Goal: Information Seeking & Learning: Learn about a topic

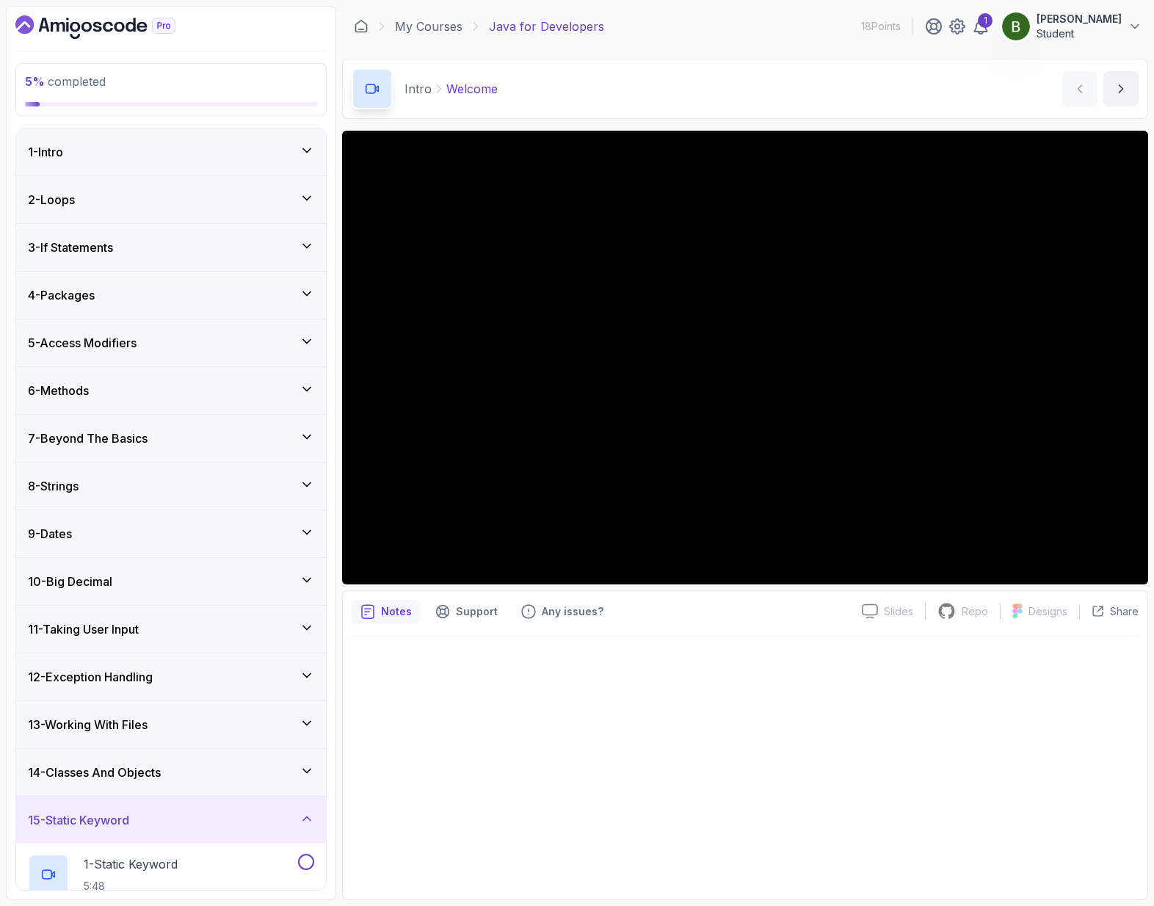
scroll to position [422, 0]
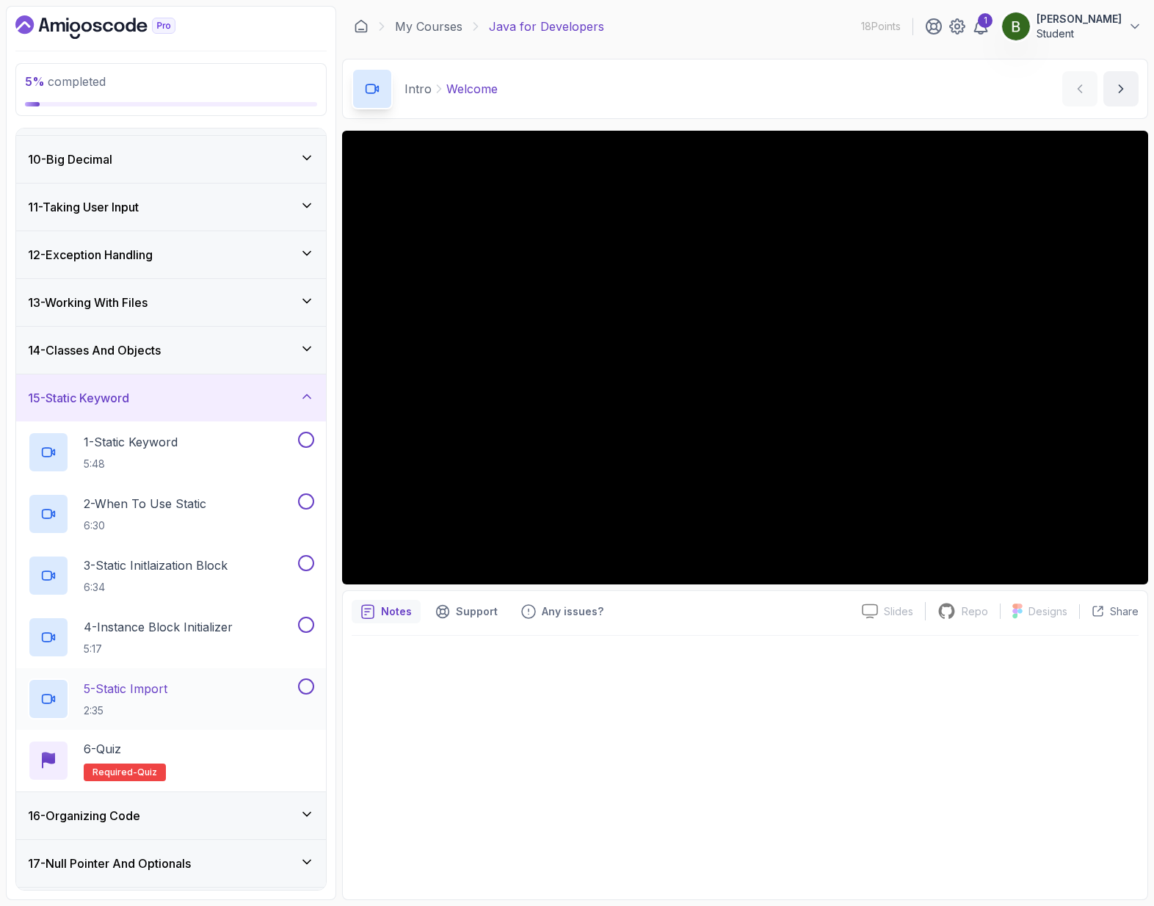
drag, startPoint x: 284, startPoint y: 668, endPoint x: 273, endPoint y: 722, distance: 54.7
drag, startPoint x: 273, startPoint y: 722, endPoint x: 292, endPoint y: 708, distance: 23.6
click at [228, 734] on div "6 - Quiz Required- quiz" at bounding box center [171, 761] width 310 height 62
drag, startPoint x: 95, startPoint y: 733, endPoint x: 76, endPoint y: 739, distance: 19.5
click at [68, 745] on div at bounding box center [48, 760] width 41 height 41
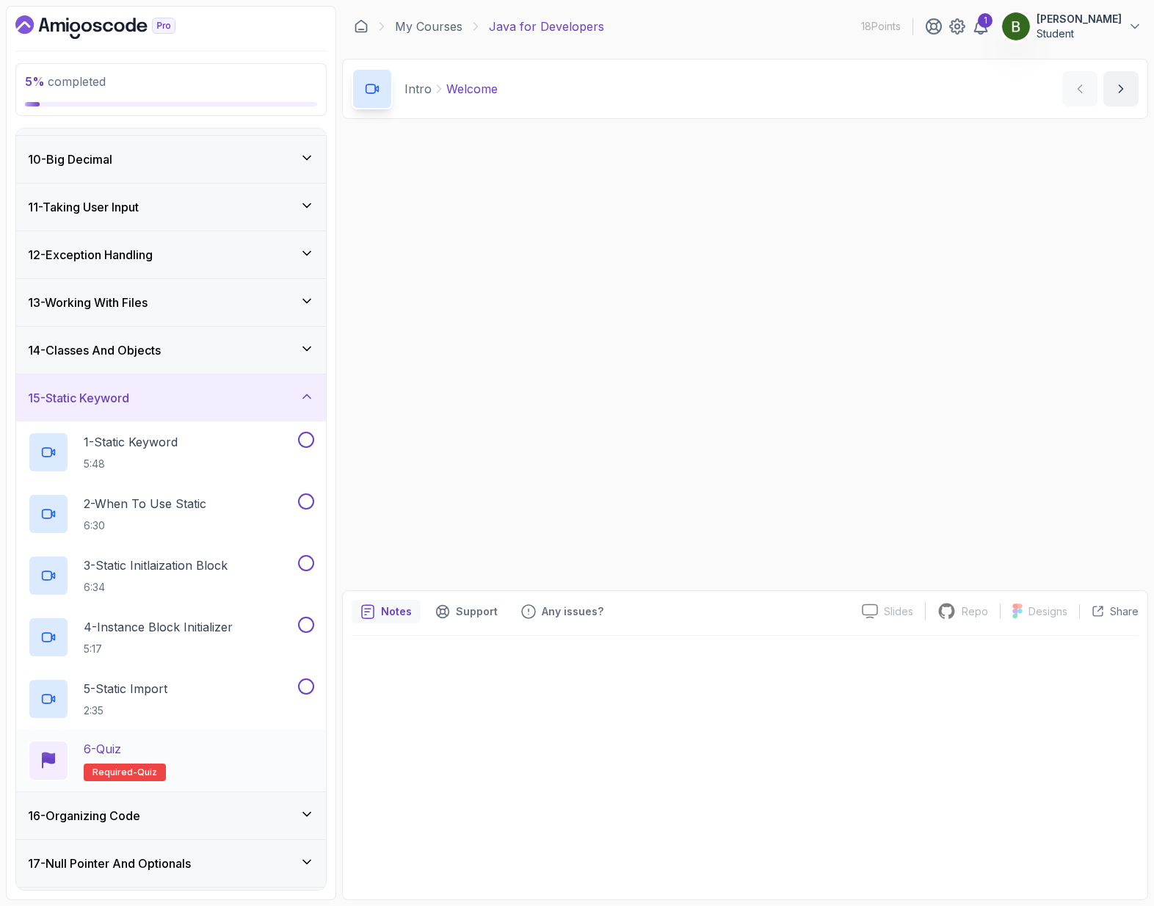
click at [79, 746] on div "6 - Quiz Required- quiz" at bounding box center [171, 760] width 286 height 41
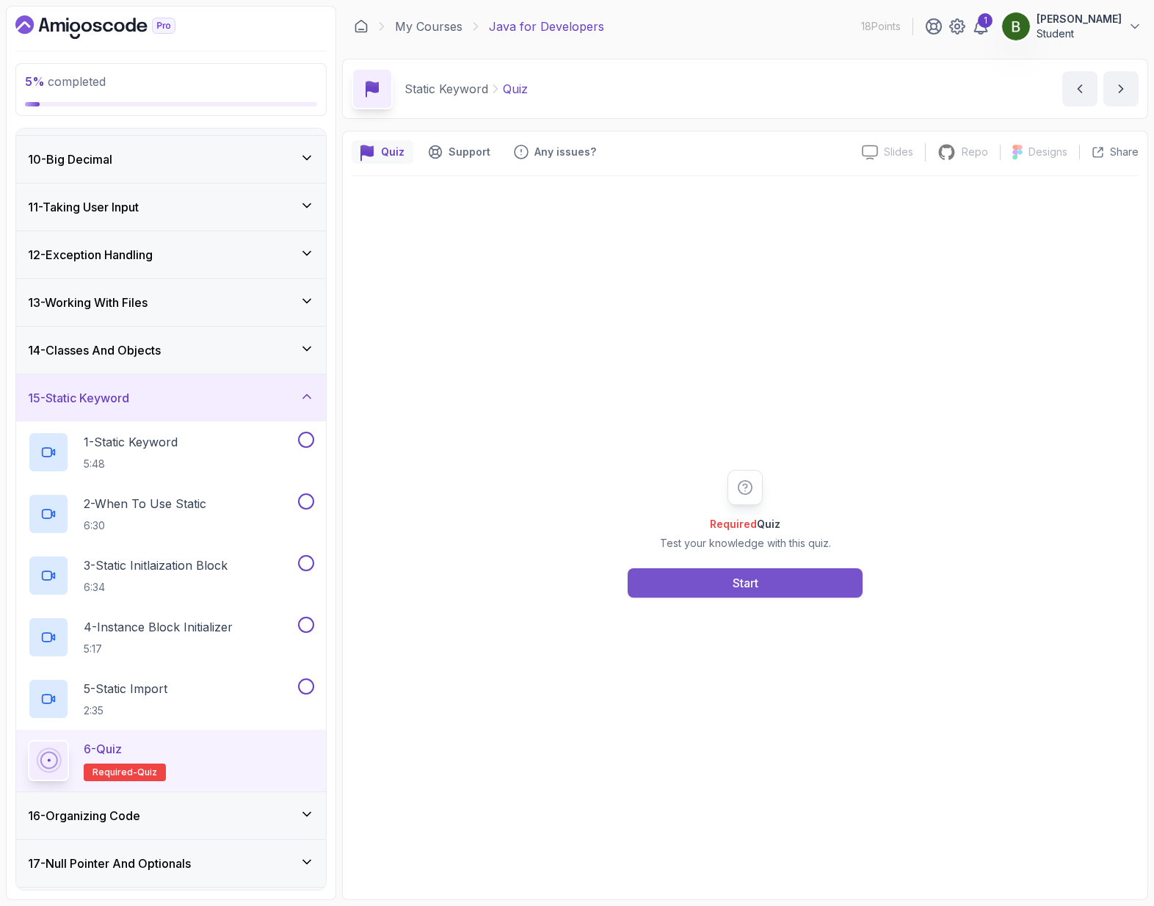
click at [742, 578] on div "Start" at bounding box center [746, 583] width 26 height 18
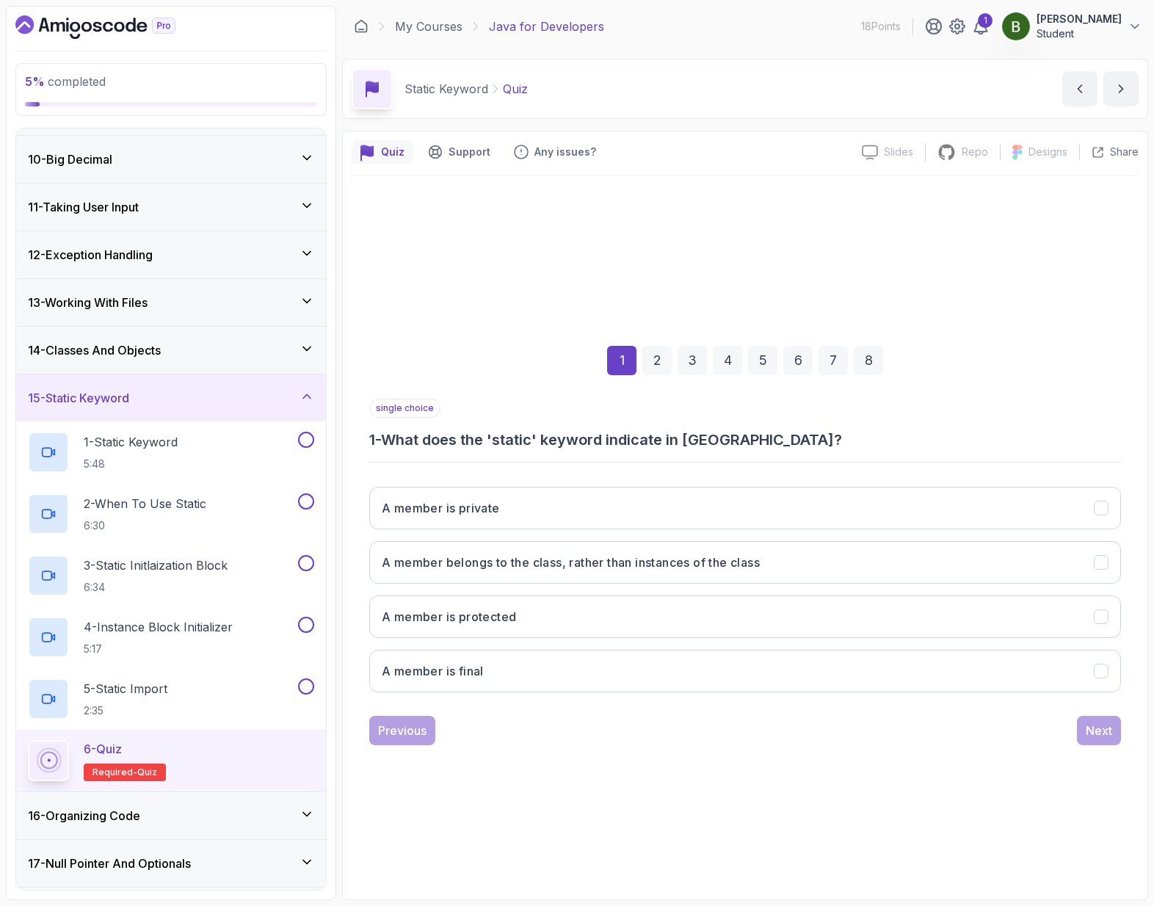
click at [499, 446] on h3 "1 - What does the 'static' keyword indicate in [GEOGRAPHIC_DATA]?" at bounding box center [745, 439] width 752 height 21
click at [499, 445] on h3 "1 - What does the 'static' keyword indicate in [GEOGRAPHIC_DATA]?" at bounding box center [745, 439] width 752 height 21
click at [477, 407] on div "single choice 1 - What does the 'static' keyword indicate in [GEOGRAPHIC_DATA]?" at bounding box center [745, 424] width 752 height 51
click at [652, 573] on button "A member belongs to the class, rather than instances of the class" at bounding box center [745, 562] width 752 height 43
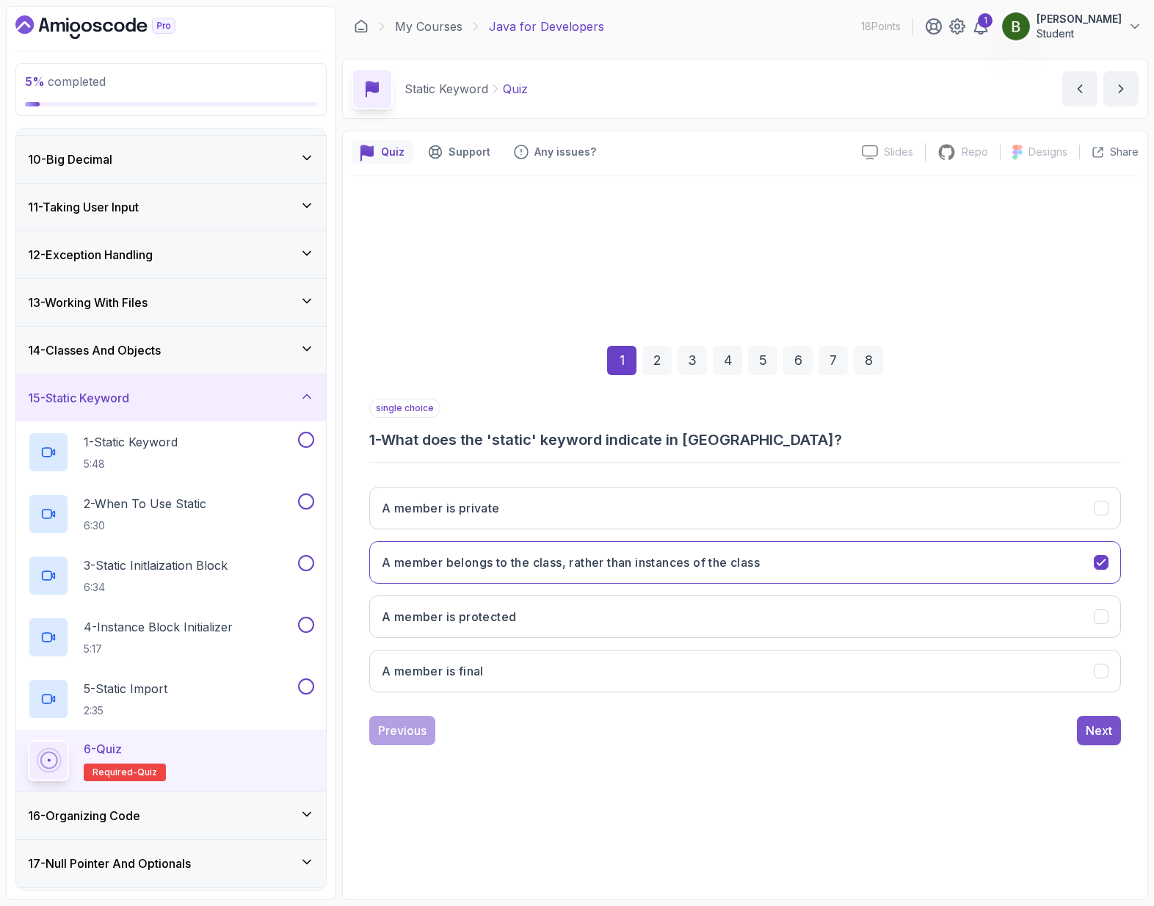
click at [1099, 742] on button "Next" at bounding box center [1099, 730] width 44 height 29
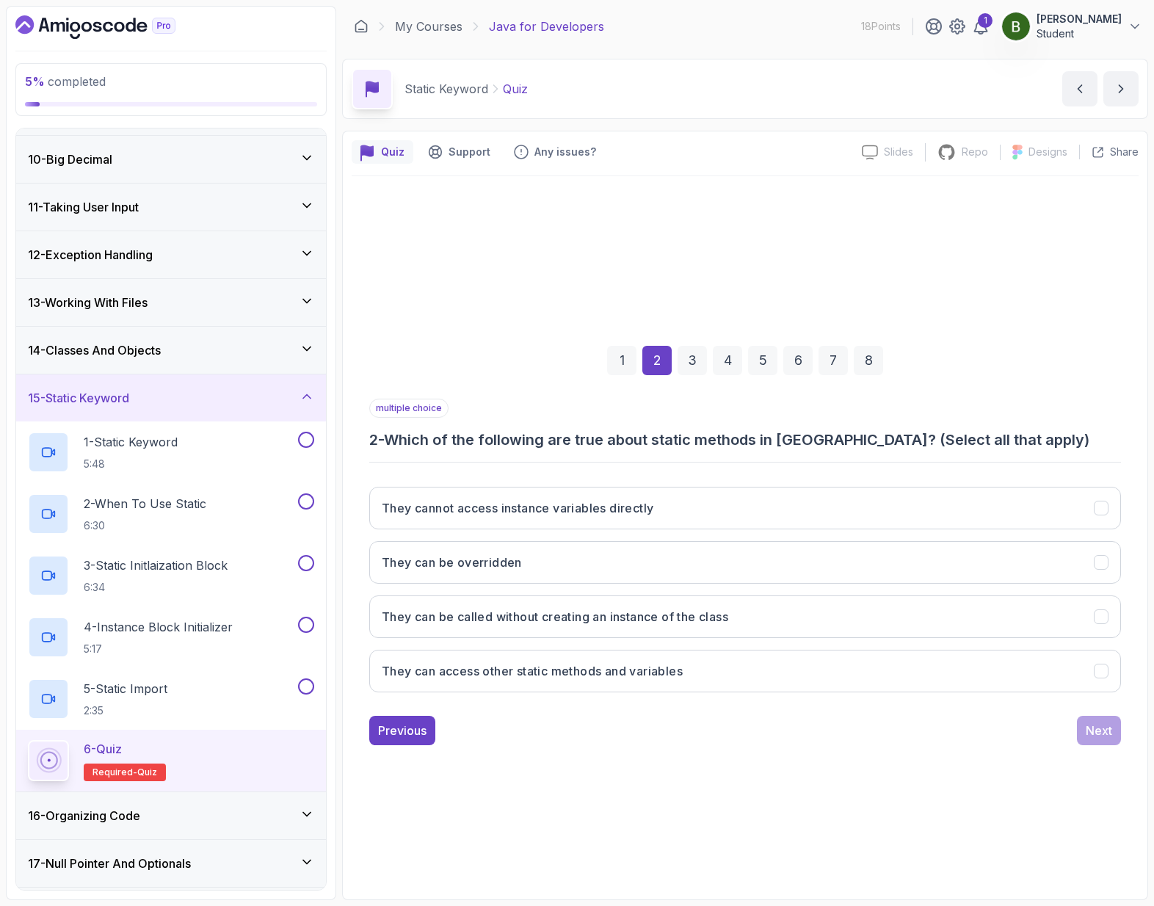
click at [552, 446] on h3 "2 - Which of the following are true about static methods in [GEOGRAPHIC_DATA]? …" at bounding box center [745, 439] width 752 height 21
click at [595, 445] on h3 "2 - Which of the following are true about static methods in [GEOGRAPHIC_DATA]? …" at bounding box center [745, 439] width 752 height 21
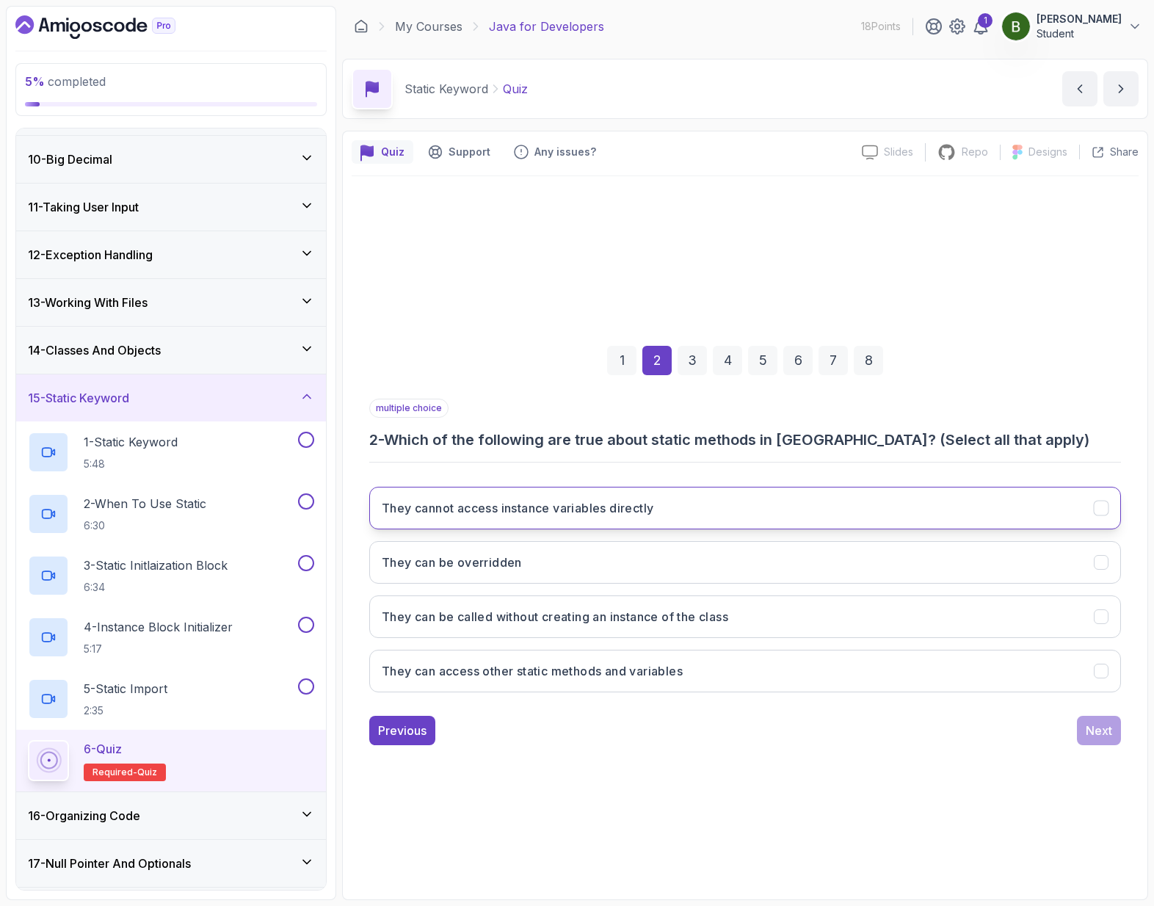
click at [708, 507] on button "They cannot access instance variables directly" at bounding box center [745, 508] width 752 height 43
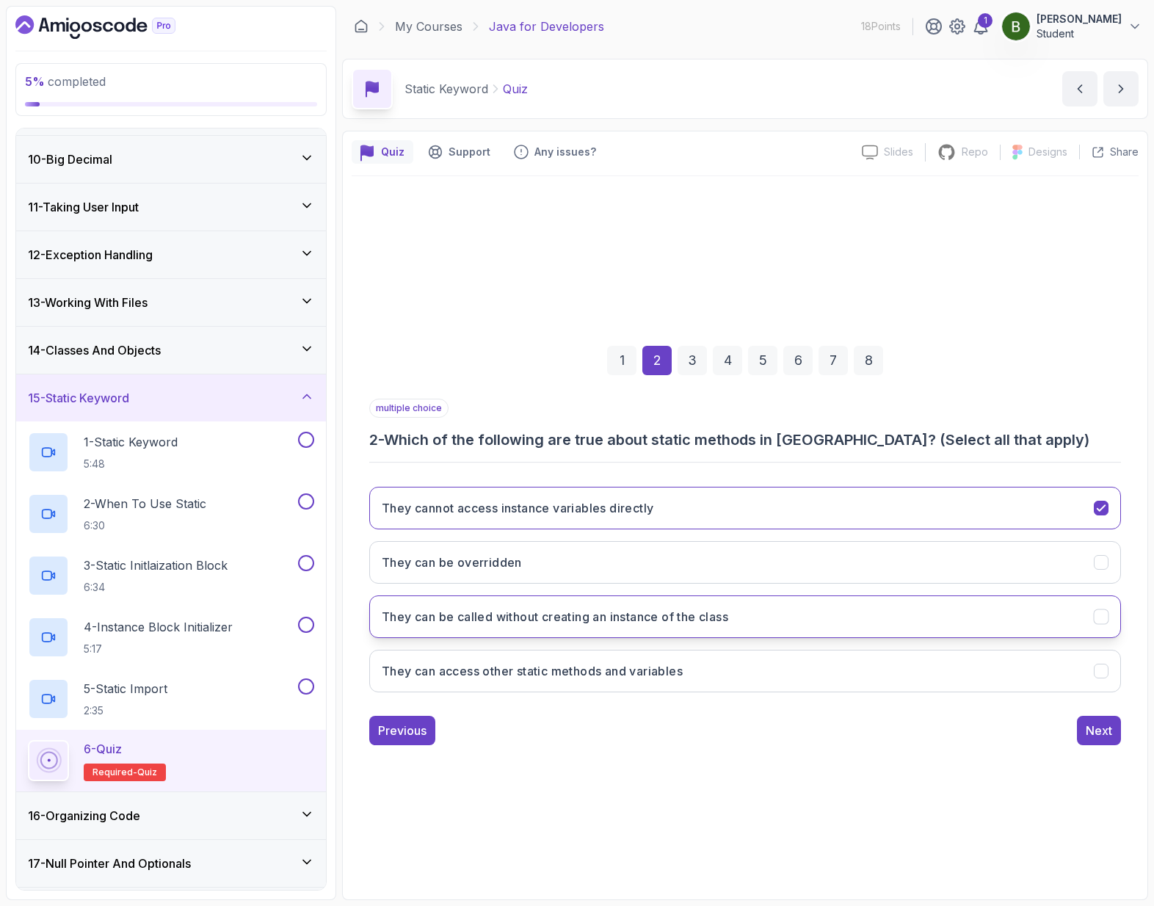
click at [700, 634] on button "They can be called without creating an instance of the class" at bounding box center [745, 616] width 752 height 43
click at [683, 669] on h3 "They can access other static methods and variables" at bounding box center [532, 671] width 301 height 18
click at [1093, 731] on div "Next" at bounding box center [1099, 731] width 26 height 18
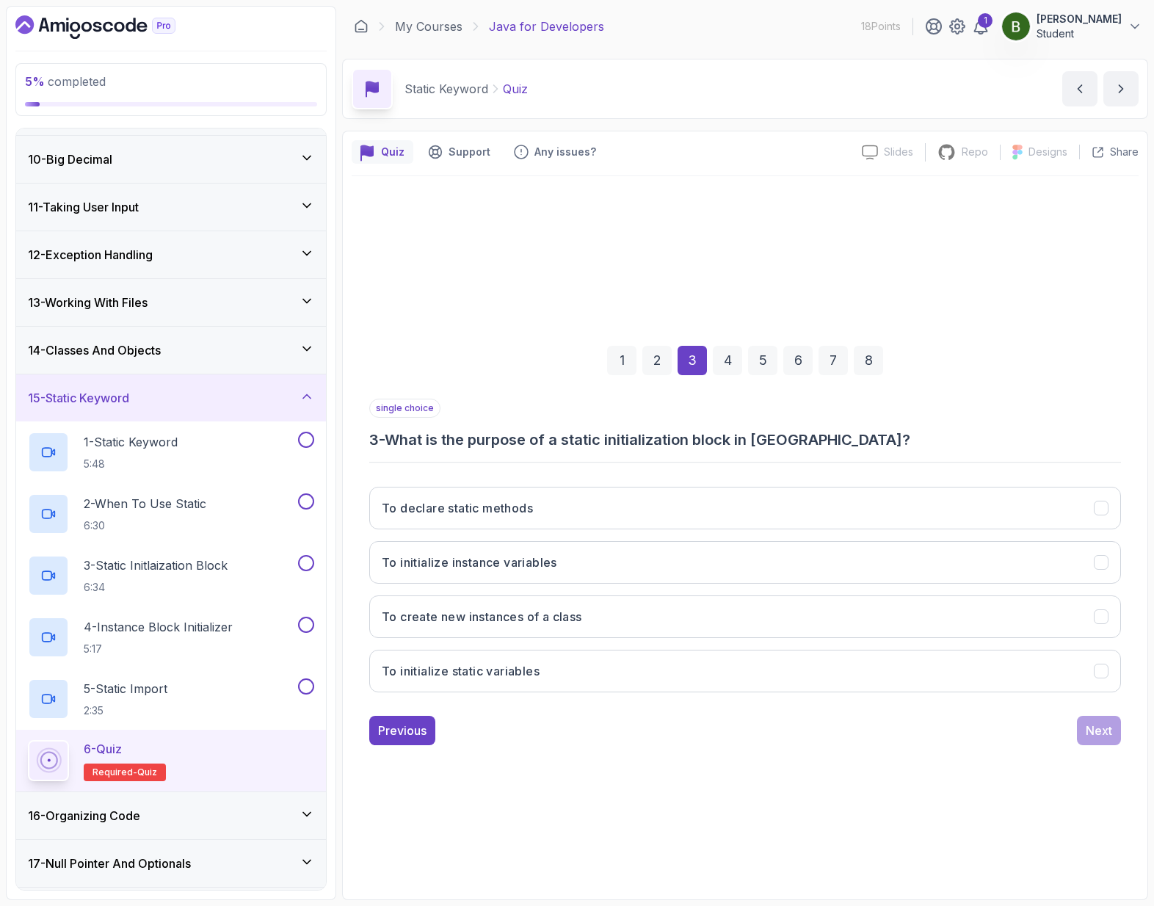
click at [631, 441] on h3 "3 - What is the purpose of a static initialization block in [GEOGRAPHIC_DATA]?" at bounding box center [745, 439] width 752 height 21
click at [653, 440] on h3 "3 - What is the purpose of a static initialization block in [GEOGRAPHIC_DATA]?" at bounding box center [745, 439] width 752 height 21
drag, startPoint x: 822, startPoint y: 446, endPoint x: 520, endPoint y: 446, distance: 302.4
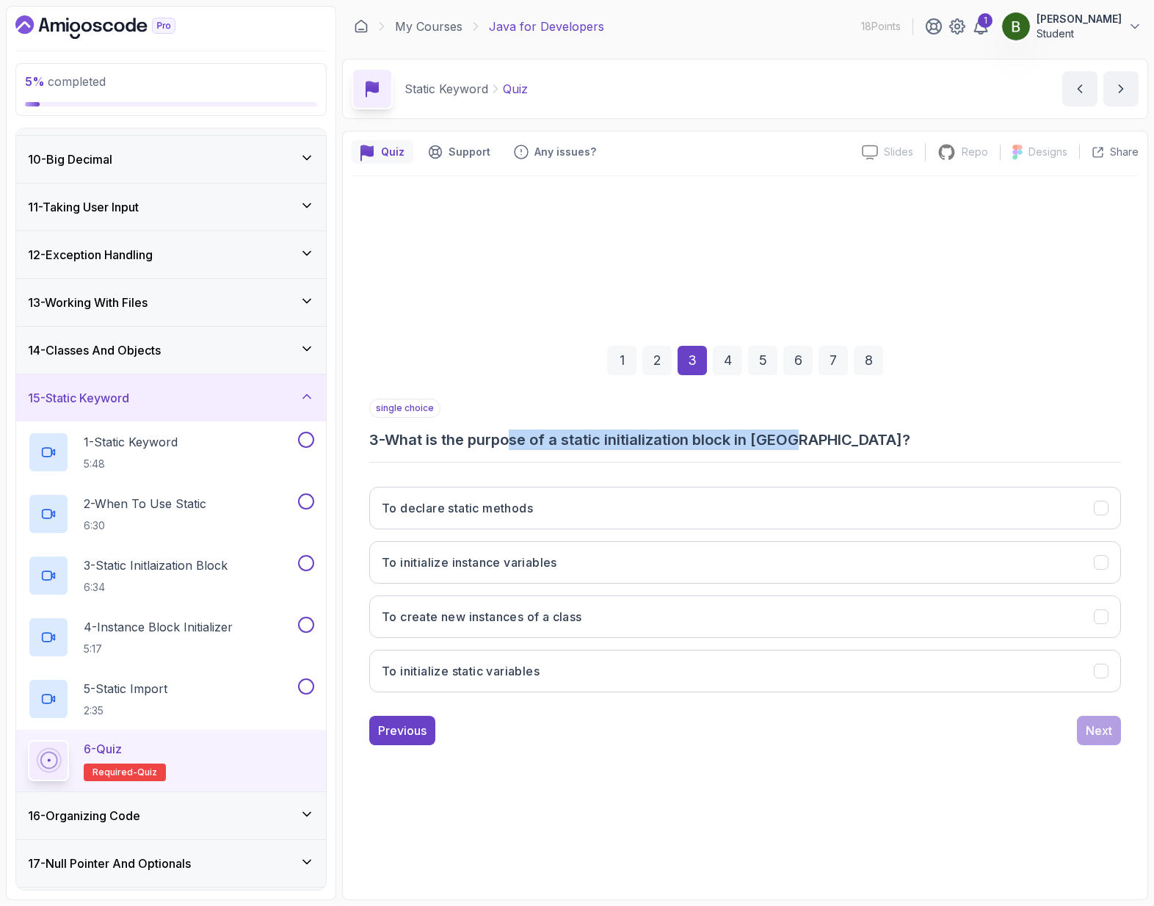
click at [520, 446] on h3 "3 - What is the purpose of a static initialization block in [GEOGRAPHIC_DATA]?" at bounding box center [745, 439] width 752 height 21
click at [930, 430] on h3 "3 - What is the purpose of a static initialization block in [GEOGRAPHIC_DATA]?" at bounding box center [745, 439] width 752 height 21
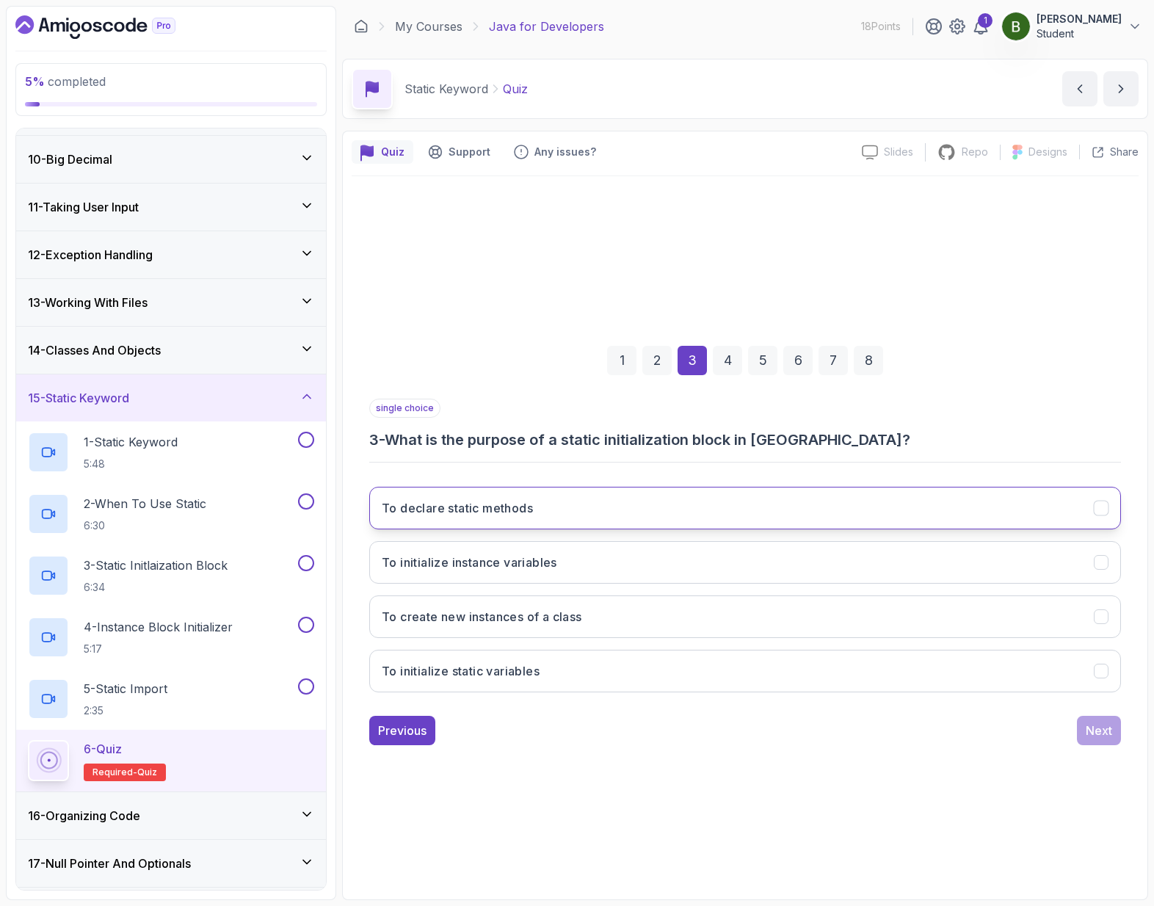
click at [587, 518] on button "To declare static methods" at bounding box center [745, 508] width 752 height 43
click at [1078, 737] on button "Next" at bounding box center [1099, 730] width 44 height 29
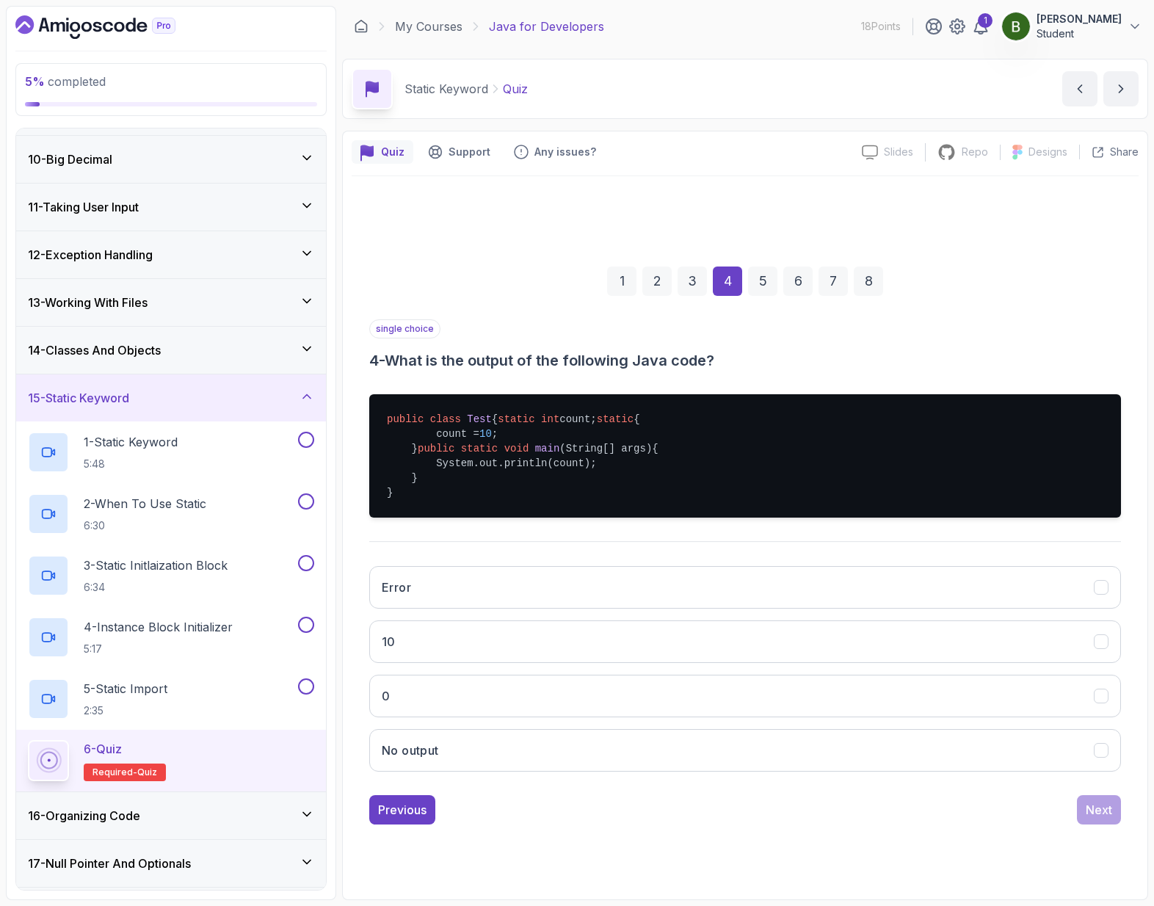
click at [482, 410] on pre "public class Test { static int count; static { count = 10 ; } public static voi…" at bounding box center [745, 455] width 752 height 123
click at [482, 446] on pre "public class Test { static int count; static { count = 10 ; } public static voi…" at bounding box center [745, 455] width 752 height 123
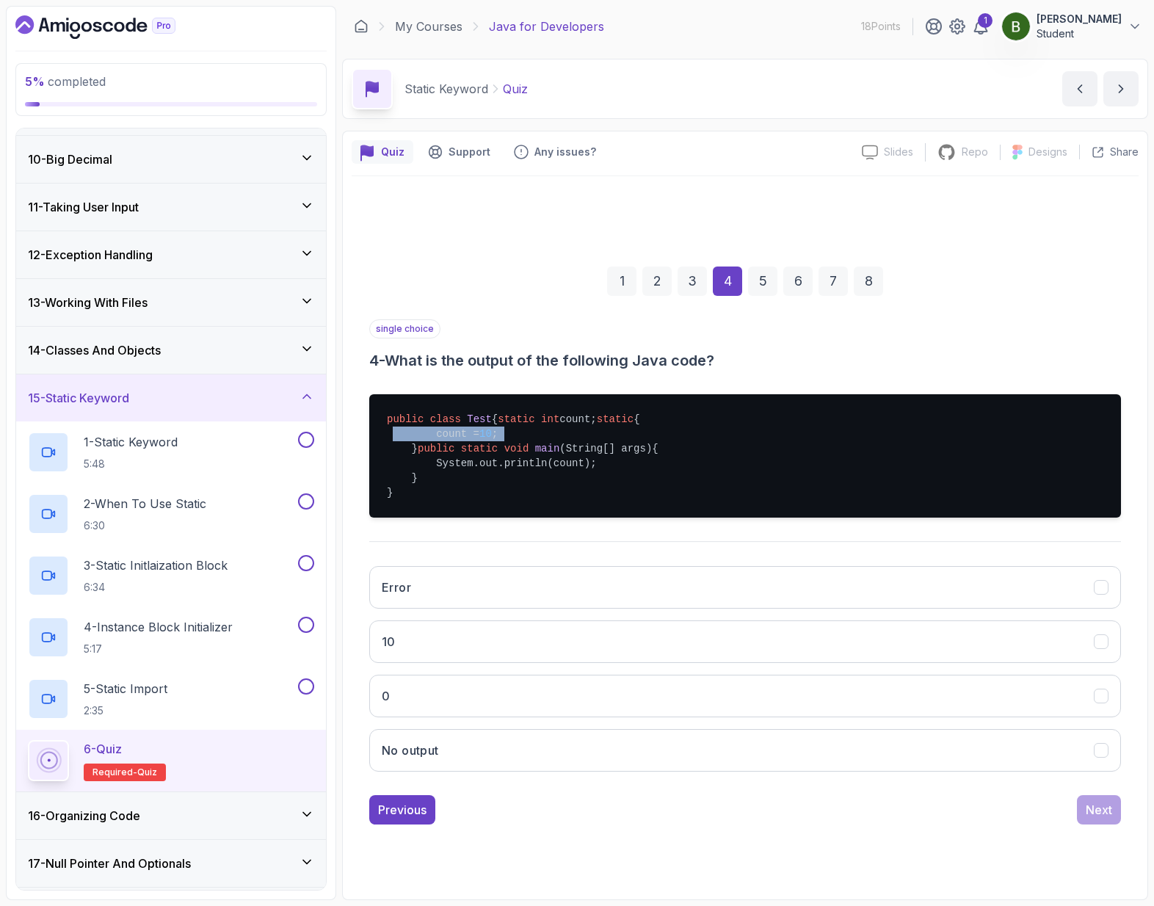
click at [482, 446] on pre "public class Test { static int count; static { count = 10 ; } public static voi…" at bounding box center [745, 455] width 752 height 123
click at [531, 517] on pre "public class Test { static int count; static { count = 10 ; } public static voi…" at bounding box center [745, 455] width 752 height 123
drag, startPoint x: 628, startPoint y: 488, endPoint x: 371, endPoint y: 414, distance: 266.7
click at [371, 414] on pre "public class Test { static int count; static { count = 10 ; } public static voi…" at bounding box center [745, 455] width 752 height 123
click at [517, 454] on span "void" at bounding box center [516, 449] width 25 height 12
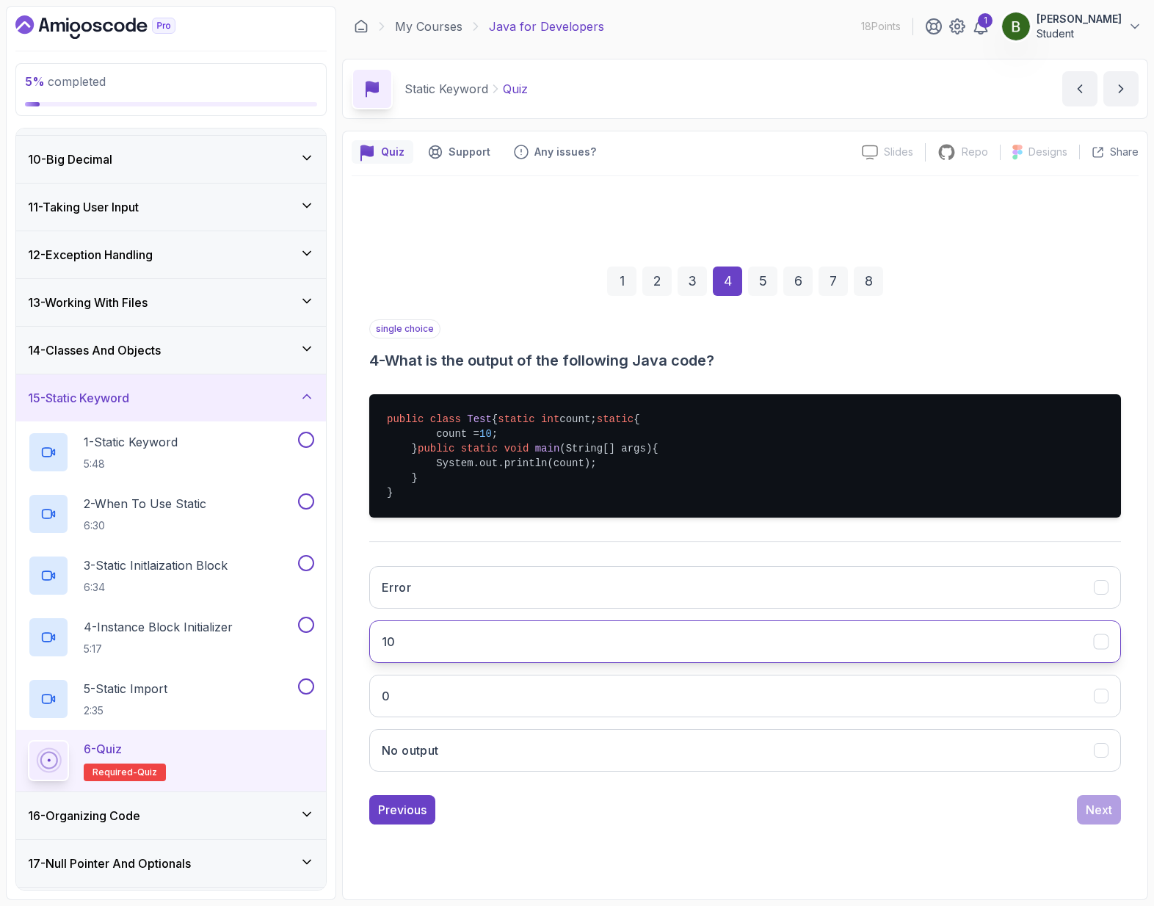
click at [471, 663] on button "10" at bounding box center [745, 641] width 752 height 43
click at [760, 266] on div "5" at bounding box center [762, 280] width 29 height 29
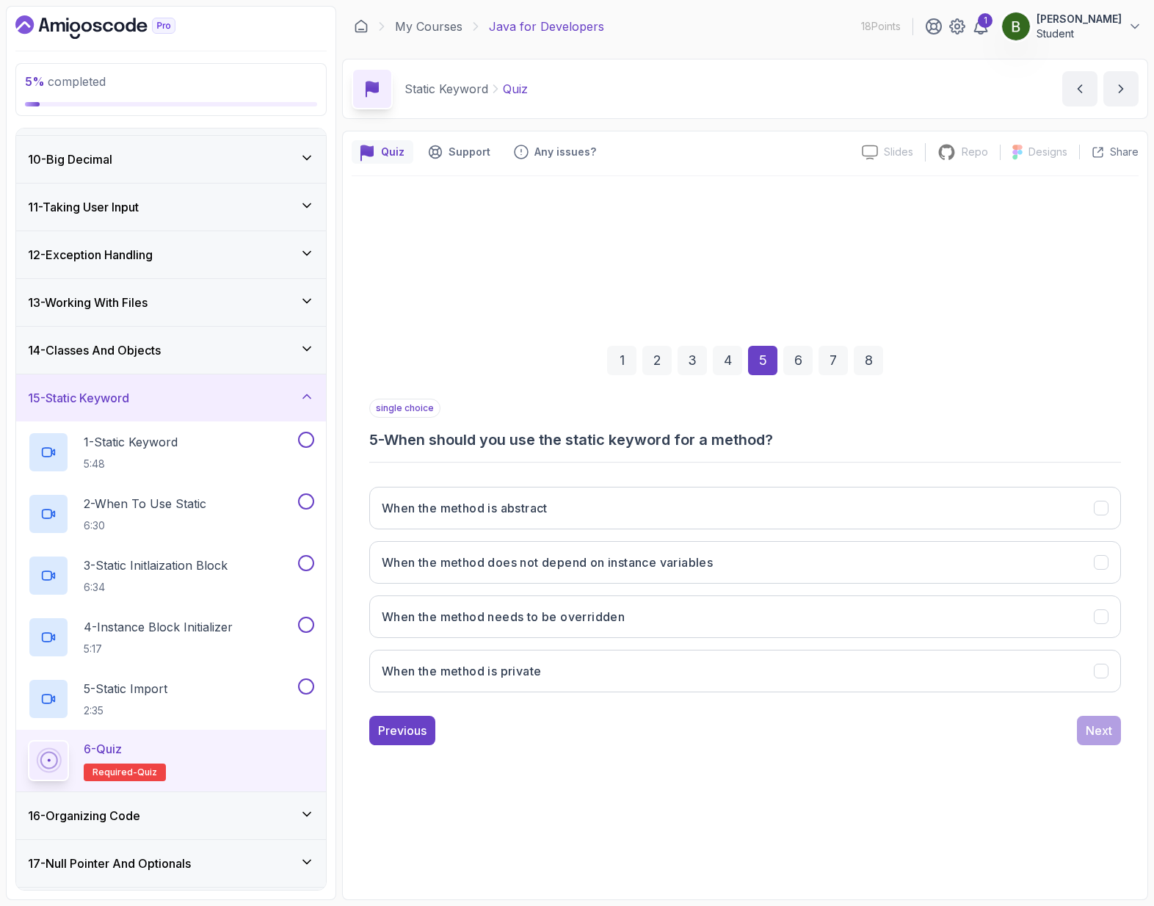
click at [606, 435] on h3 "5 - When should you use the static keyword for a method?" at bounding box center [745, 439] width 752 height 21
click at [738, 567] on button "When the method does not depend on instance variables" at bounding box center [745, 562] width 752 height 43
click at [1094, 728] on div "Next" at bounding box center [1099, 731] width 26 height 18
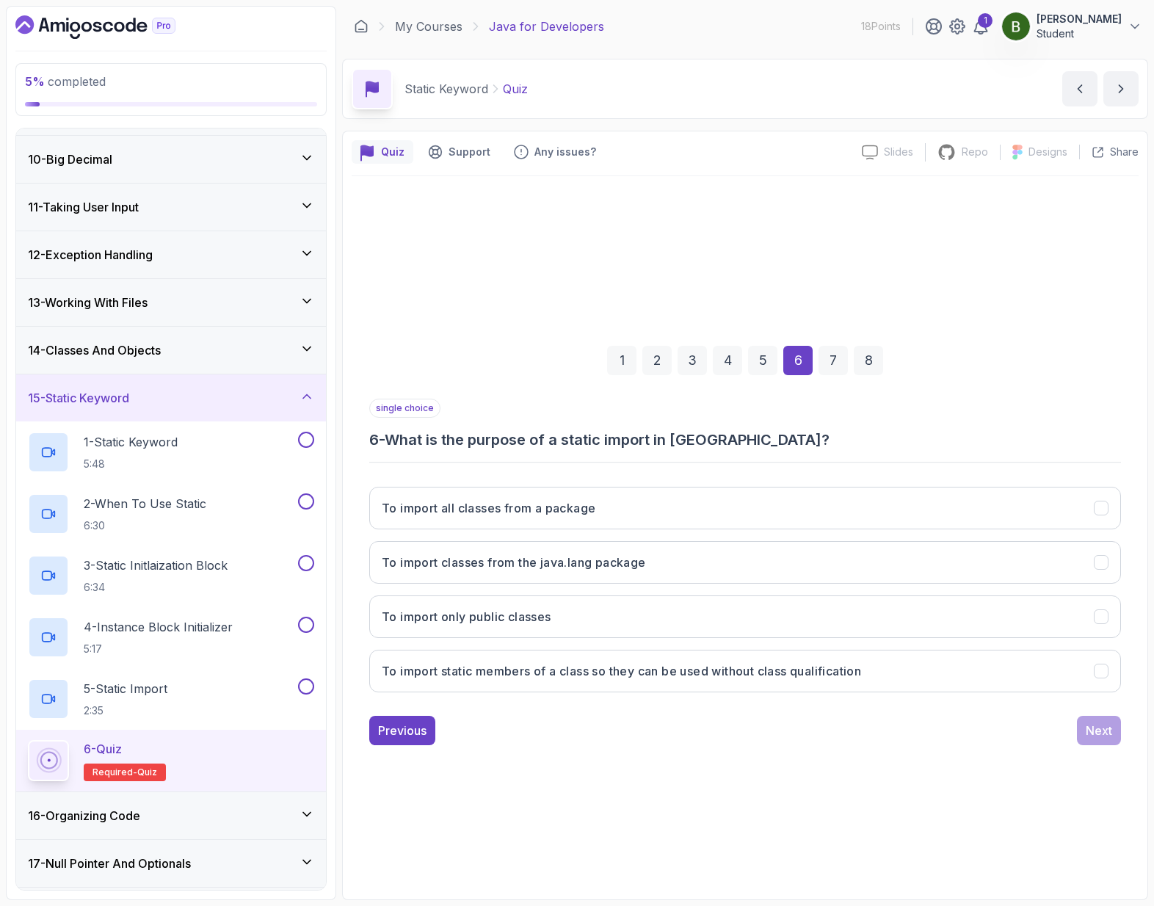
click at [664, 457] on div "single choice 6 - What is the purpose of a static import in [GEOGRAPHIC_DATA]? …" at bounding box center [745, 551] width 752 height 305
click at [730, 676] on h3 "To import static members of a class so they can be used without class qualifica…" at bounding box center [621, 671] width 479 height 18
click at [1111, 732] on div "Next" at bounding box center [1099, 731] width 26 height 18
click at [585, 445] on h3 "7 - What is an instance initializer block in [GEOGRAPHIC_DATA]?" at bounding box center [745, 439] width 752 height 21
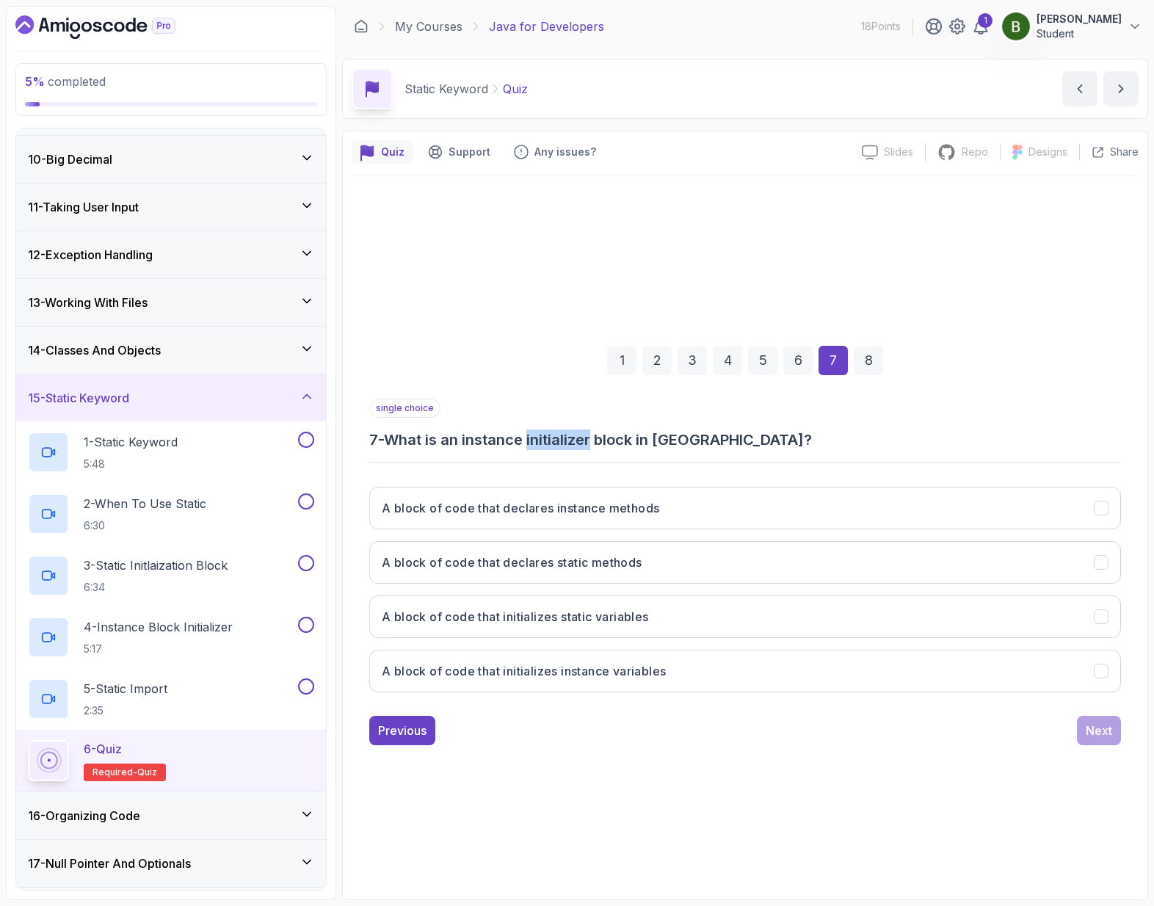
click at [585, 445] on h3 "7 - What is an instance initializer block in [GEOGRAPHIC_DATA]?" at bounding box center [745, 439] width 752 height 21
click at [602, 444] on h3 "7 - What is an instance initializer block in [GEOGRAPHIC_DATA]?" at bounding box center [745, 439] width 752 height 21
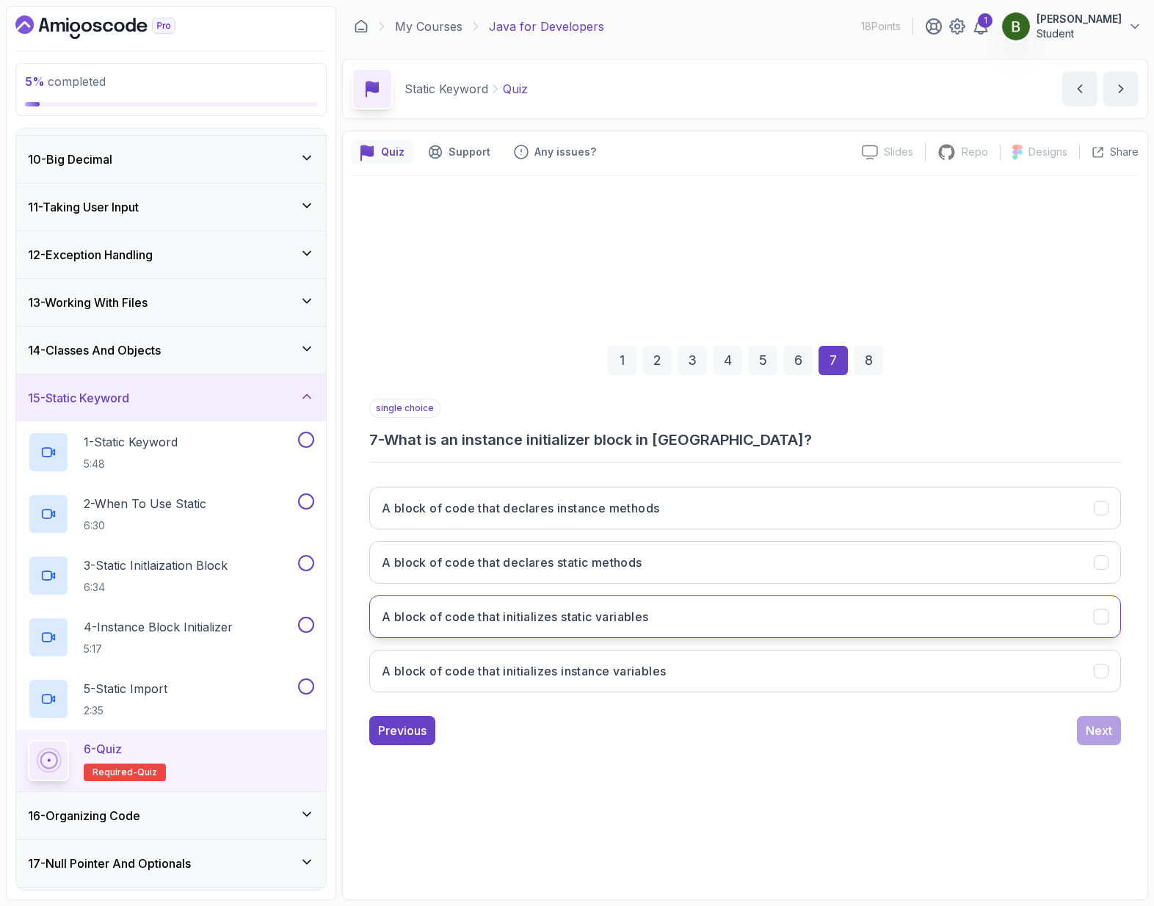
click at [660, 614] on button "A block of code that initializes static variables" at bounding box center [745, 616] width 752 height 43
click at [1105, 744] on button "Next" at bounding box center [1099, 730] width 44 height 29
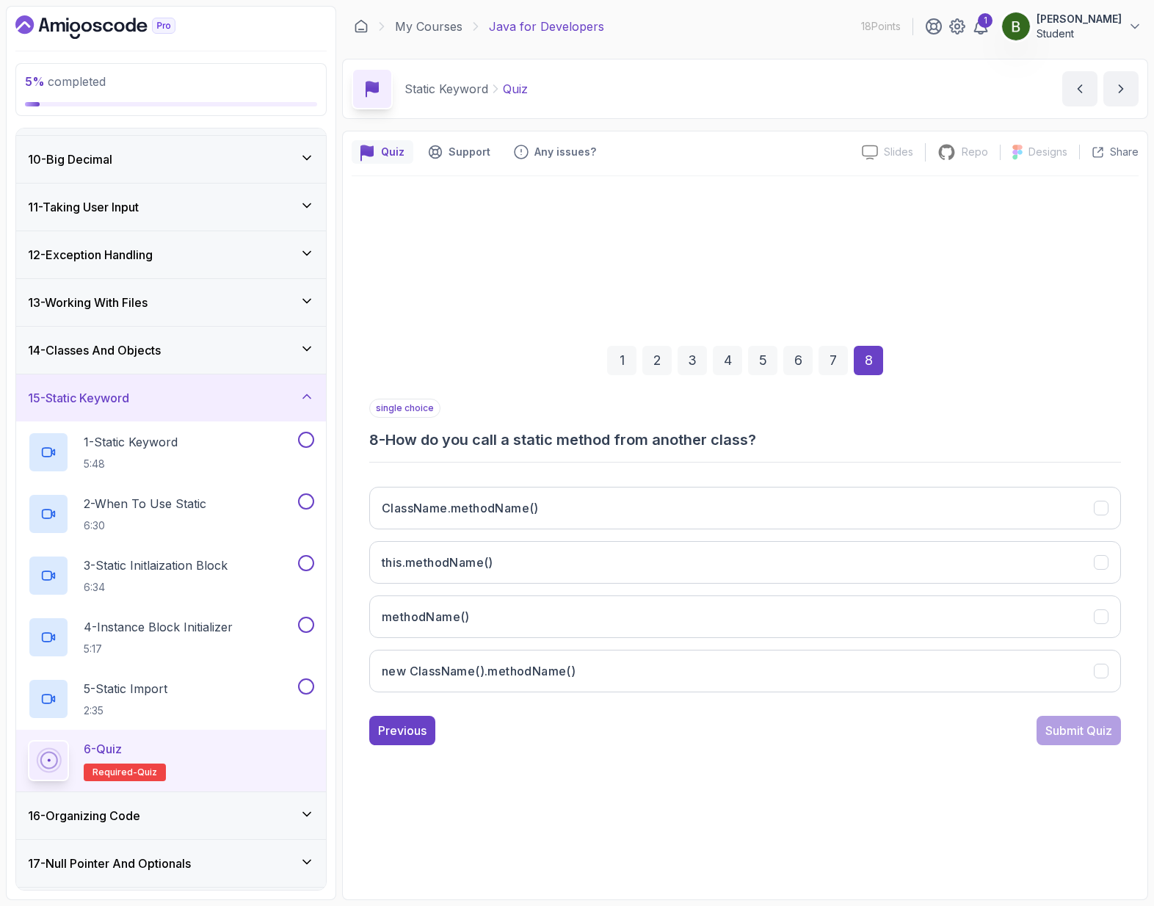
click at [611, 440] on h3 "8 - How do you call a static method from another class?" at bounding box center [745, 439] width 752 height 21
click at [629, 438] on h3 "8 - How do you call a static method from another class?" at bounding box center [745, 439] width 752 height 21
drag, startPoint x: 804, startPoint y: 444, endPoint x: 385, endPoint y: 434, distance: 419.3
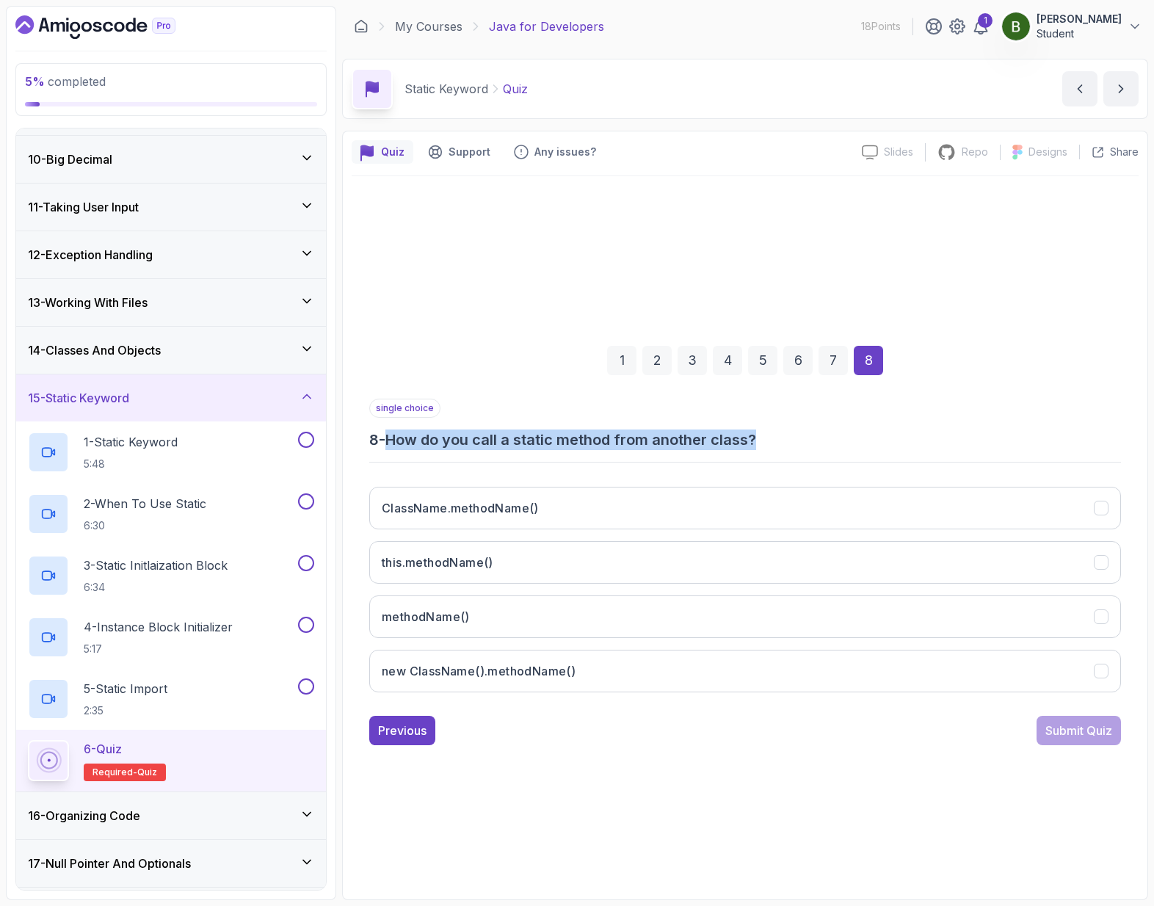
click at [385, 434] on h3 "8 - How do you call a static method from another class?" at bounding box center [745, 439] width 752 height 21
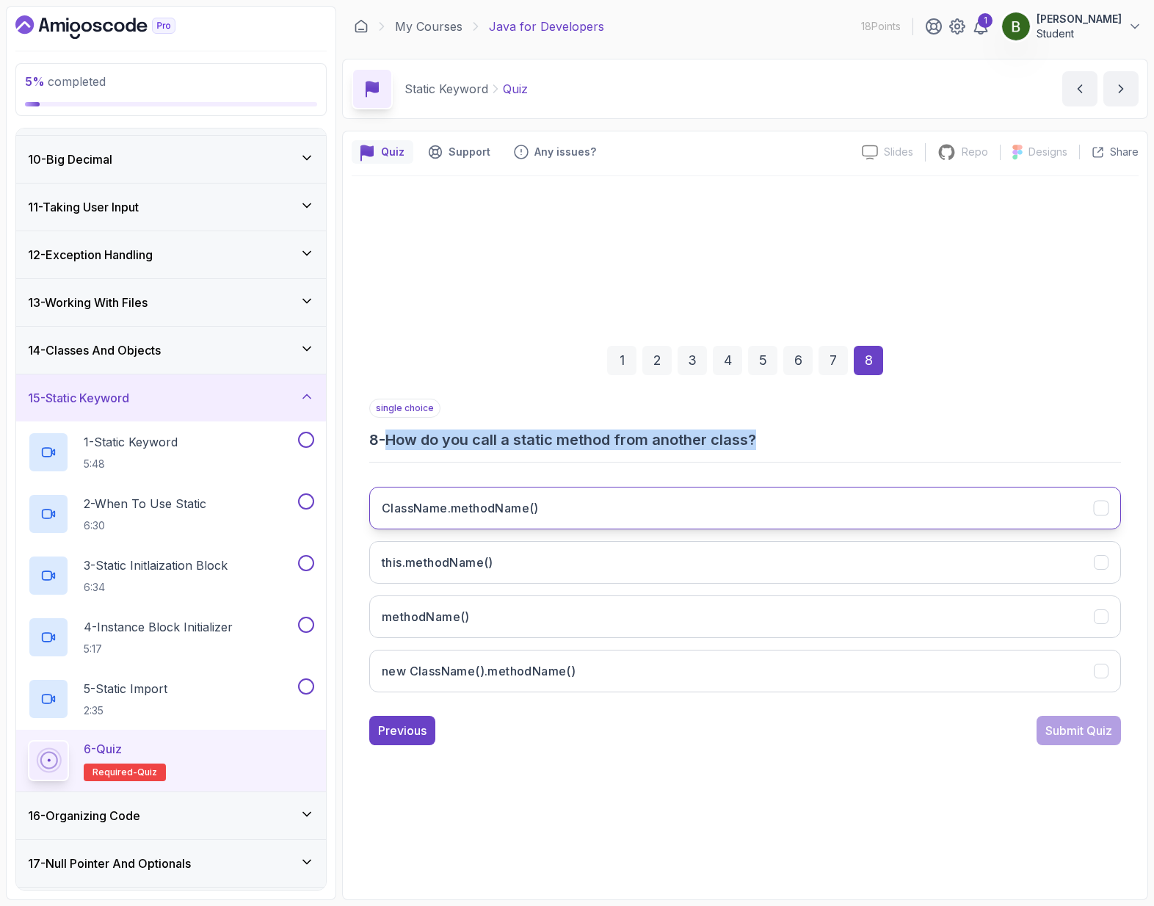
click at [545, 518] on button "ClassName.methodName()" at bounding box center [745, 508] width 752 height 43
click at [1076, 729] on div "Submit Quiz" at bounding box center [1078, 731] width 67 height 18
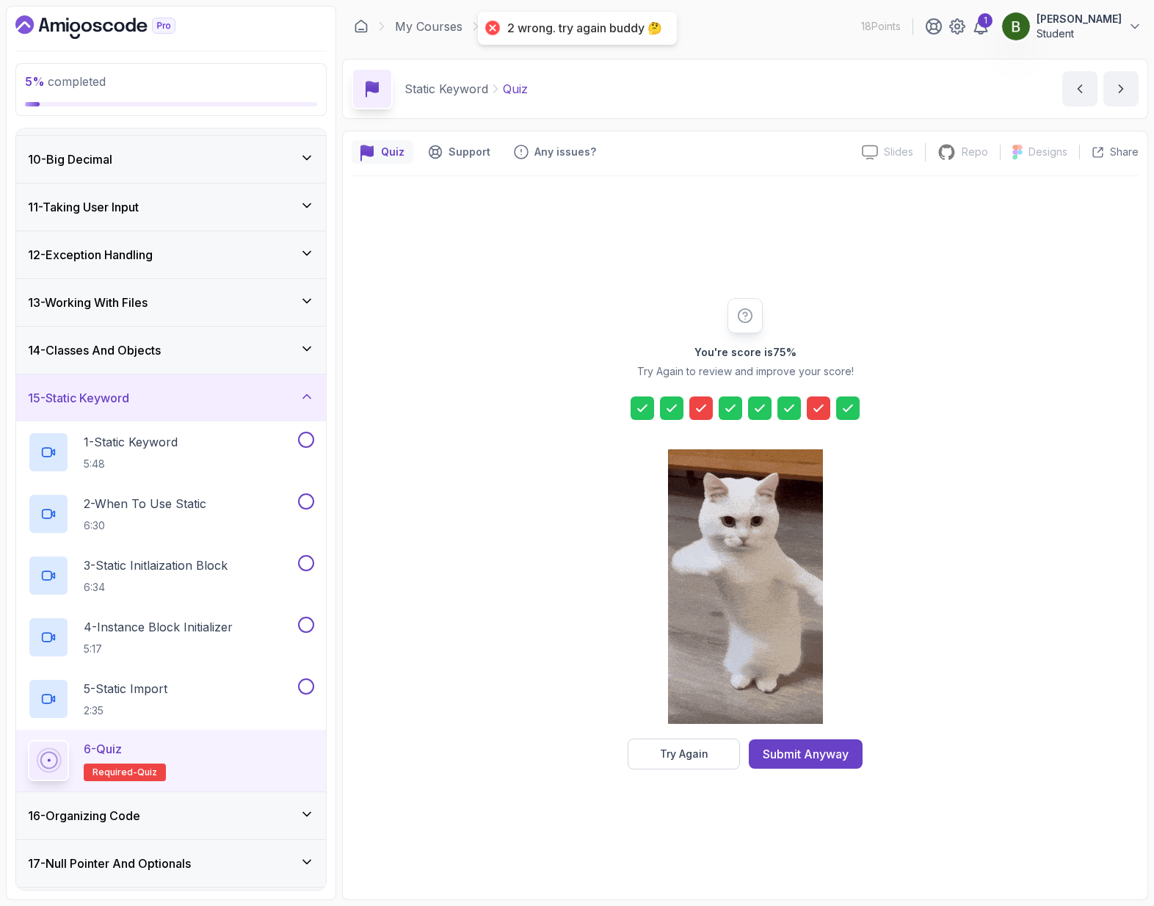
click at [816, 411] on icon at bounding box center [818, 408] width 15 height 15
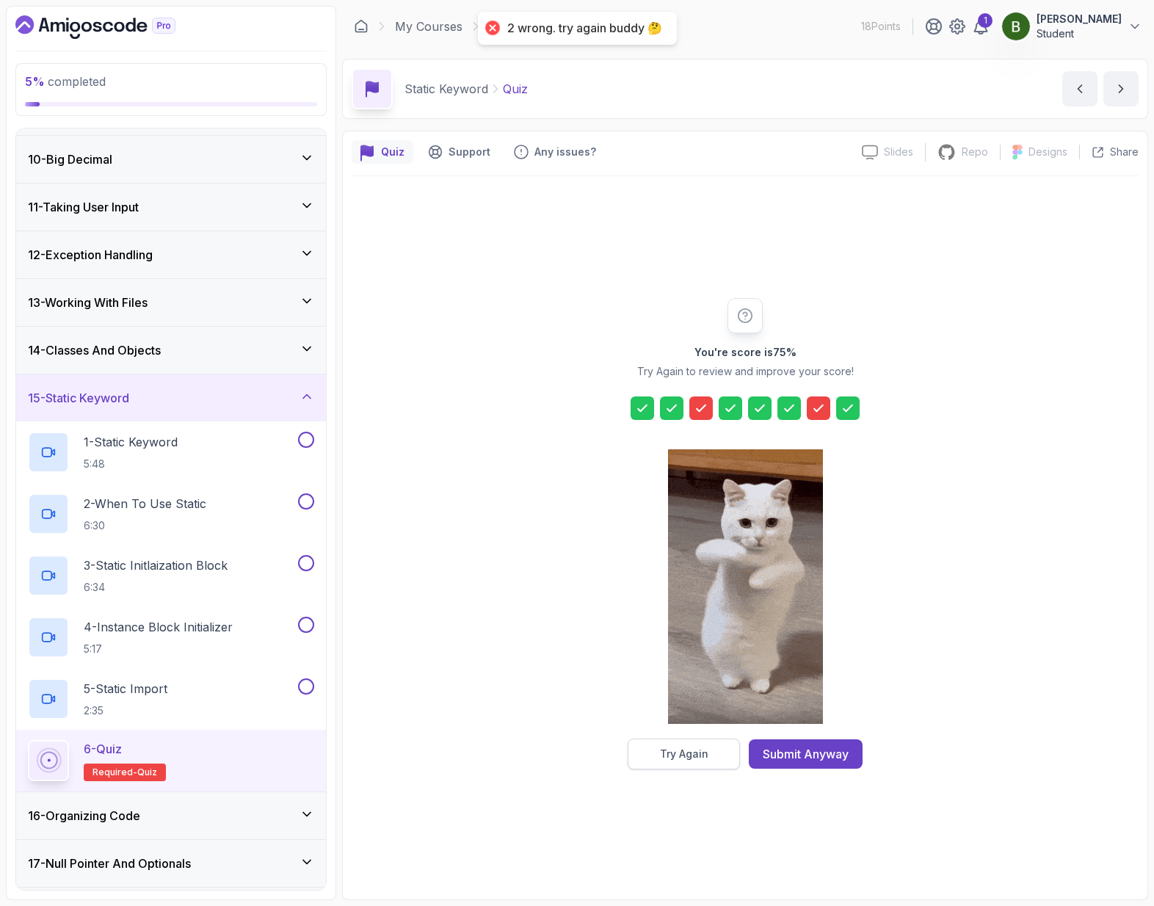
click at [690, 750] on div "Try Again" at bounding box center [684, 754] width 48 height 15
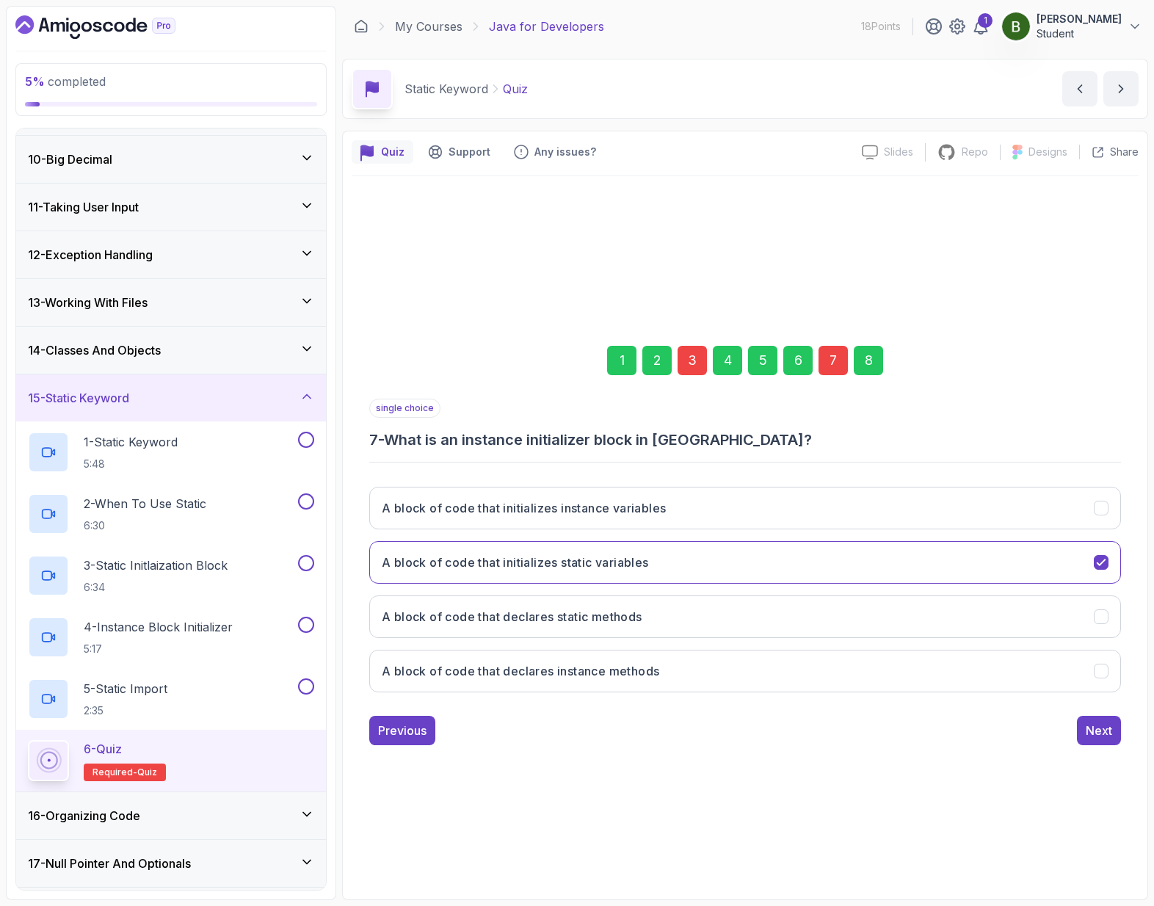
click at [689, 362] on div "3" at bounding box center [692, 360] width 29 height 29
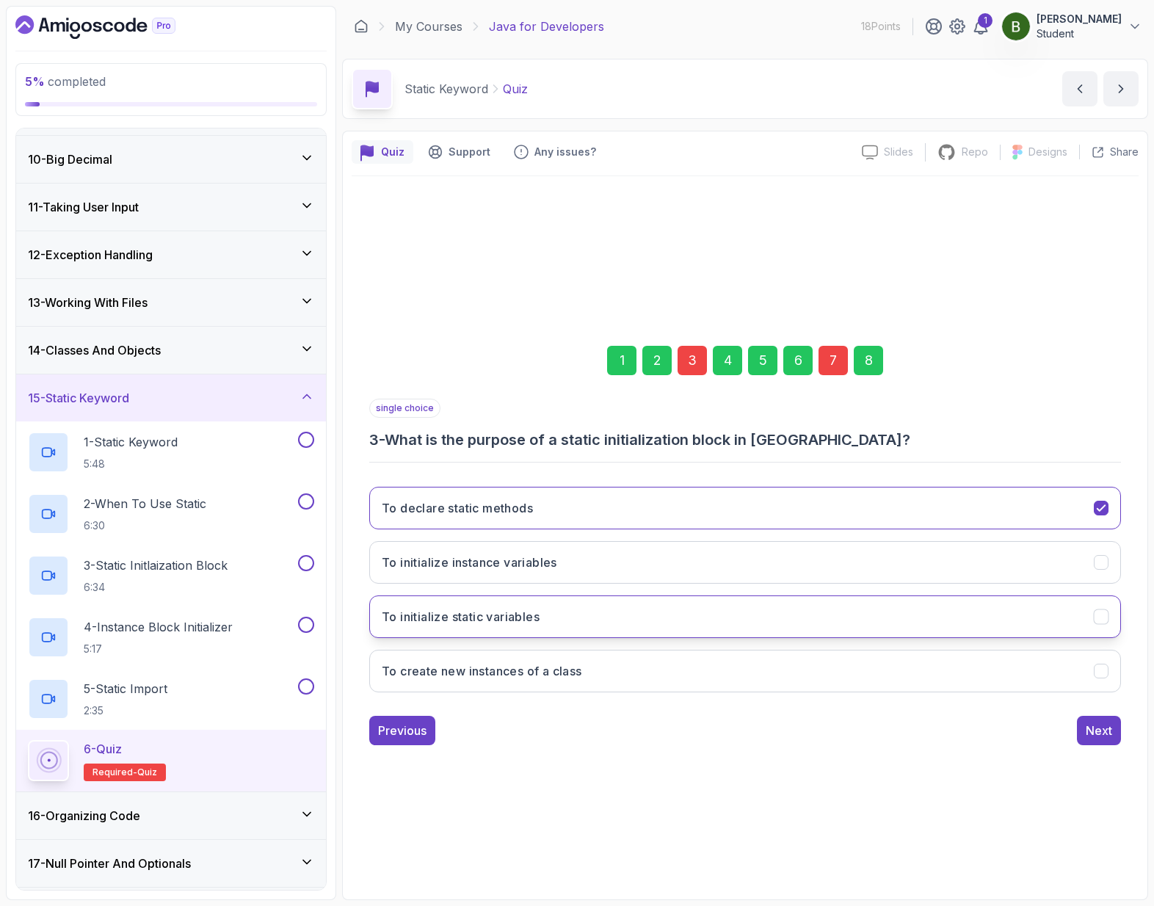
click at [590, 614] on button "To initialize static variables" at bounding box center [745, 616] width 752 height 43
click at [1110, 725] on div "Next" at bounding box center [1099, 731] width 26 height 18
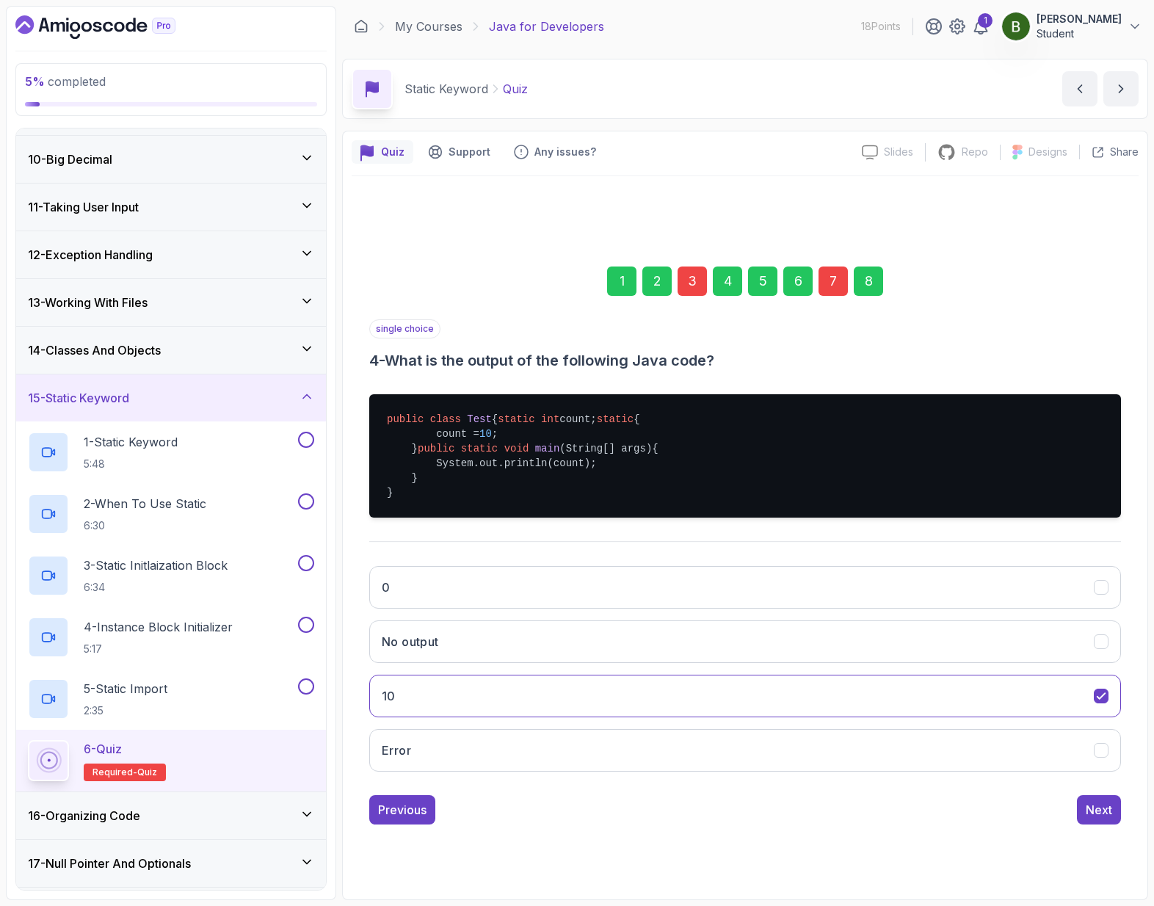
click at [841, 269] on div "7" at bounding box center [832, 280] width 29 height 29
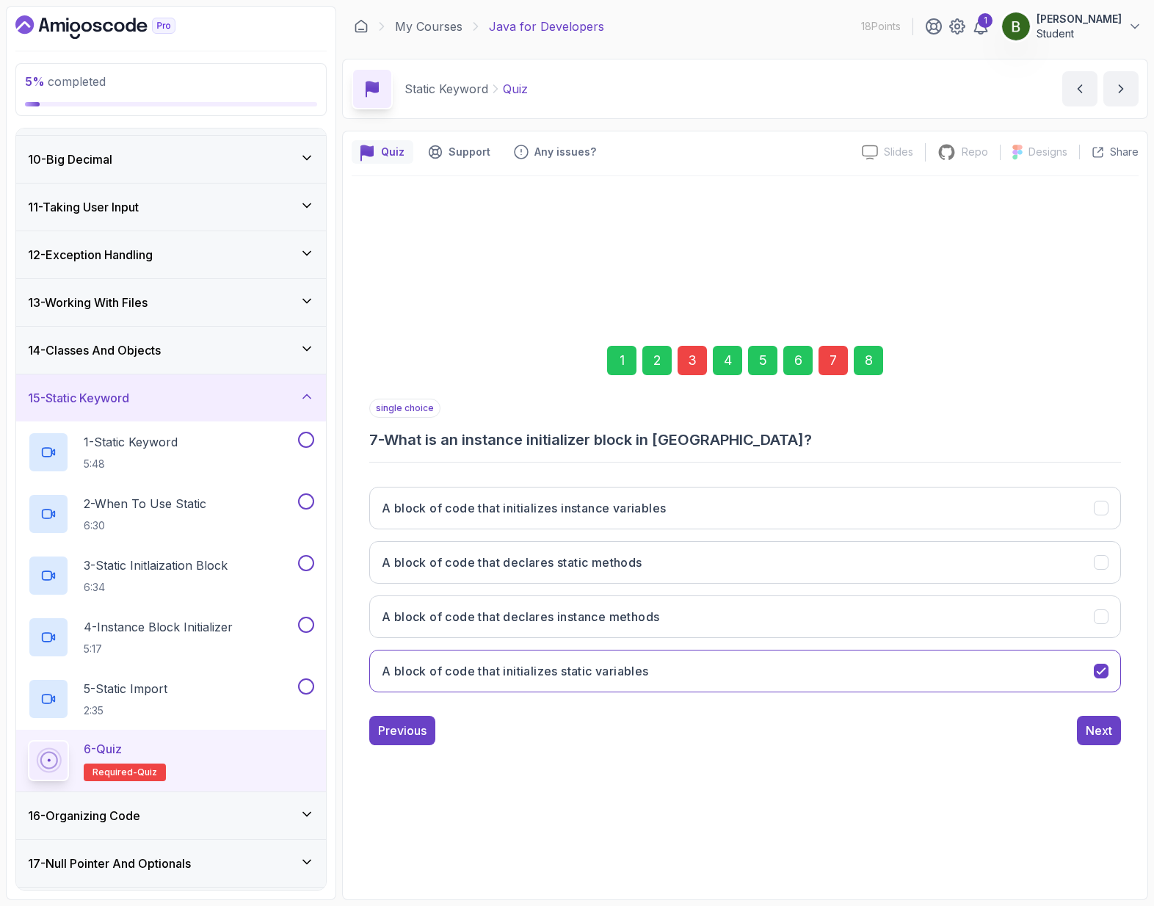
click at [683, 443] on h3 "7 - What is an instance initializer block in [GEOGRAPHIC_DATA]?" at bounding box center [745, 439] width 752 height 21
click at [711, 419] on div "single choice 7 - What is an instance initializer block in [GEOGRAPHIC_DATA]?" at bounding box center [745, 424] width 752 height 51
click at [605, 567] on h3 "A block of code that declares static methods" at bounding box center [512, 562] width 261 height 18
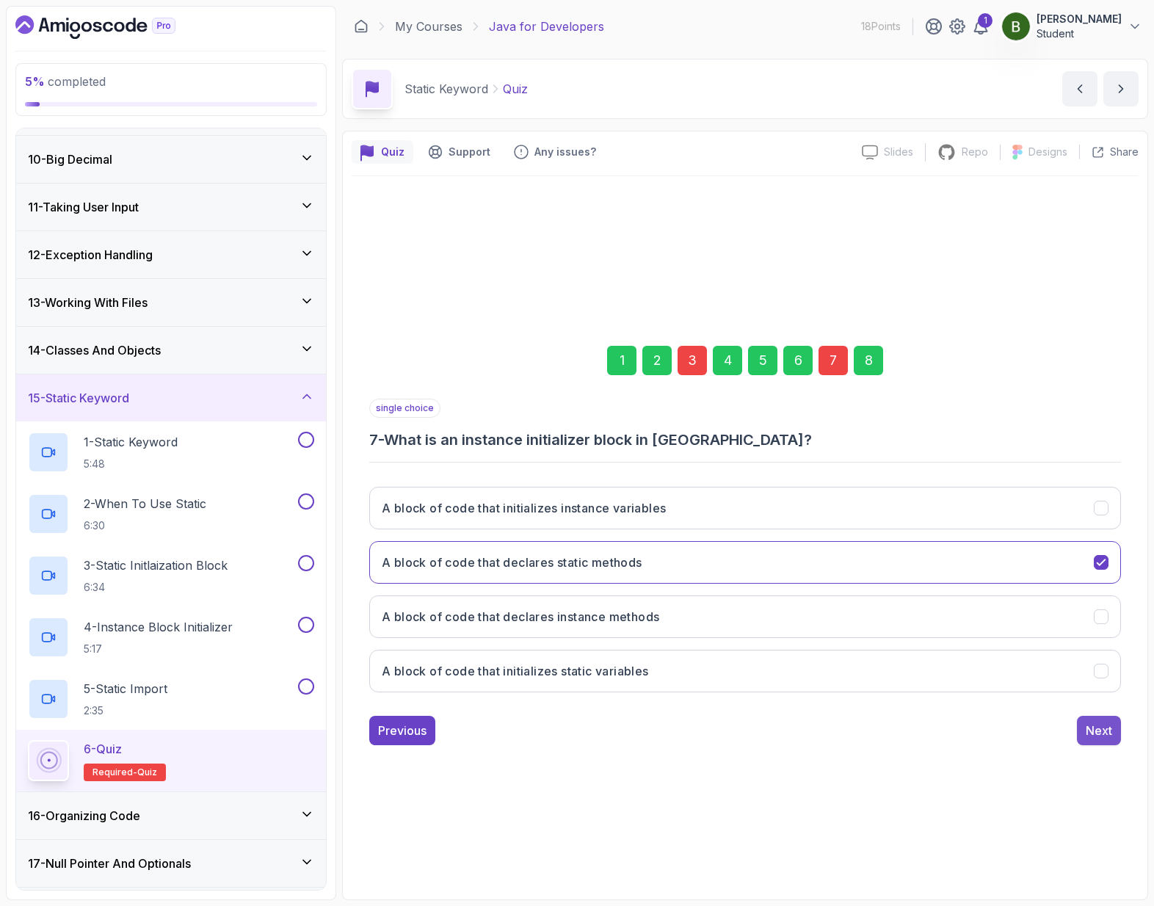
click at [1094, 730] on div "Next" at bounding box center [1099, 731] width 26 height 18
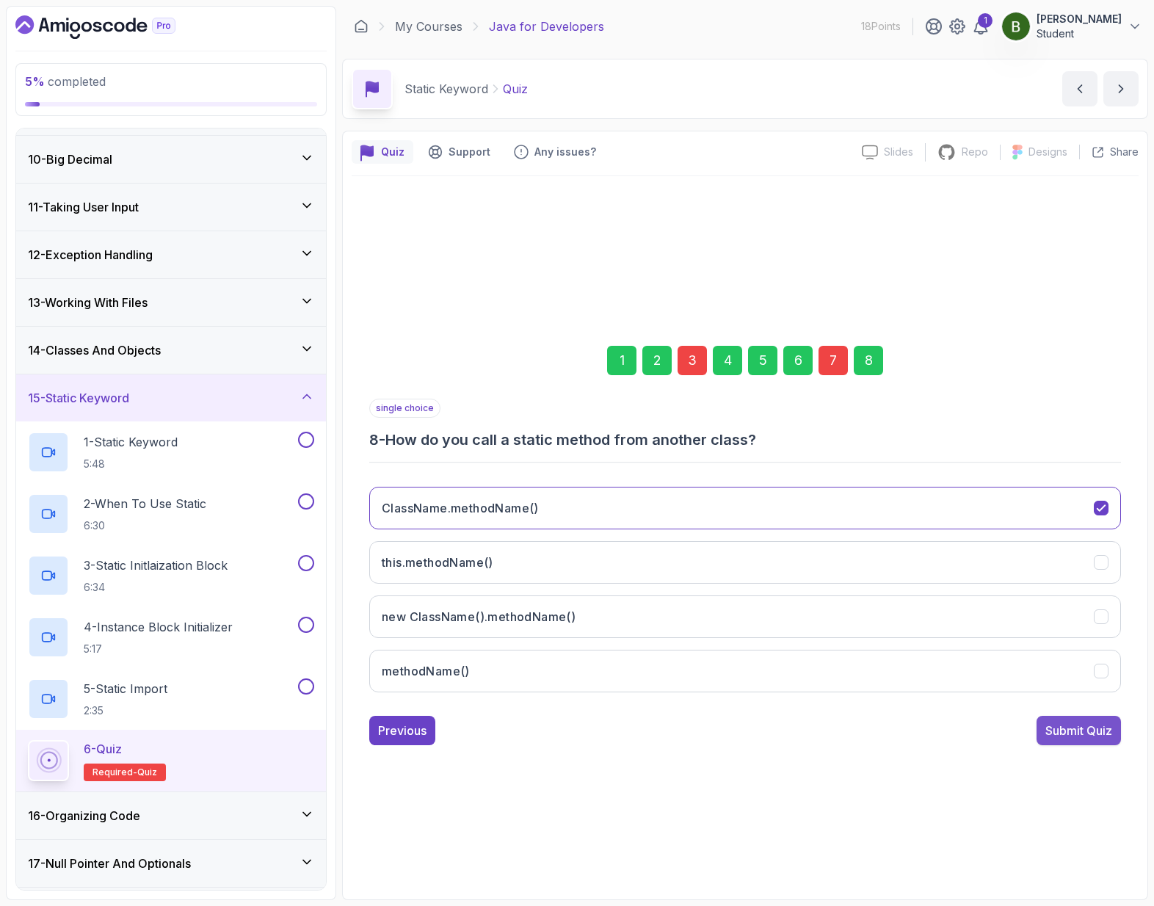
click at [1073, 730] on div "Submit Quiz" at bounding box center [1078, 731] width 67 height 18
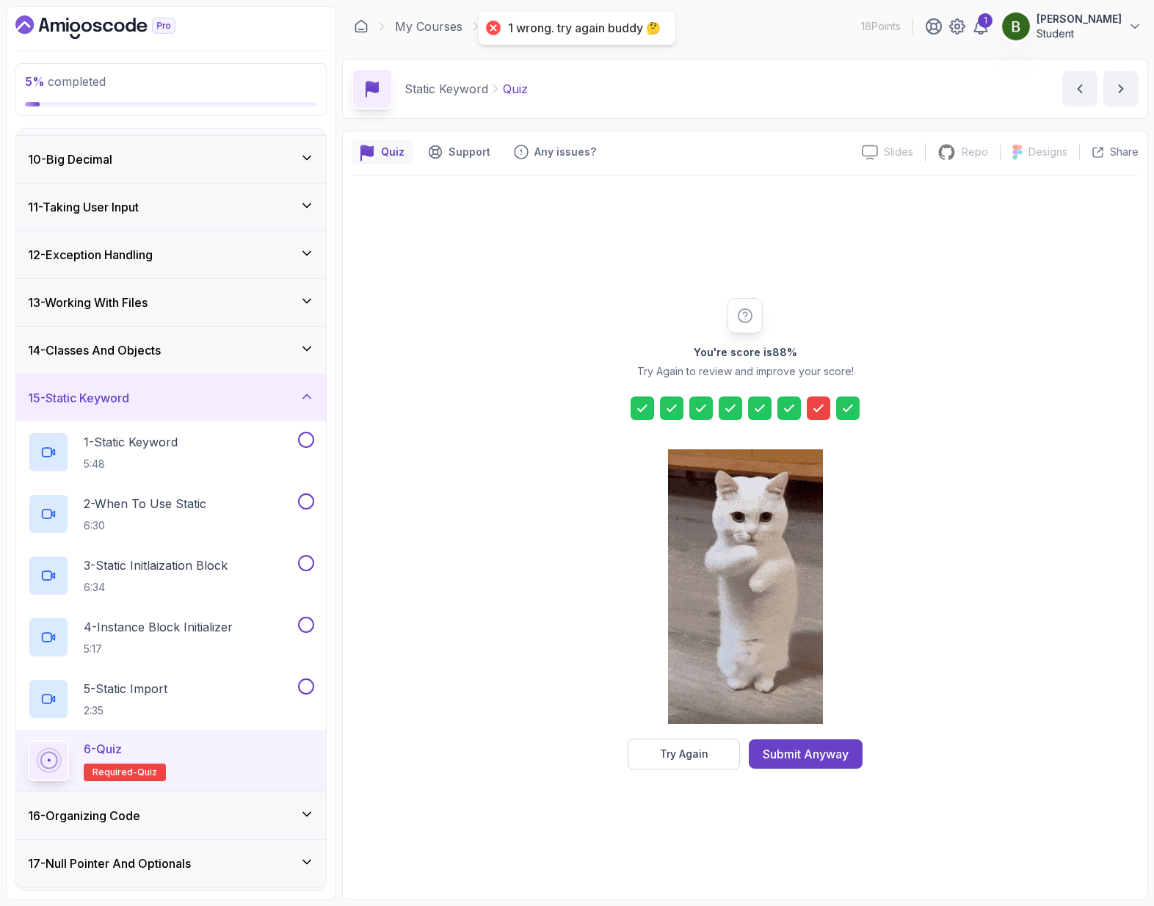
click at [832, 404] on div at bounding box center [745, 407] width 229 height 23
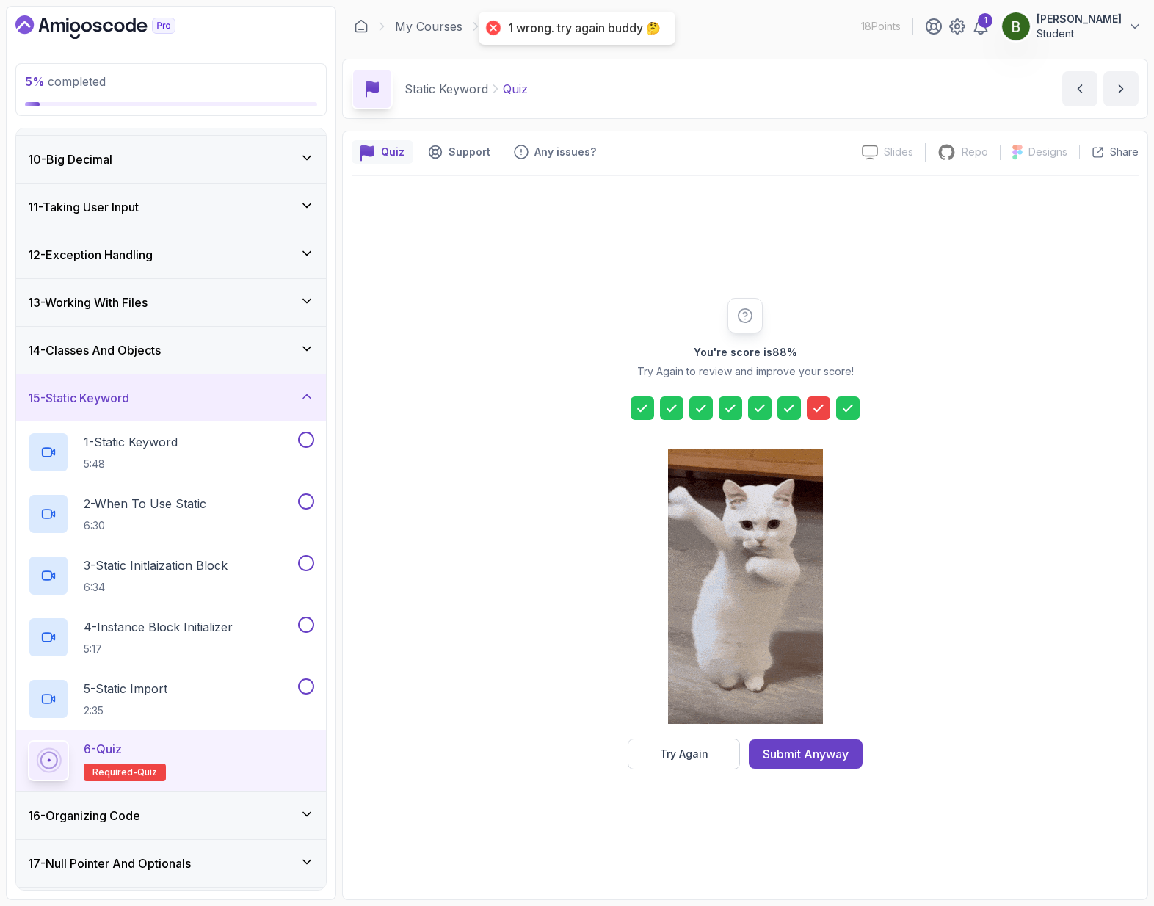
click at [811, 408] on icon at bounding box center [818, 408] width 15 height 15
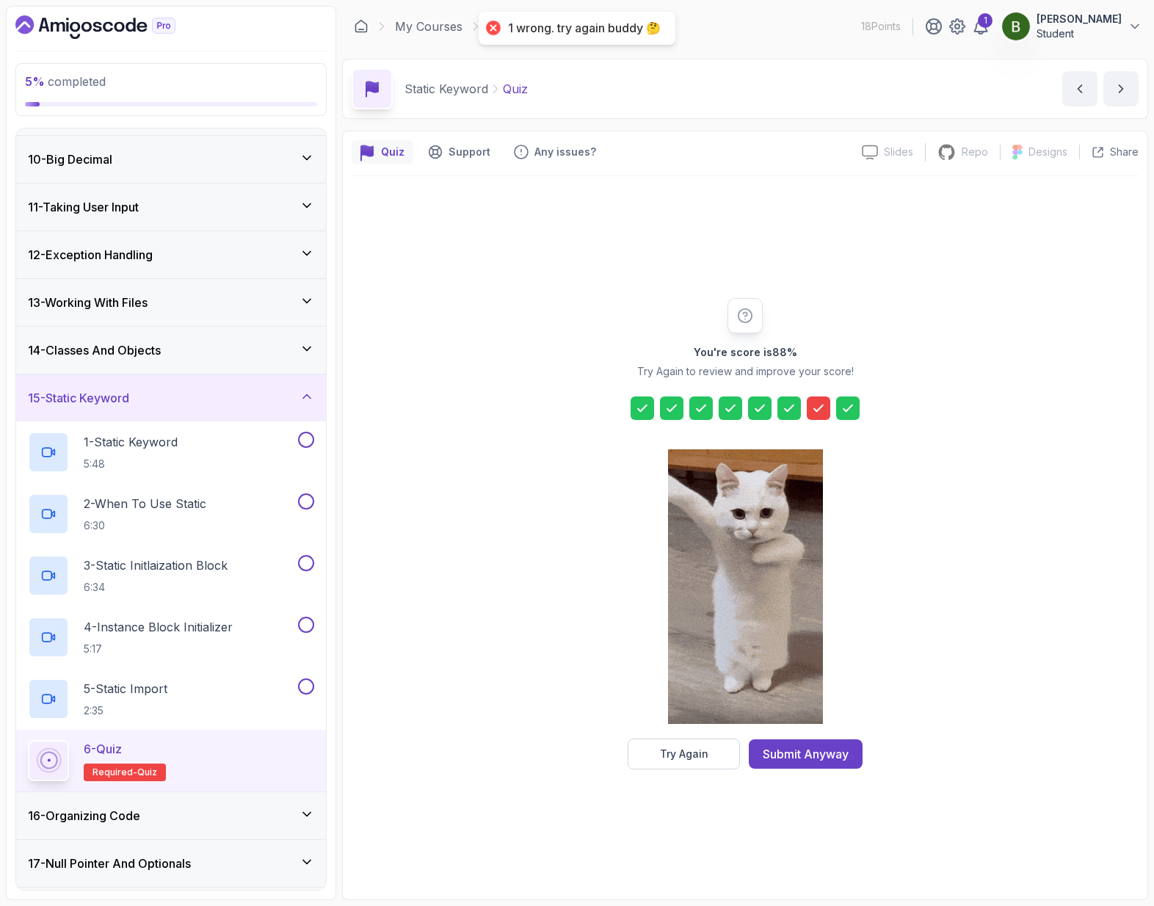
click at [818, 409] on icon at bounding box center [818, 407] width 9 height 6
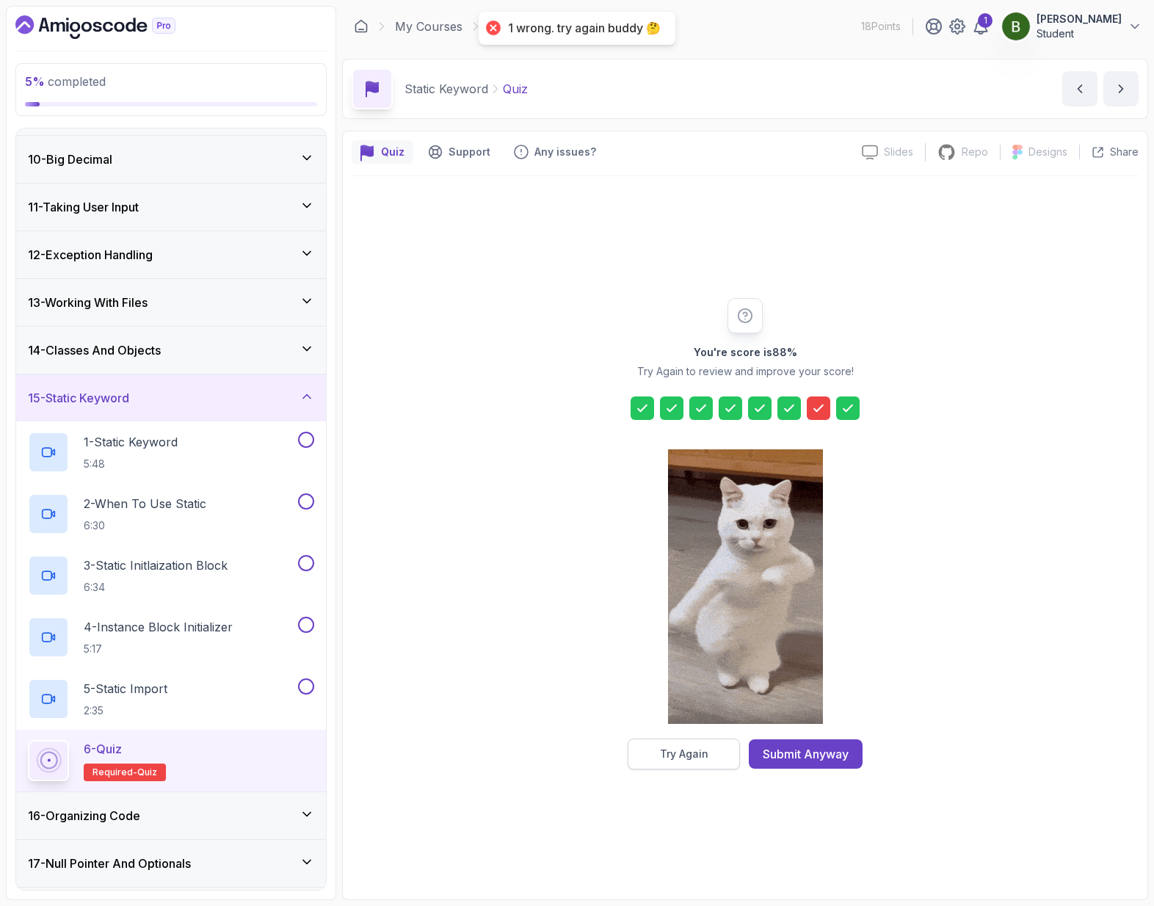
click at [703, 756] on div "Try Again" at bounding box center [684, 754] width 48 height 15
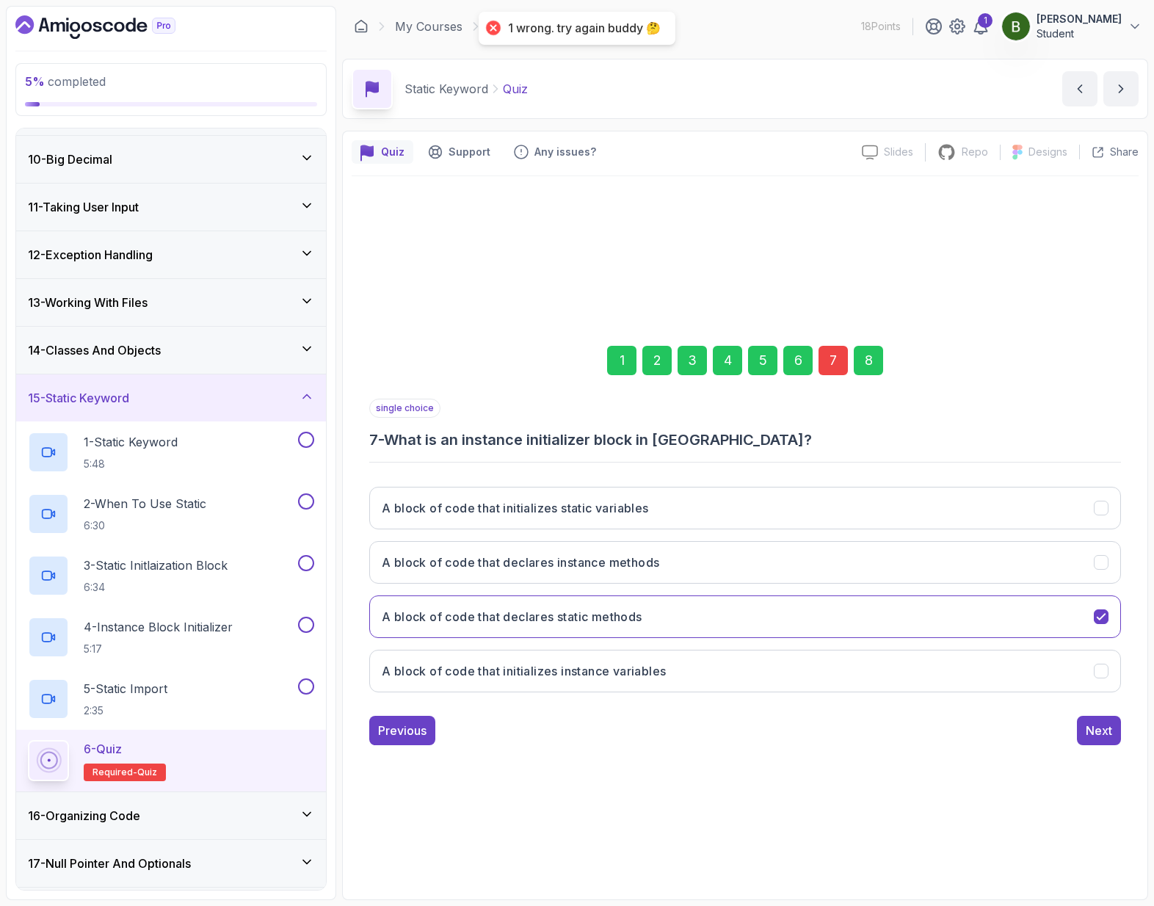
click at [842, 356] on div "7" at bounding box center [832, 360] width 29 height 29
click at [833, 358] on div "7" at bounding box center [832, 360] width 29 height 29
click at [835, 362] on div "7" at bounding box center [832, 360] width 29 height 29
click at [723, 576] on button "A block of code that declares instance methods" at bounding box center [745, 562] width 752 height 43
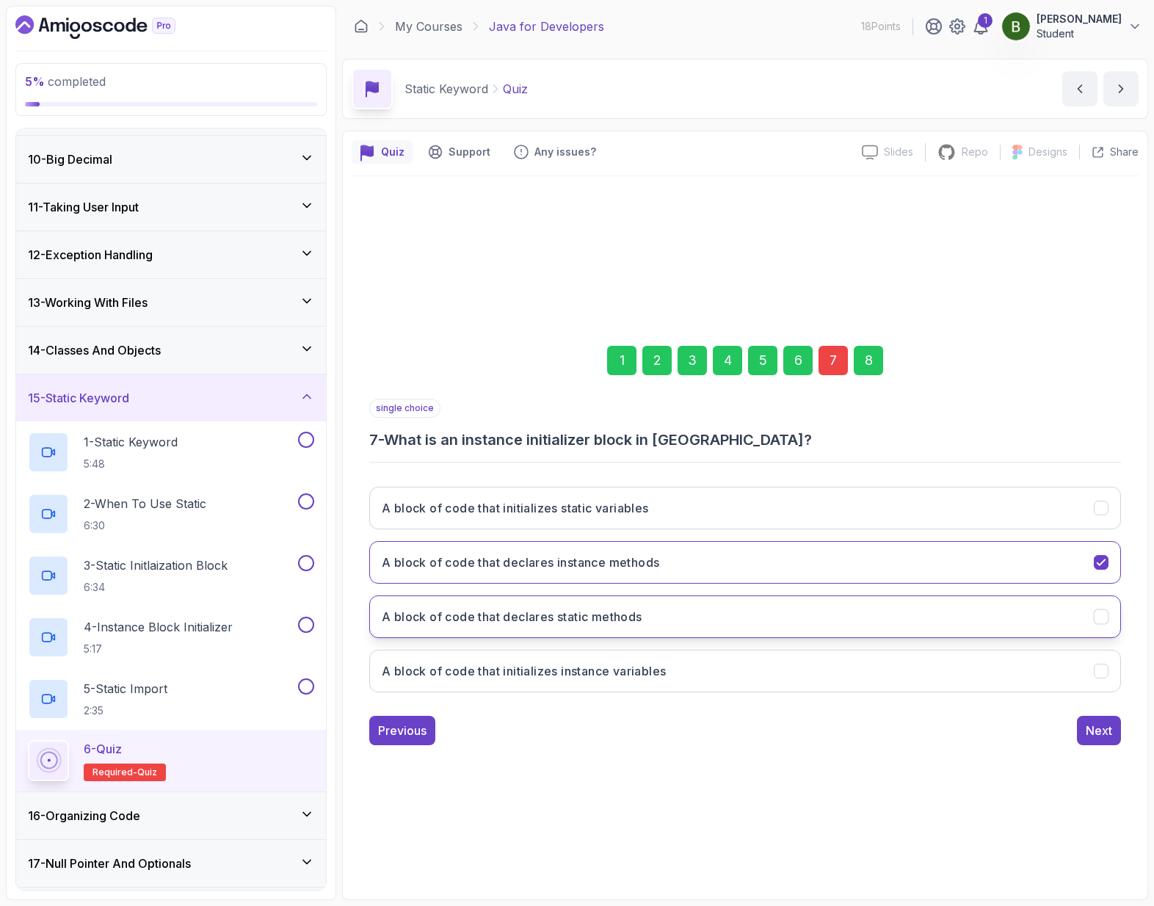
click at [653, 621] on button "A block of code that declares static methods" at bounding box center [745, 616] width 752 height 43
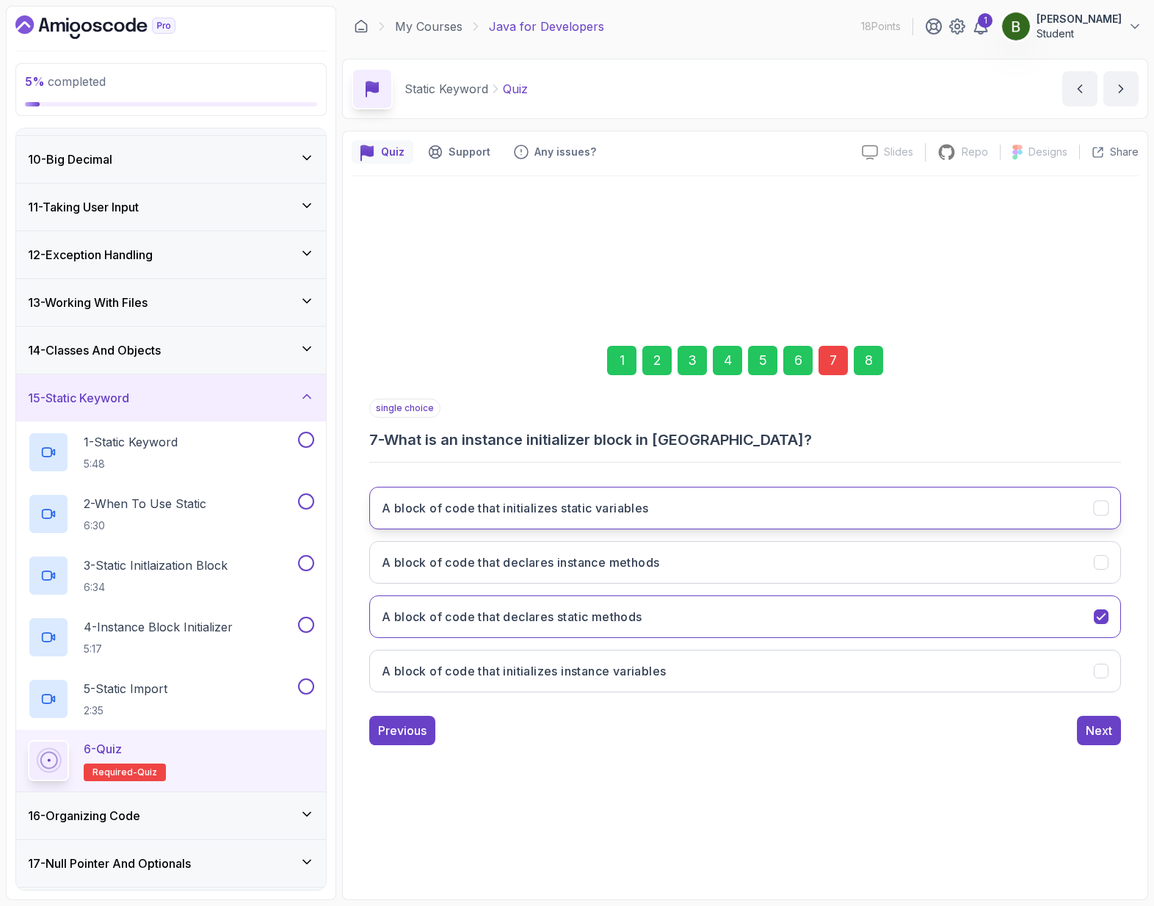
click at [656, 520] on button "A block of code that initializes static variables" at bounding box center [745, 508] width 752 height 43
click at [1090, 741] on button "Next" at bounding box center [1099, 730] width 44 height 29
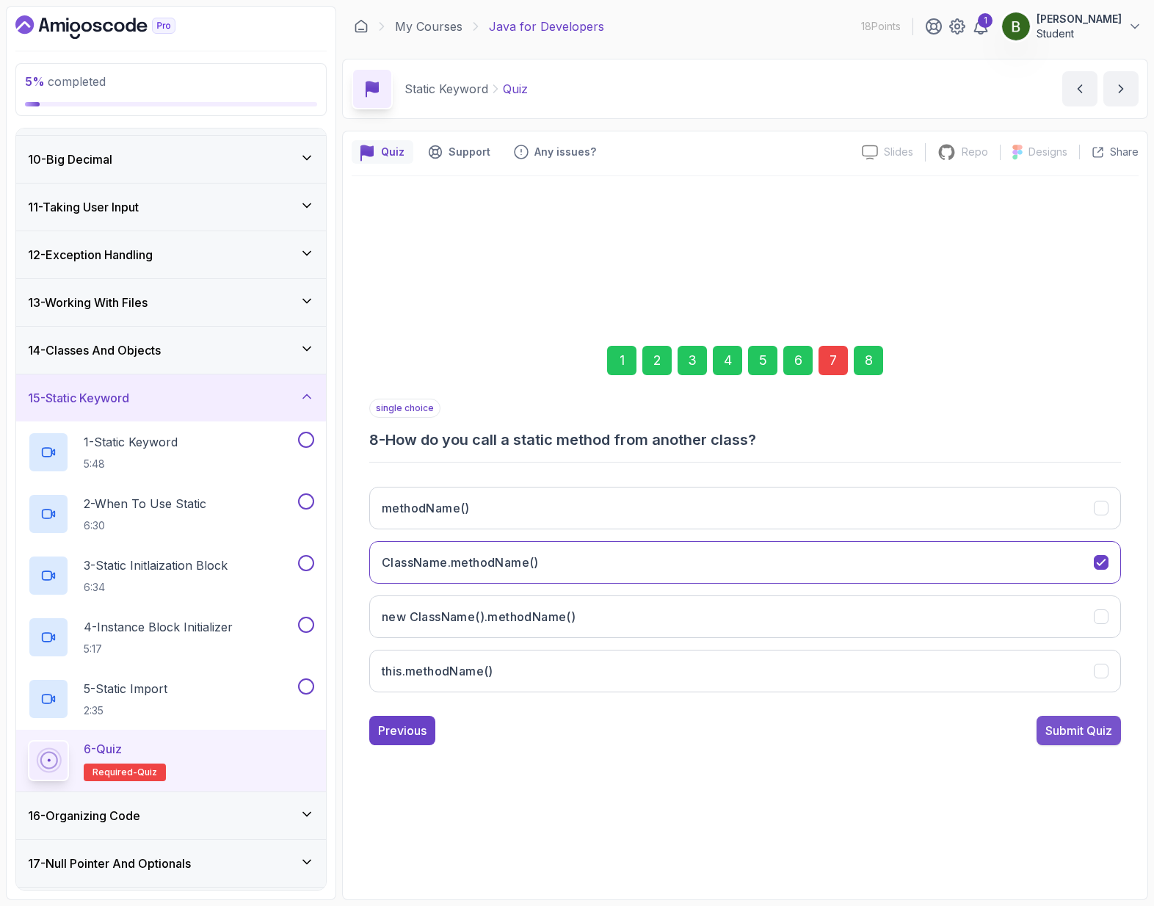
click at [1059, 735] on div "Submit Quiz" at bounding box center [1078, 731] width 67 height 18
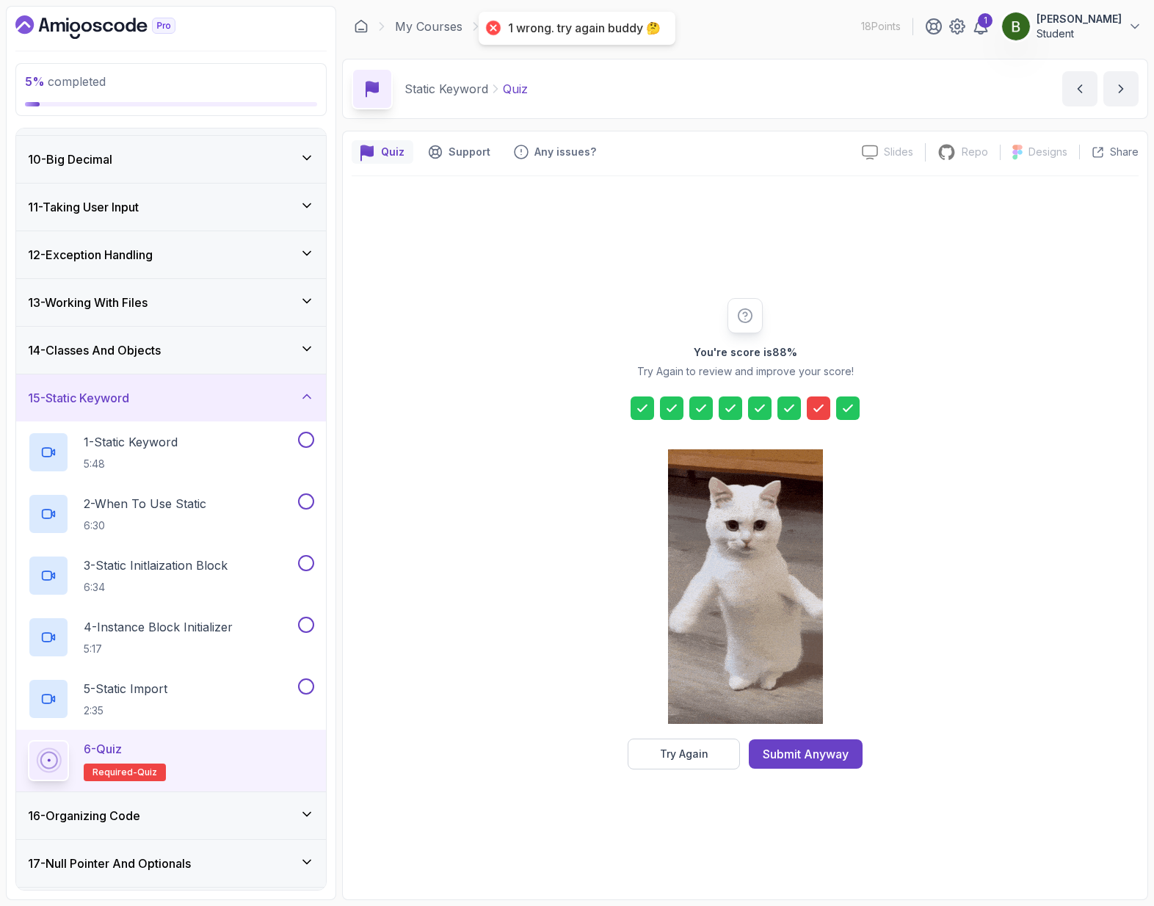
click at [819, 416] on div at bounding box center [818, 407] width 23 height 23
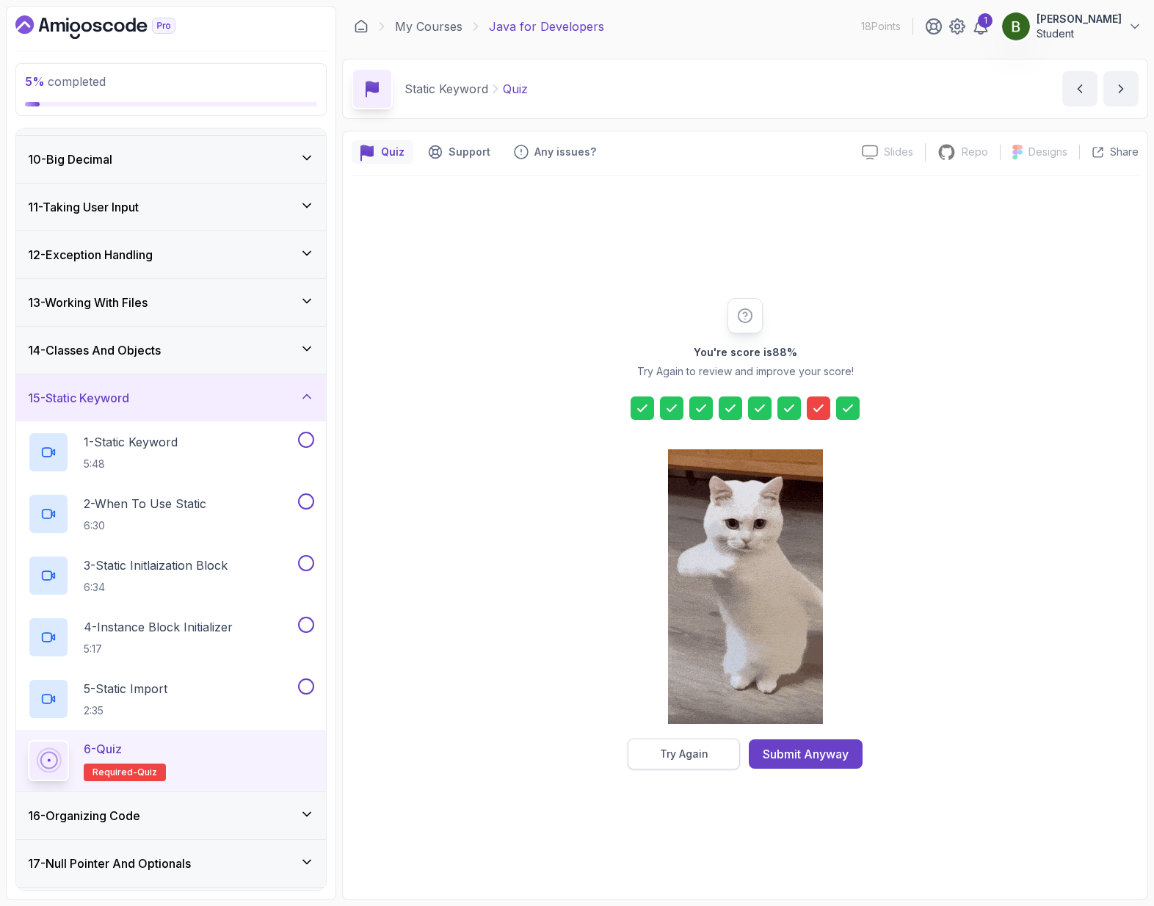
click at [714, 753] on button "Try Again" at bounding box center [684, 753] width 112 height 31
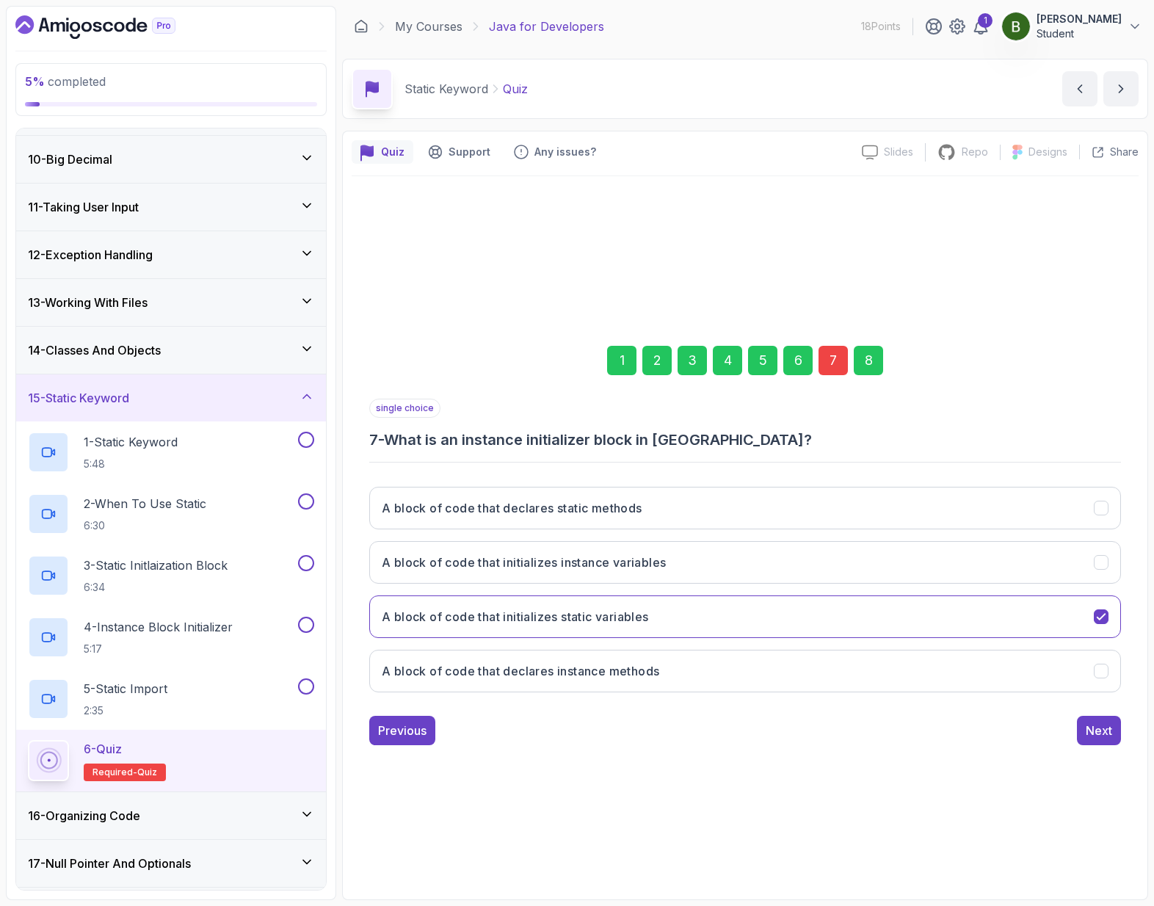
click at [832, 360] on div "7" at bounding box center [832, 360] width 29 height 29
click at [723, 667] on button "A block of code that declares instance methods" at bounding box center [745, 671] width 752 height 43
click at [678, 677] on button "A block of code that declares instance methods" at bounding box center [745, 671] width 752 height 43
click at [1090, 728] on div "Next" at bounding box center [1099, 731] width 26 height 18
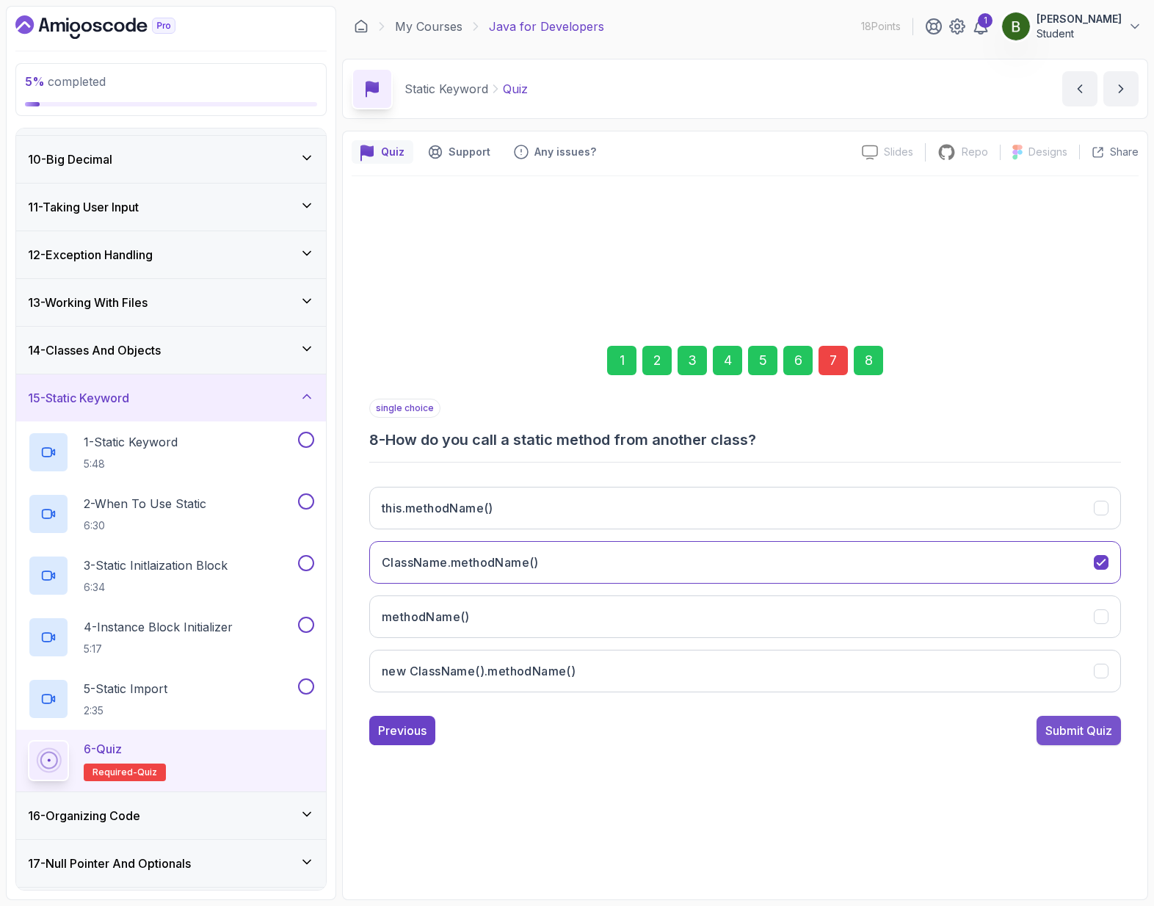
click at [1088, 734] on div "Submit Quiz" at bounding box center [1078, 731] width 67 height 18
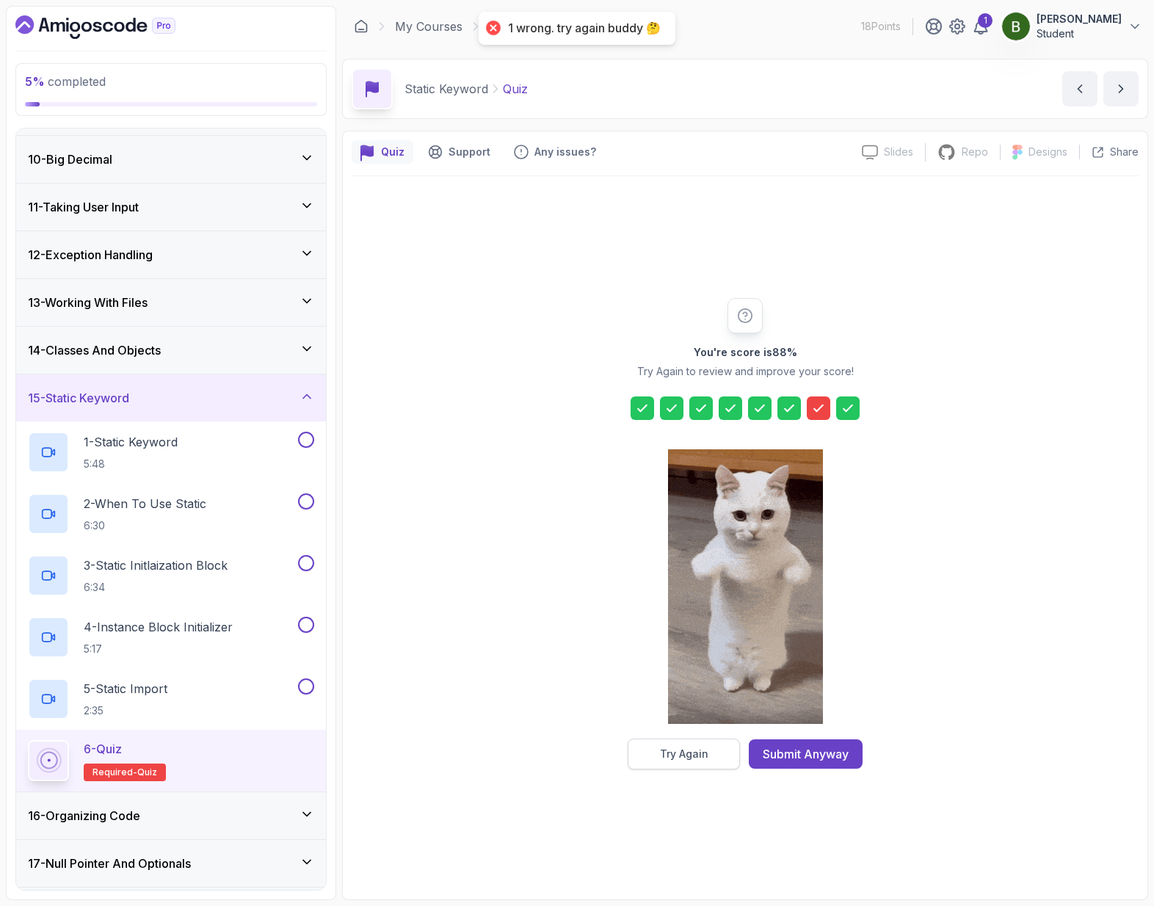
click at [715, 756] on button "Try Again" at bounding box center [684, 753] width 112 height 31
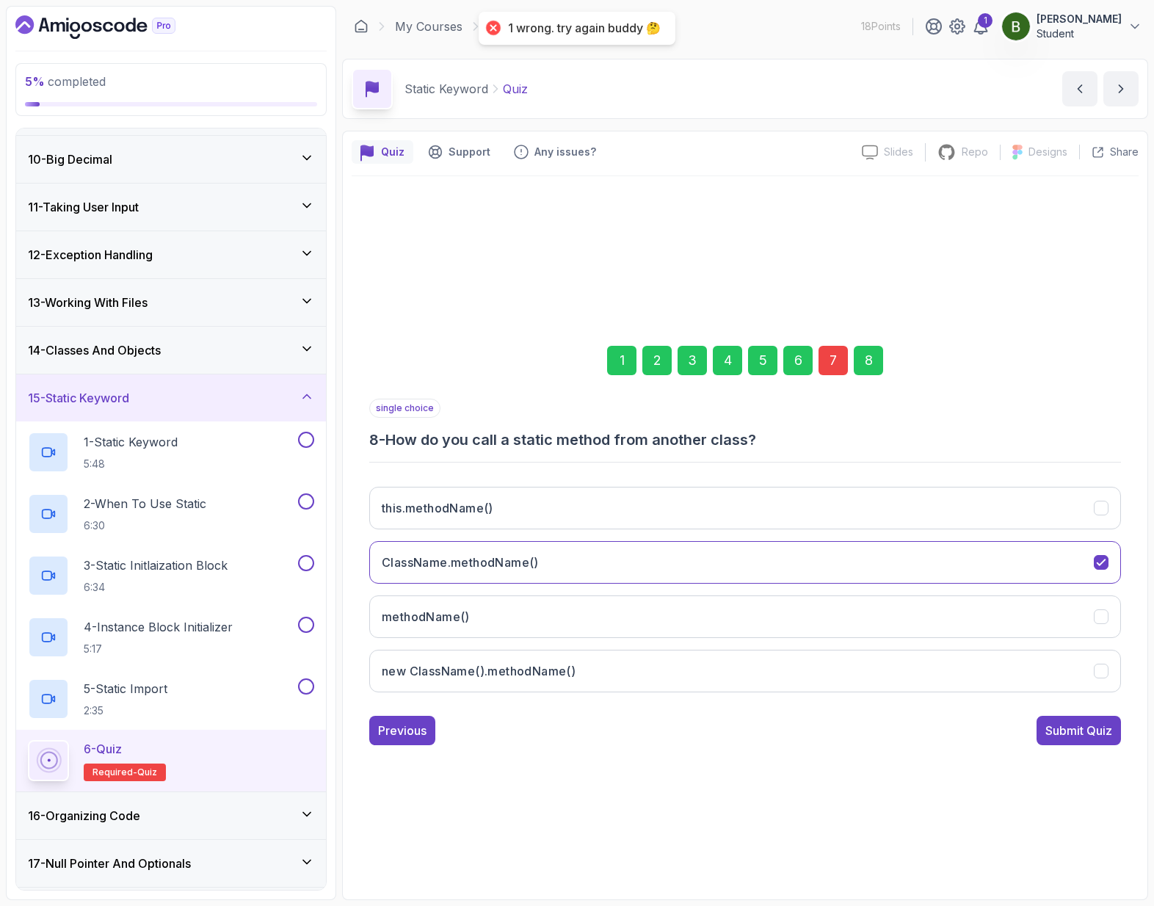
click at [825, 353] on div "7" at bounding box center [832, 360] width 29 height 29
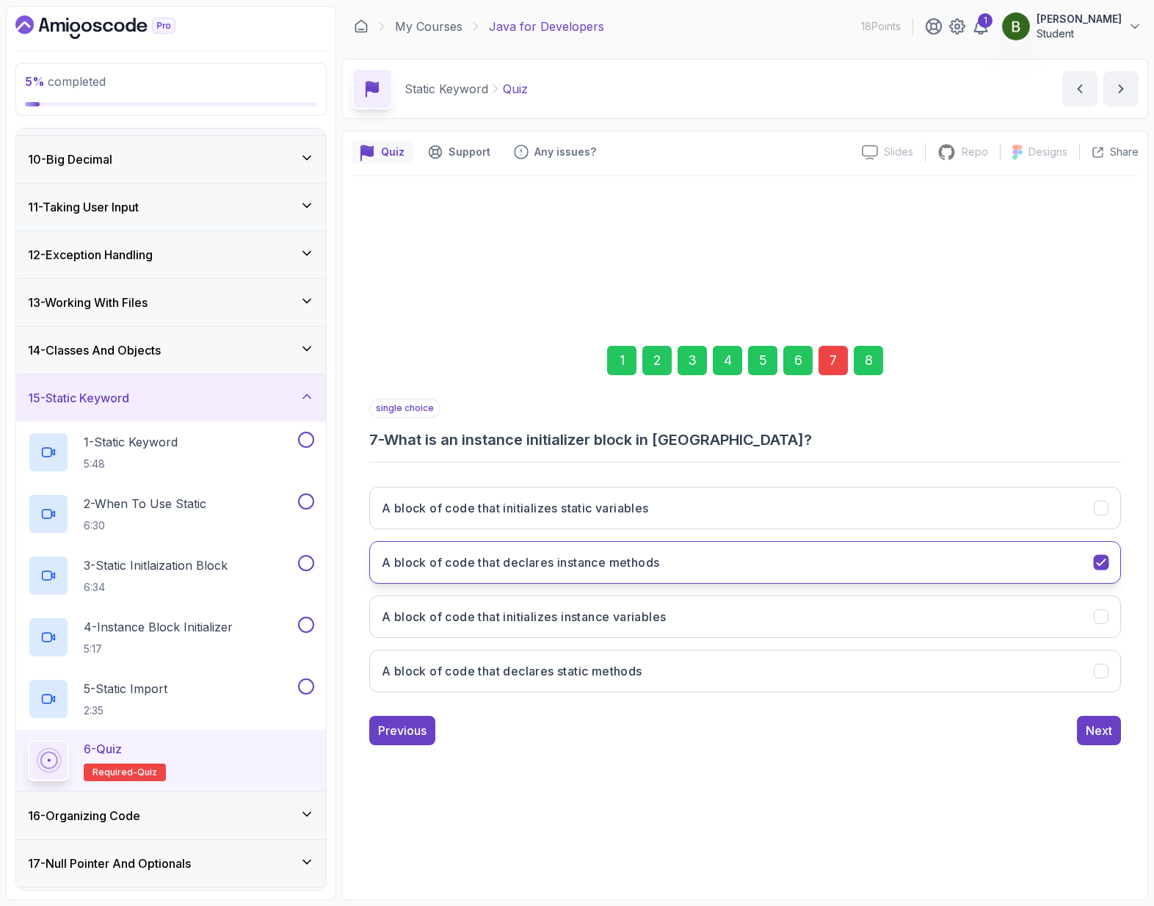
click at [631, 552] on button "A block of code that declares instance methods" at bounding box center [745, 562] width 752 height 43
click at [1087, 733] on div "Next" at bounding box center [1099, 731] width 26 height 18
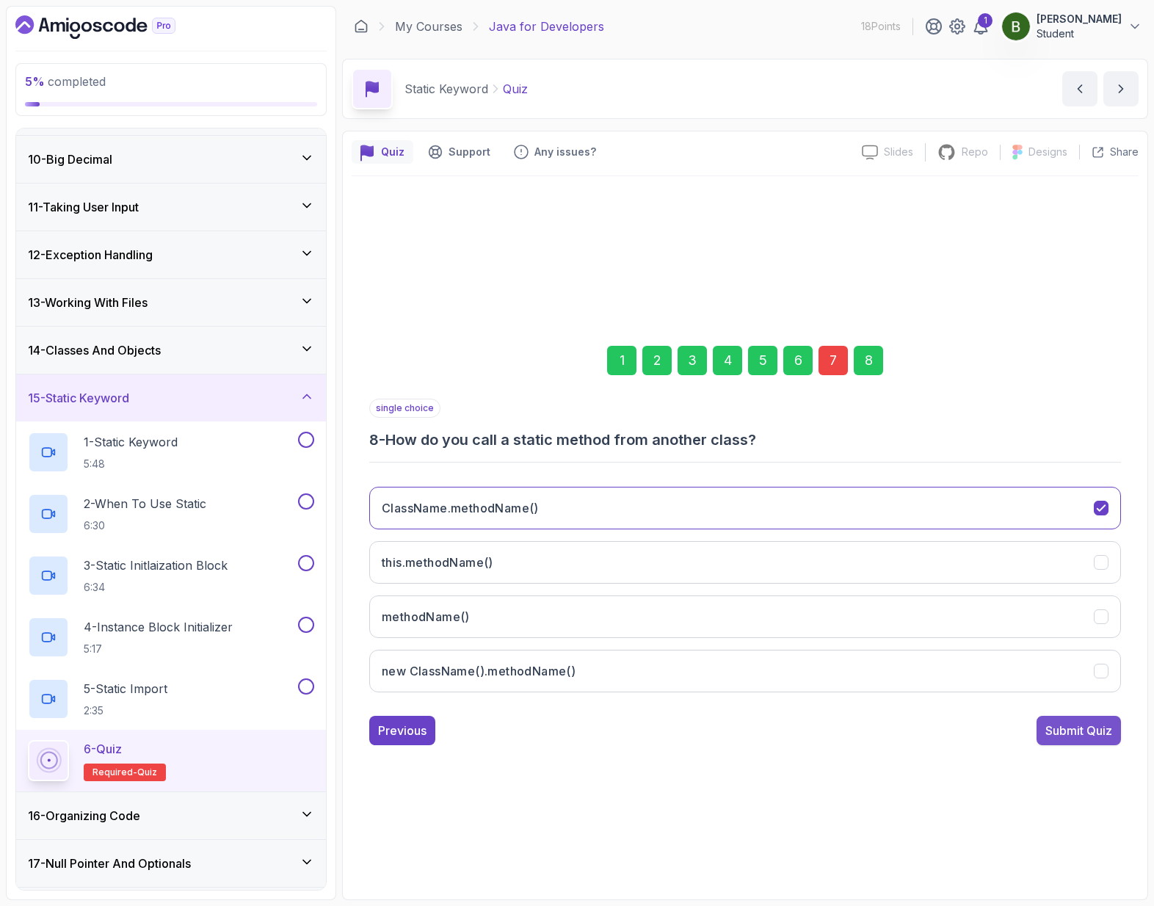
click at [1106, 727] on div "Submit Quiz" at bounding box center [1078, 731] width 67 height 18
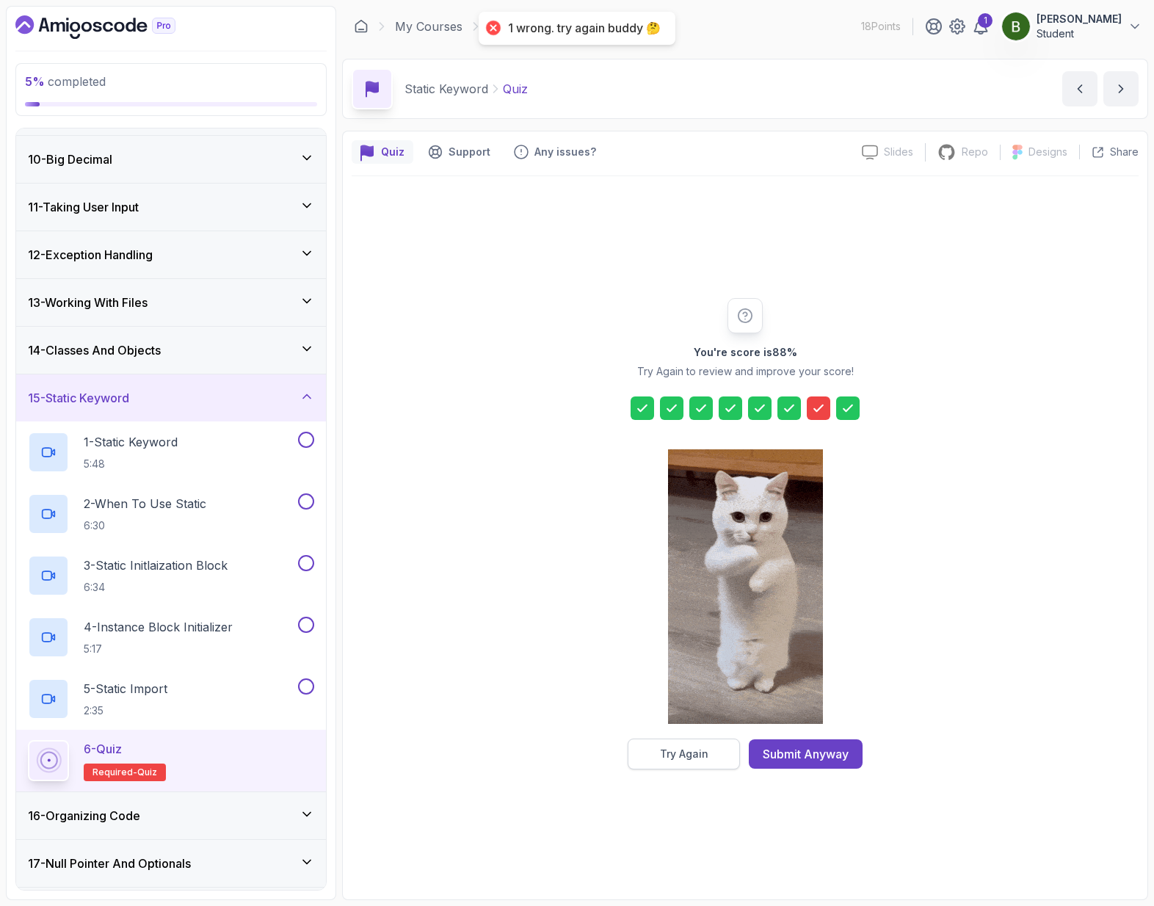
click at [678, 741] on button "Try Again" at bounding box center [684, 753] width 112 height 31
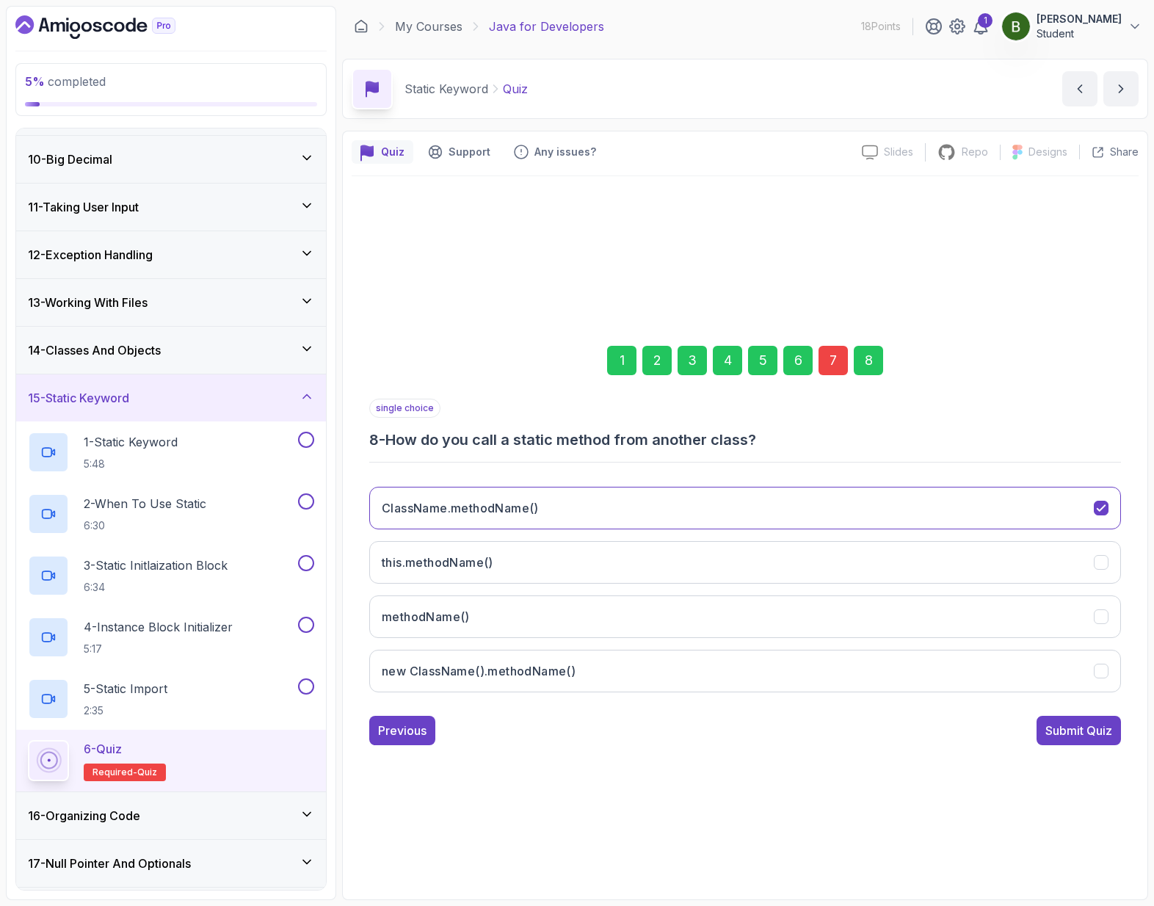
click at [838, 361] on div "7" at bounding box center [832, 360] width 29 height 29
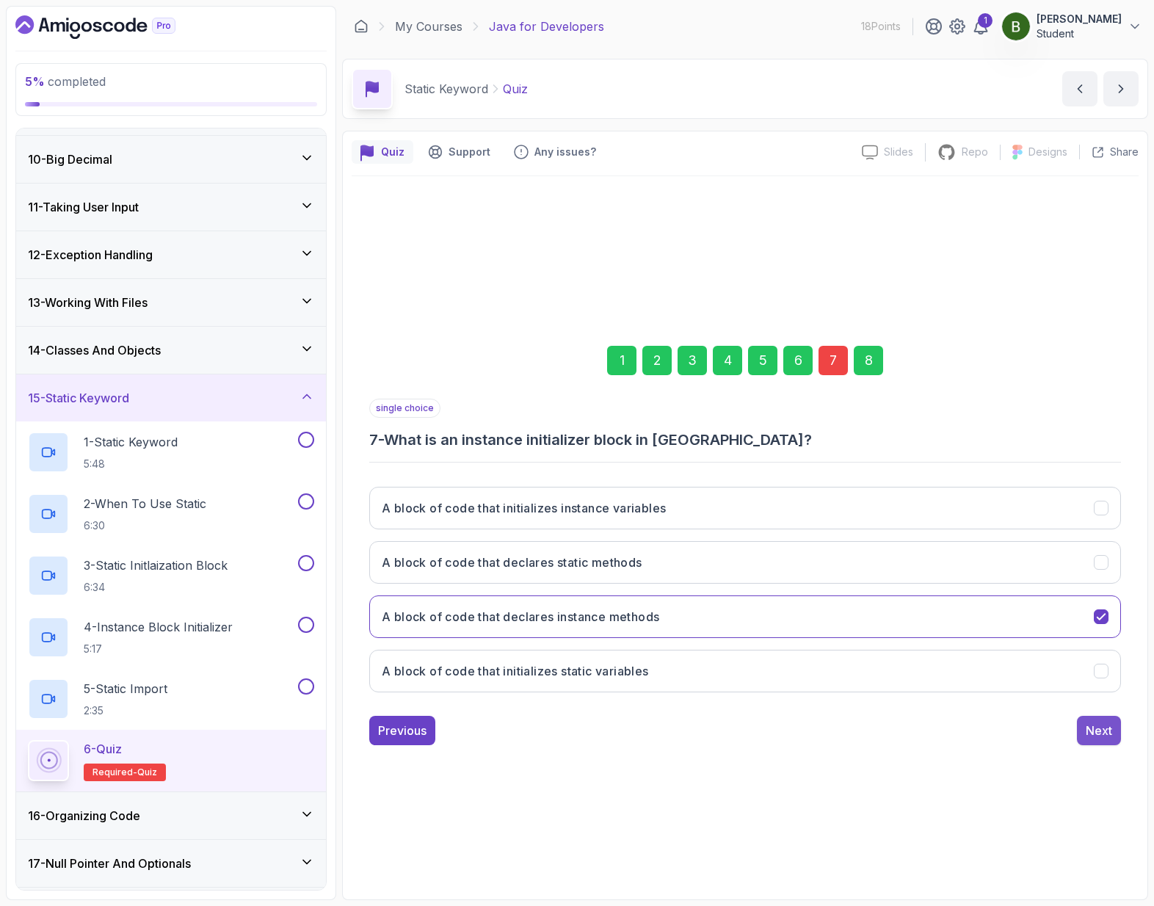
click at [1112, 734] on button "Next" at bounding box center [1099, 730] width 44 height 29
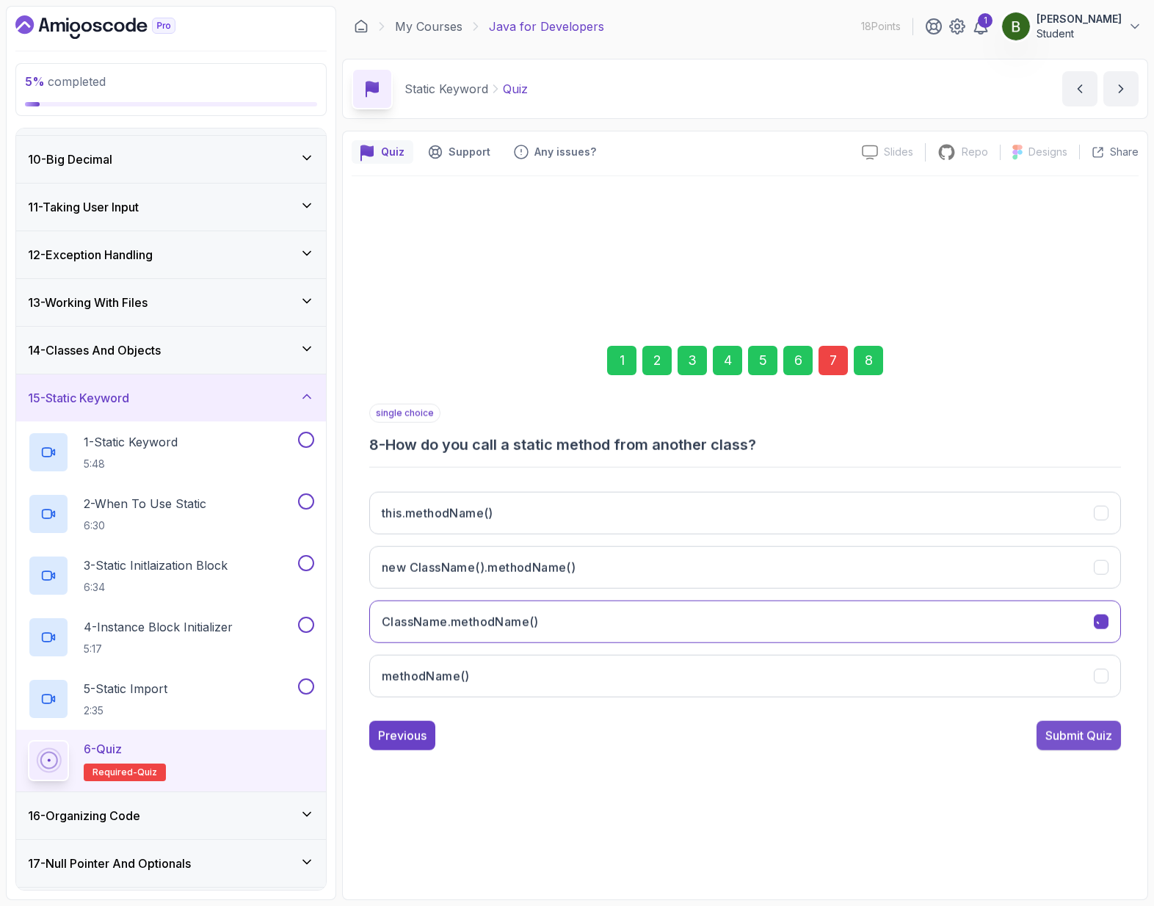
click at [1114, 723] on button "Submit Quiz" at bounding box center [1078, 734] width 84 height 29
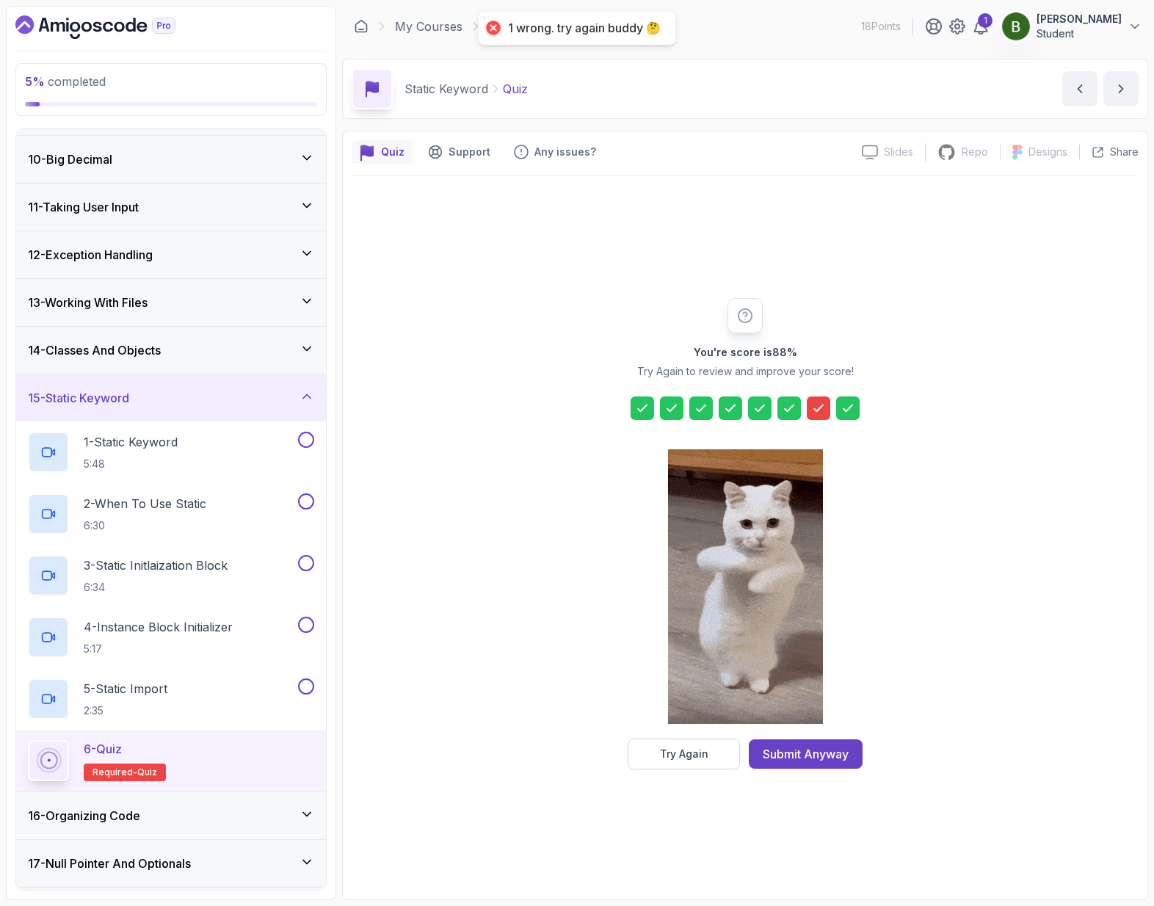
click at [709, 769] on div "You're score is 88 % Try Again to review and improve your score! Try Again Subm…" at bounding box center [745, 533] width 787 height 714
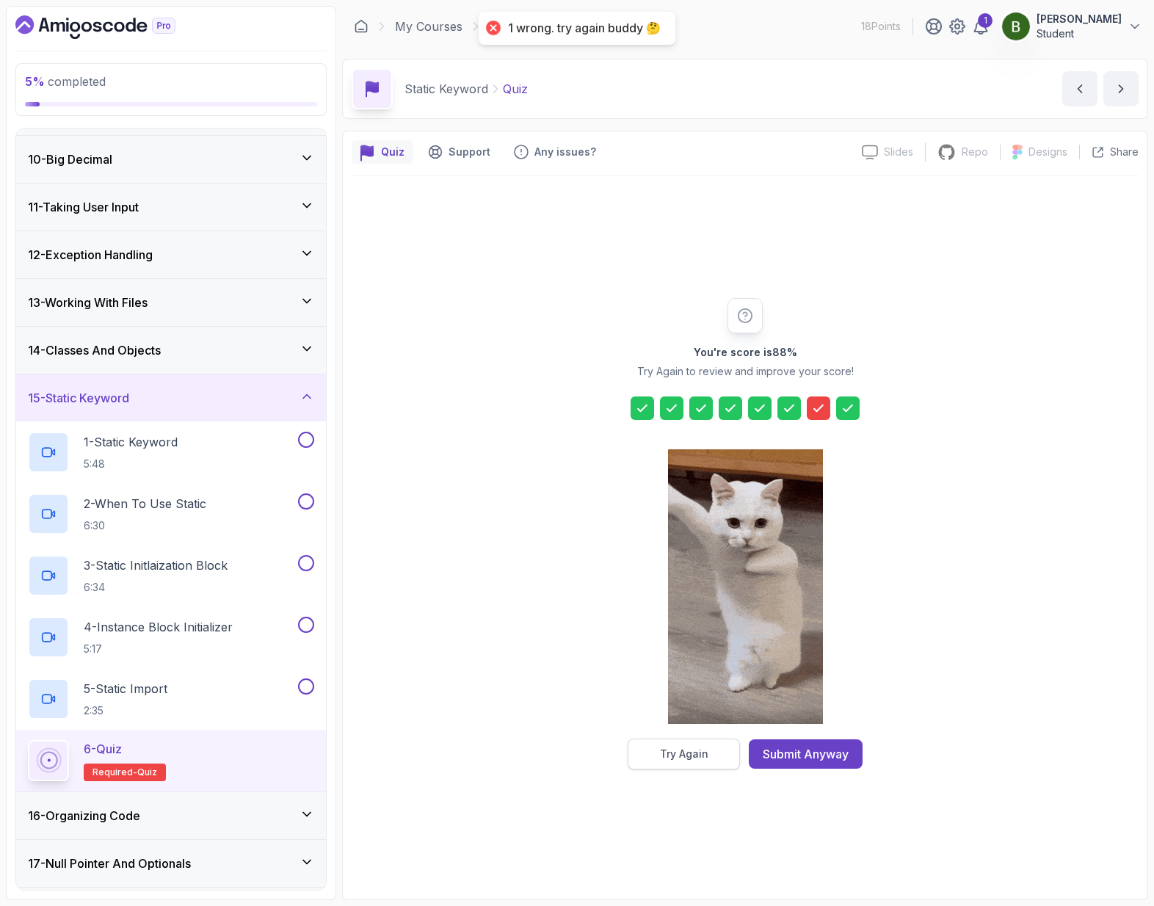
click at [712, 763] on button "Try Again" at bounding box center [684, 753] width 112 height 31
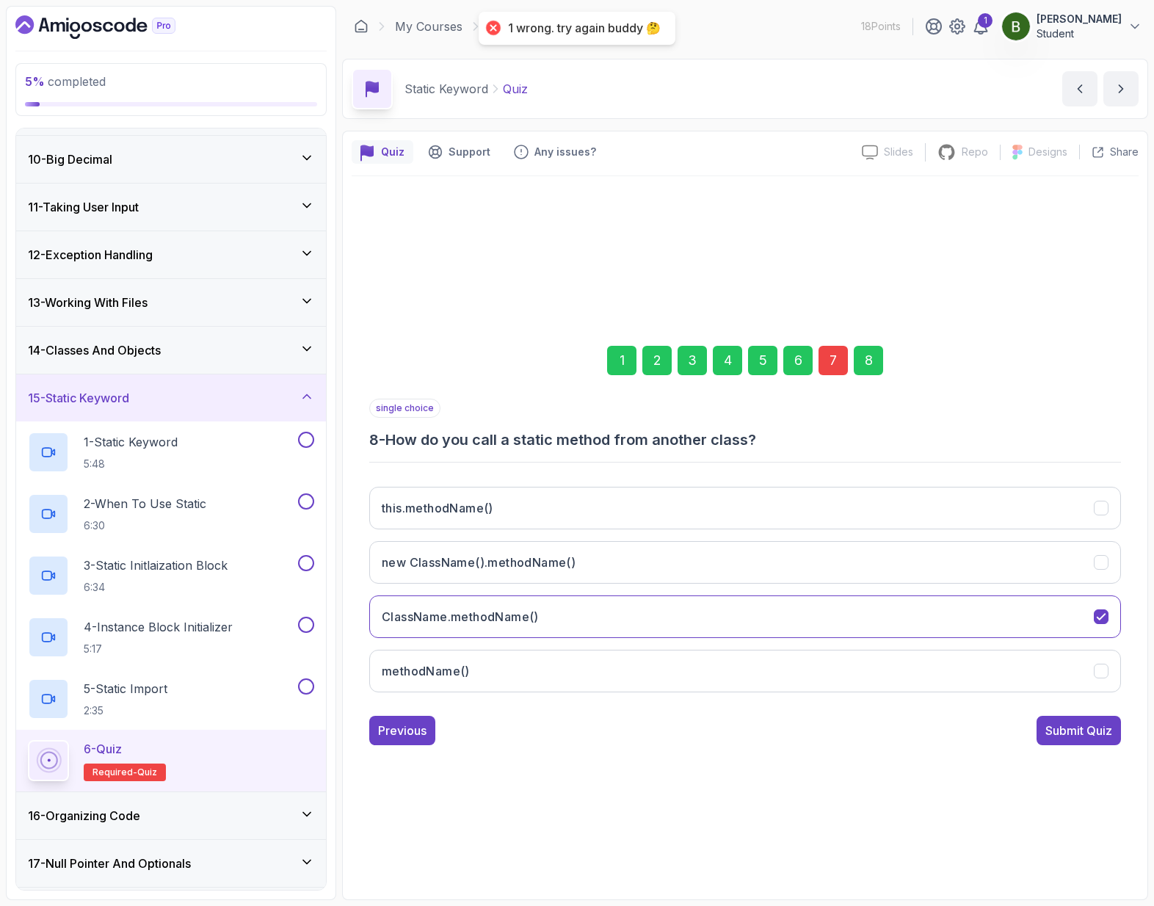
click at [835, 369] on div "7" at bounding box center [832, 360] width 29 height 29
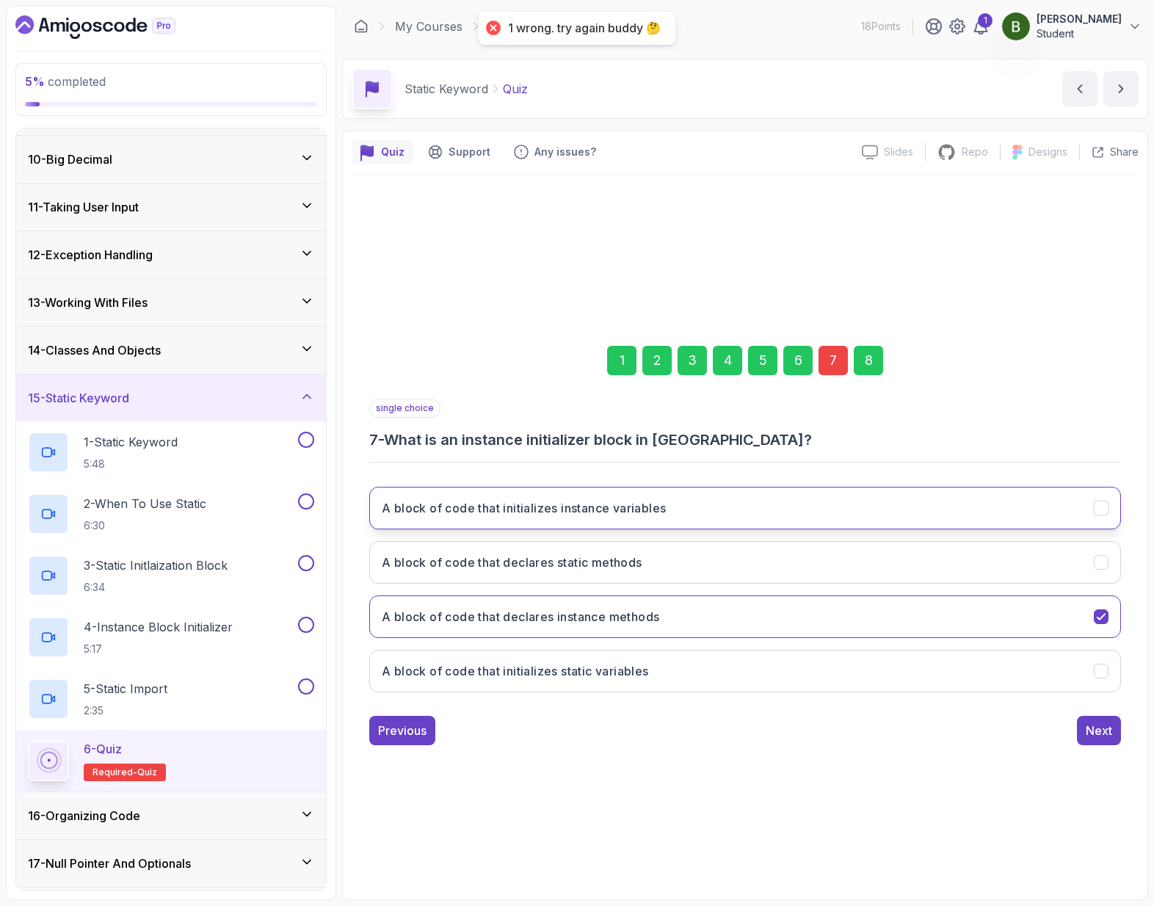
click at [721, 498] on button "A block of code that initializes instance variables" at bounding box center [745, 508] width 752 height 43
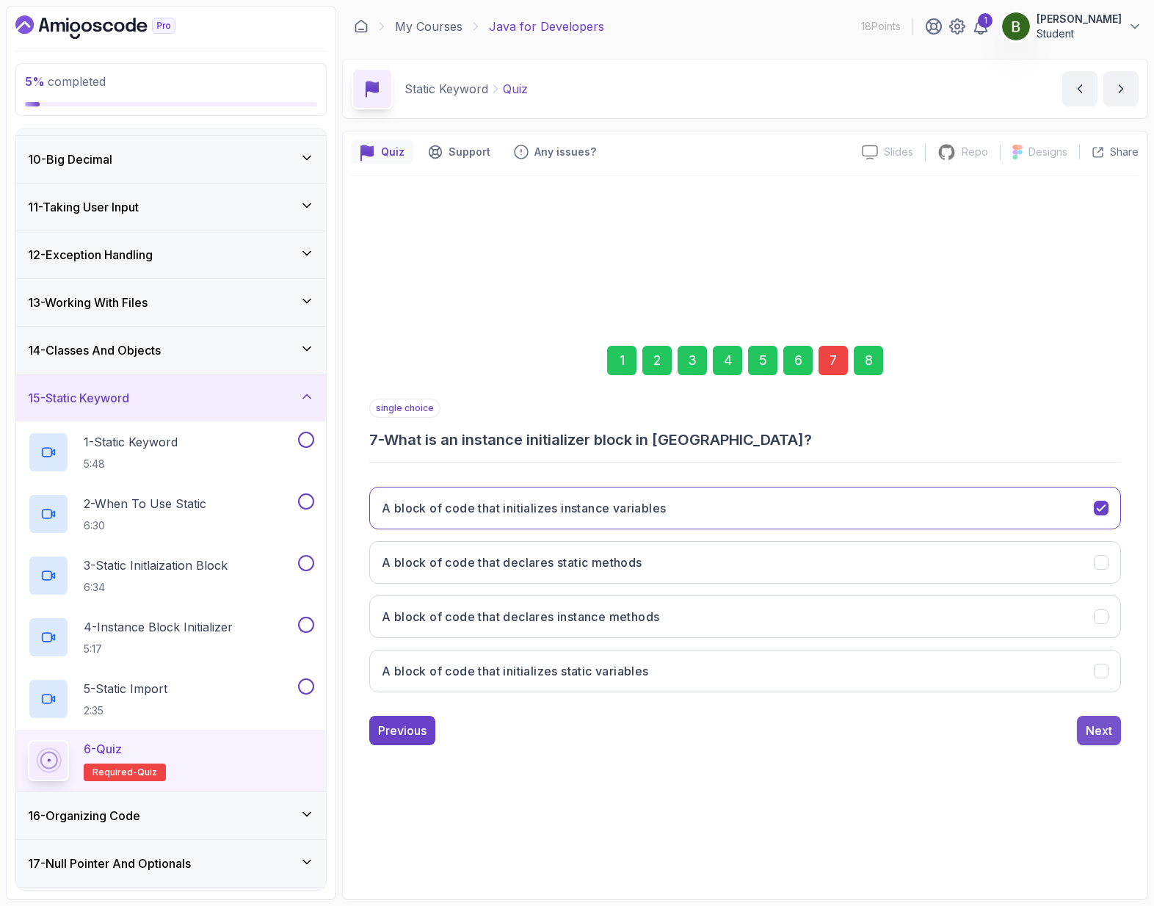
click at [1111, 733] on div "Next" at bounding box center [1099, 731] width 26 height 18
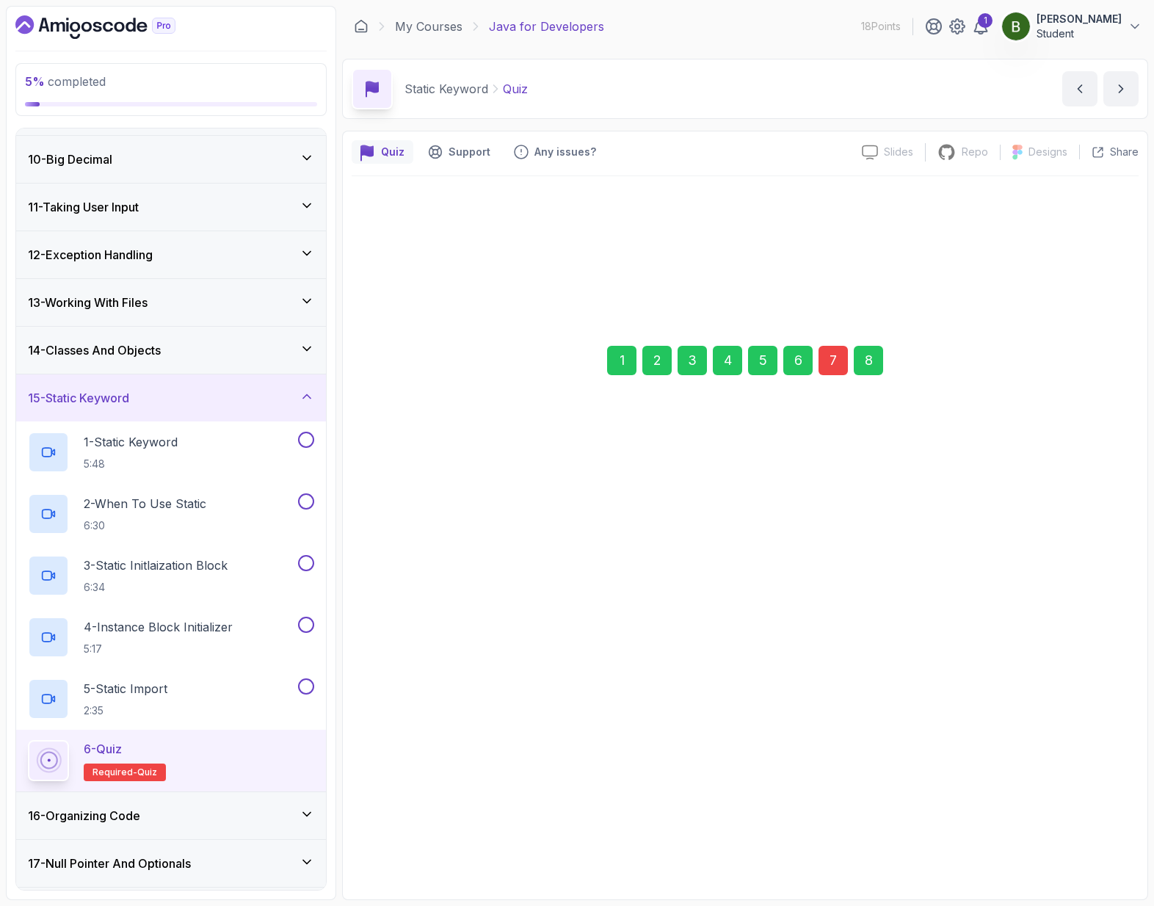
click at [1111, 733] on div "Submit Quiz" at bounding box center [1078, 731] width 67 height 18
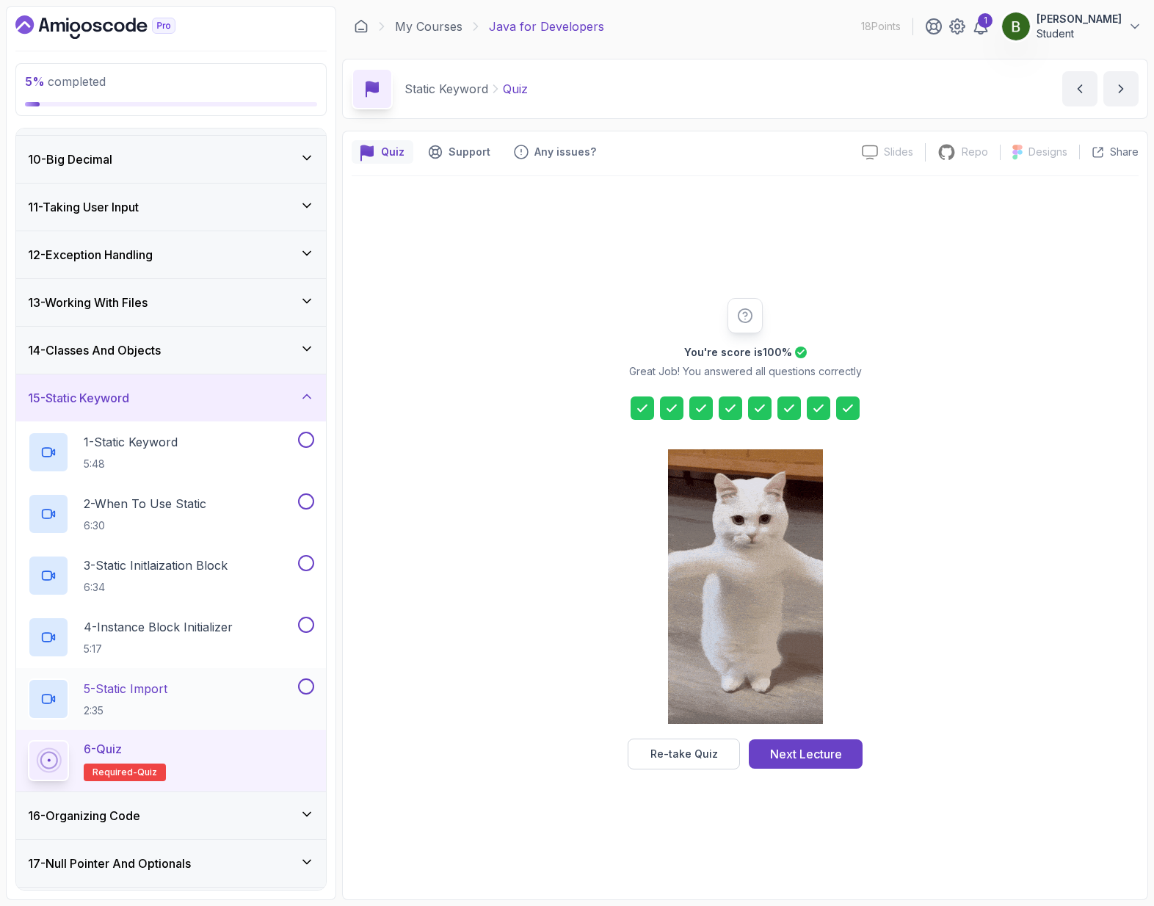
scroll to position [515, 0]
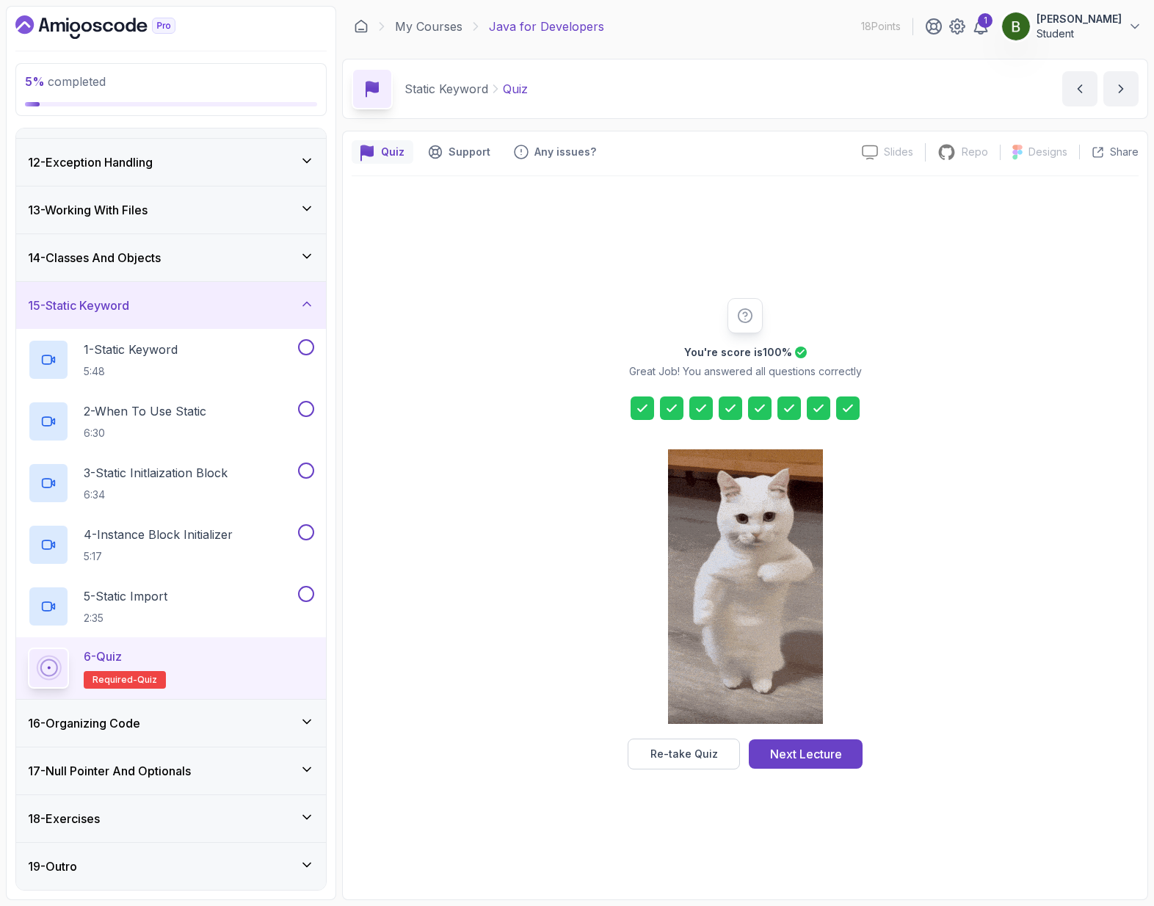
click at [239, 722] on div "16 - Organizing Code" at bounding box center [171, 723] width 286 height 18
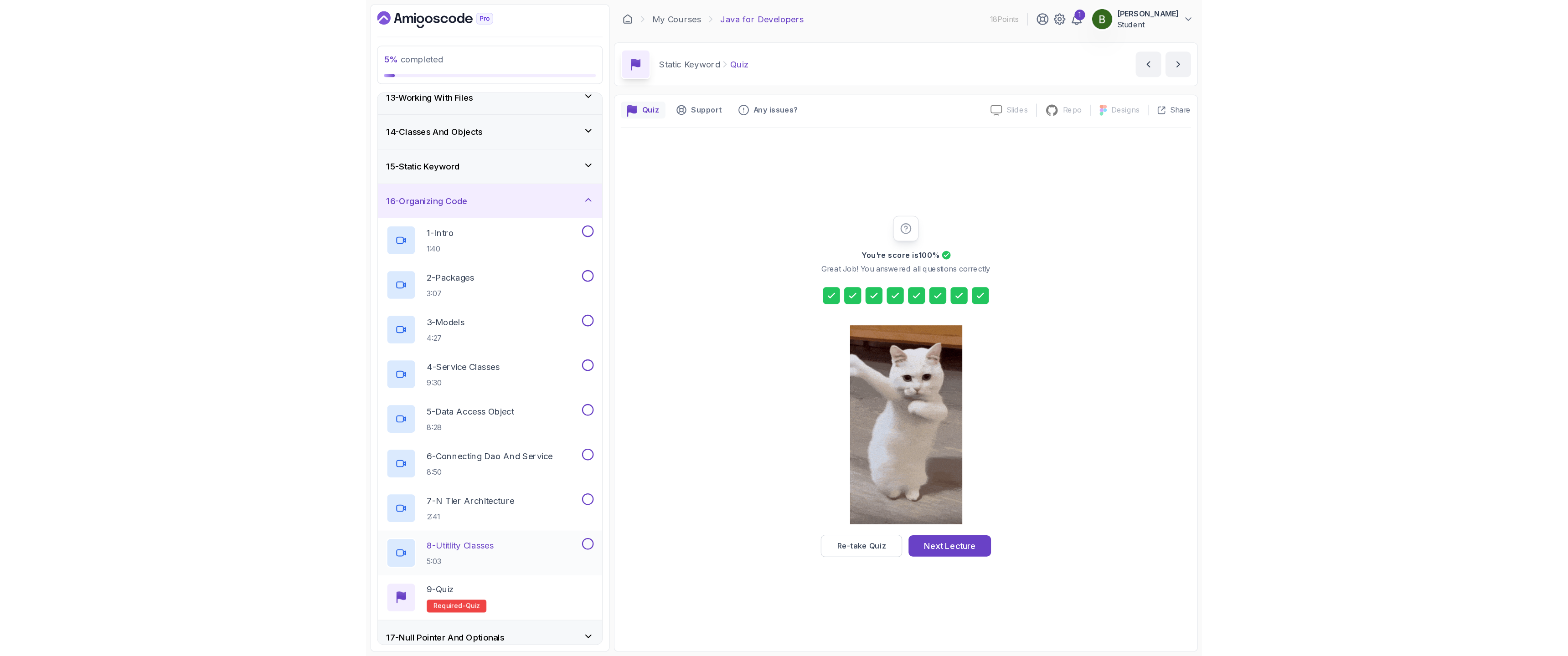
scroll to position [434, 0]
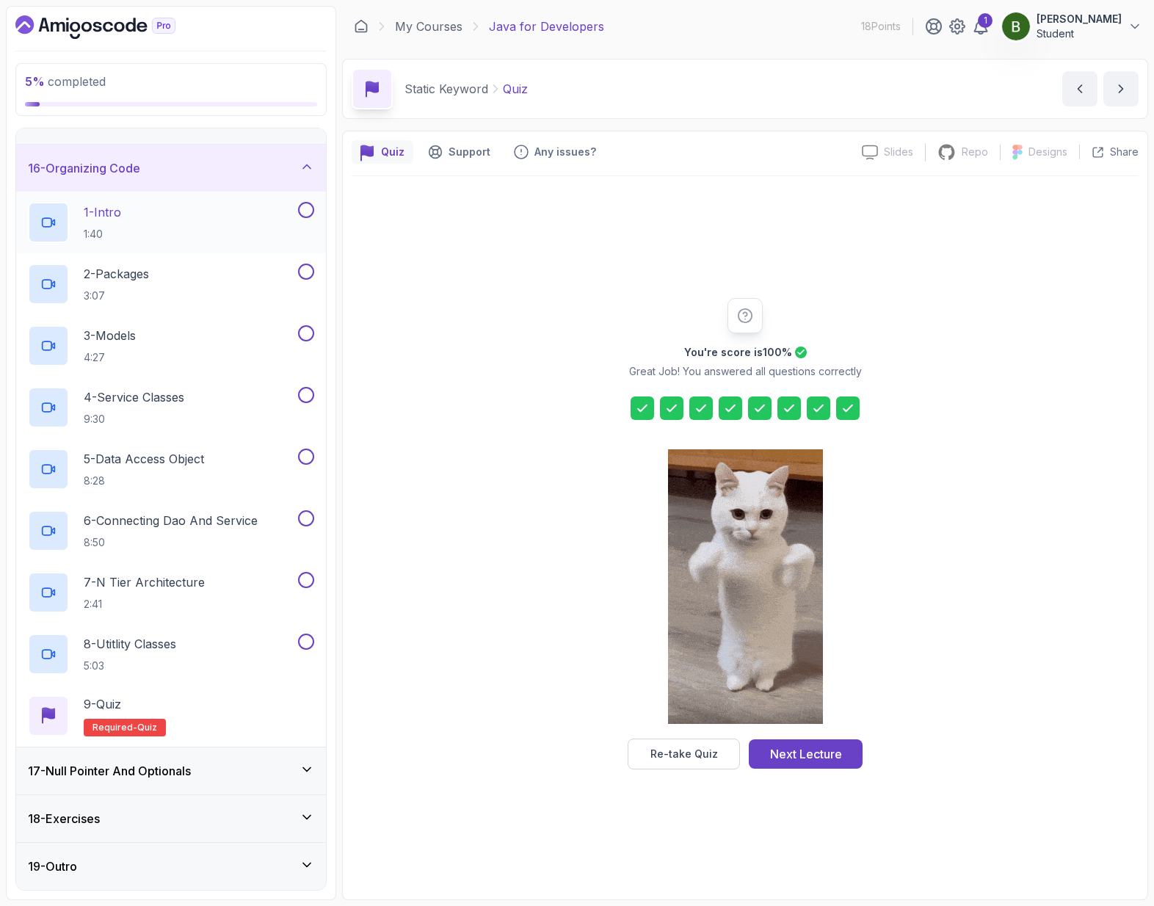
click at [234, 242] on div "1 - Intro 1:40" at bounding box center [161, 222] width 267 height 41
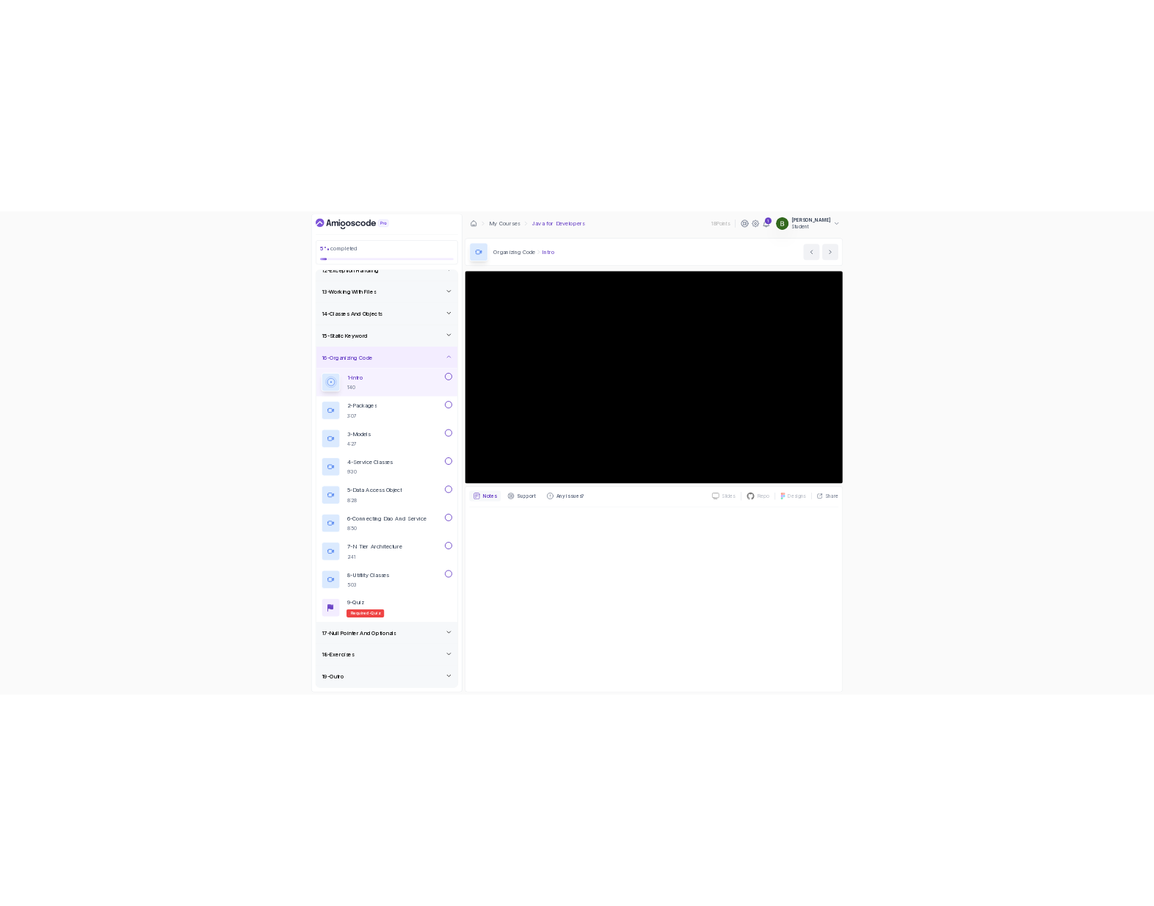
scroll to position [548, 0]
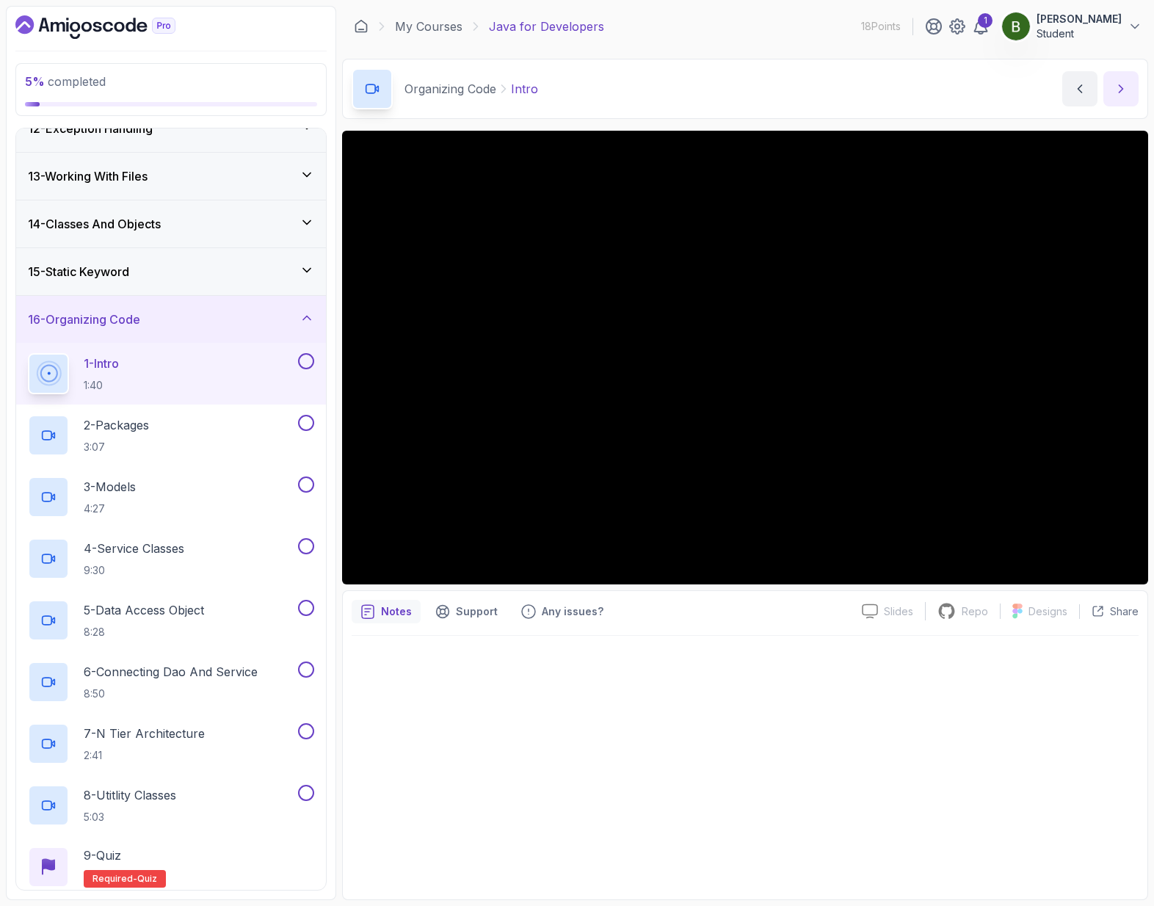
click at [1121, 92] on icon "next content" at bounding box center [1121, 88] width 15 height 15
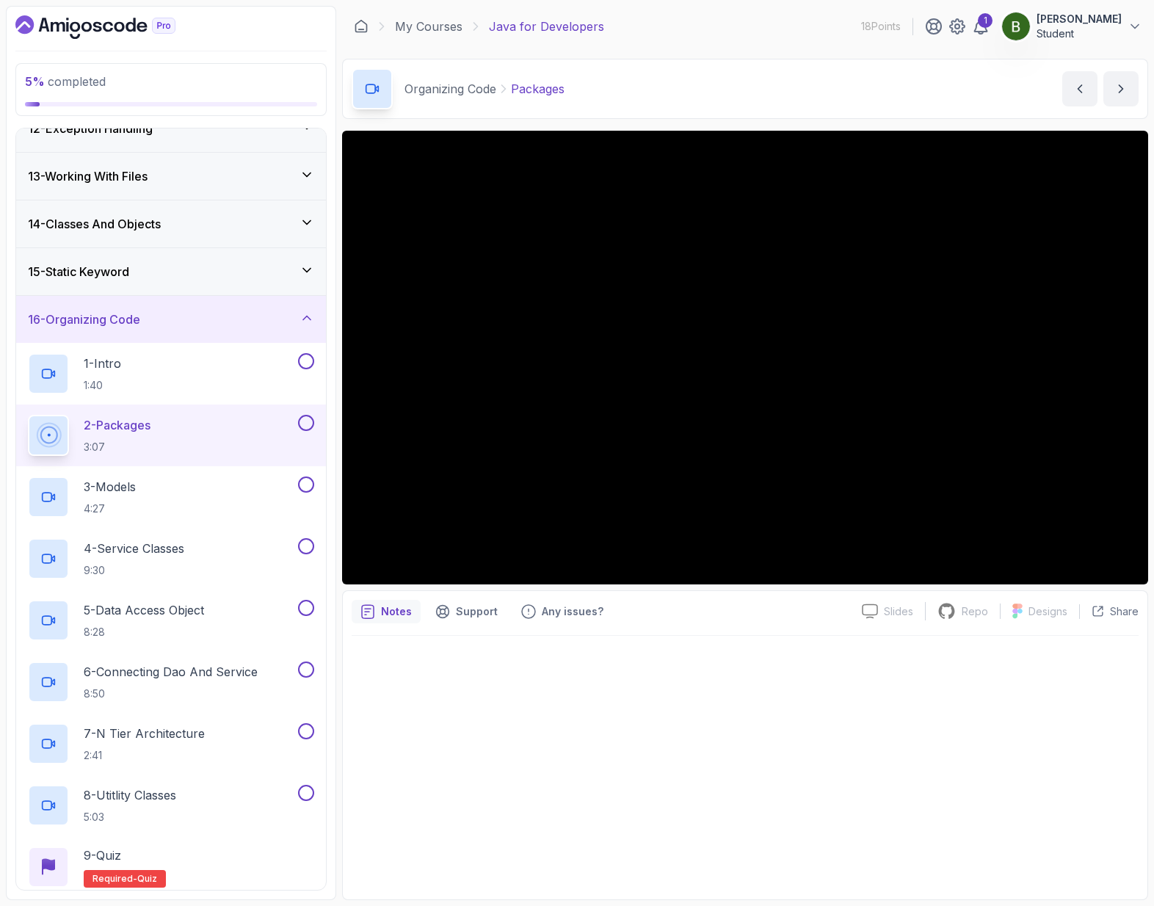
click at [336, 1] on section "5 % completed 1 - Intro 2 - Loops 3 - If Statements 4 - Packages 5 - Access Mod…" at bounding box center [577, 453] width 1154 height 906
click at [230, 501] on div "3 - Models 4:27" at bounding box center [161, 496] width 267 height 41
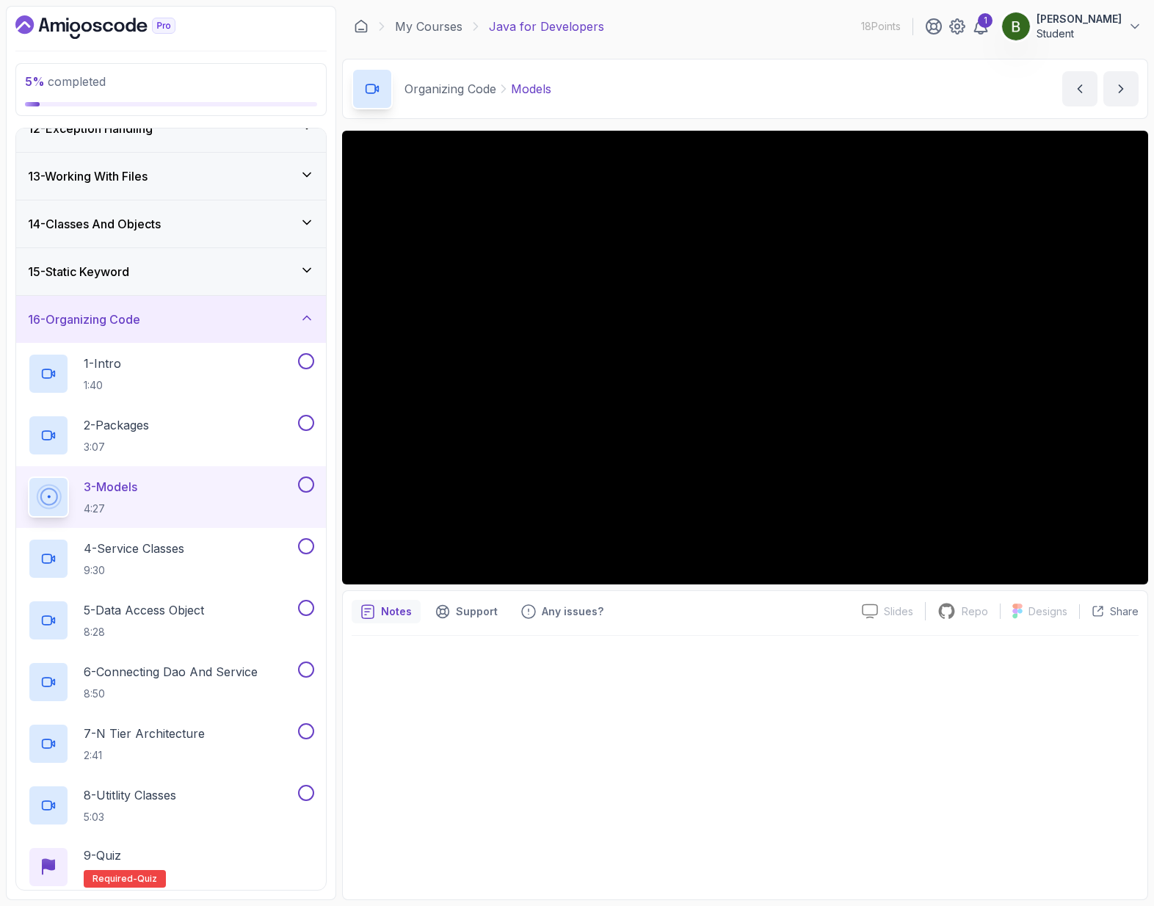
click at [357, 3] on section "5 % completed 1 - Intro 2 - Loops 3 - If Statements 4 - Packages 5 - Access Mod…" at bounding box center [577, 453] width 1154 height 906
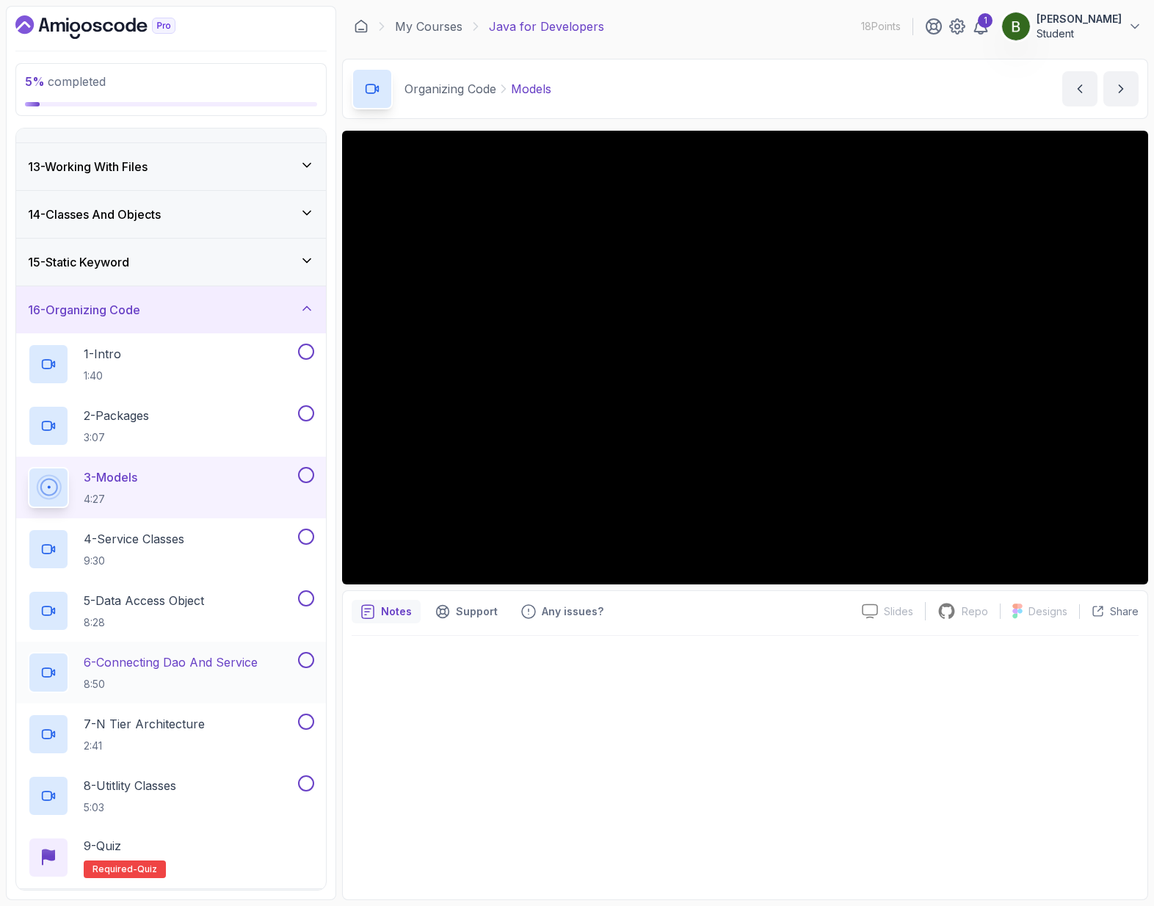
scroll to position [672, 0]
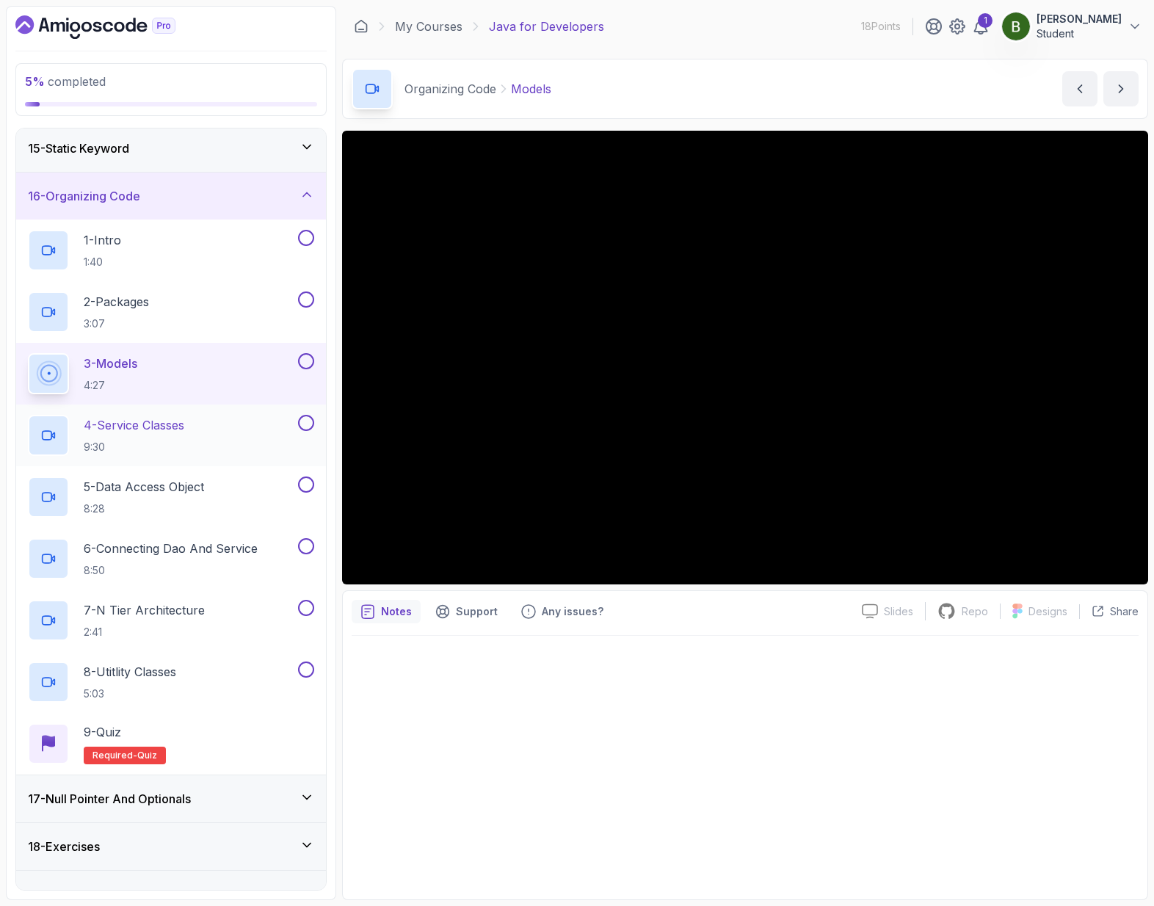
click at [233, 438] on div "4 - Service Classes 9:30" at bounding box center [161, 435] width 267 height 41
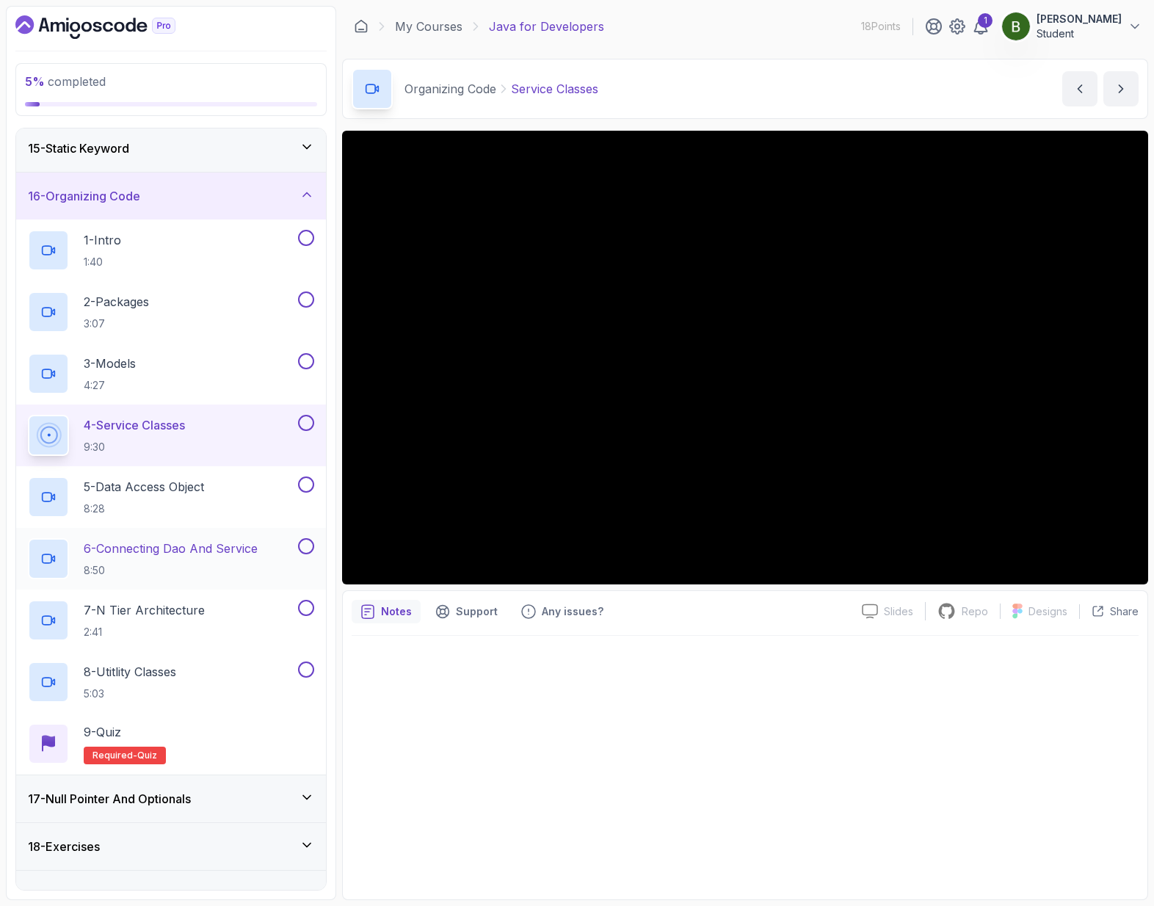
click at [223, 567] on p "8:50" at bounding box center [171, 570] width 174 height 15
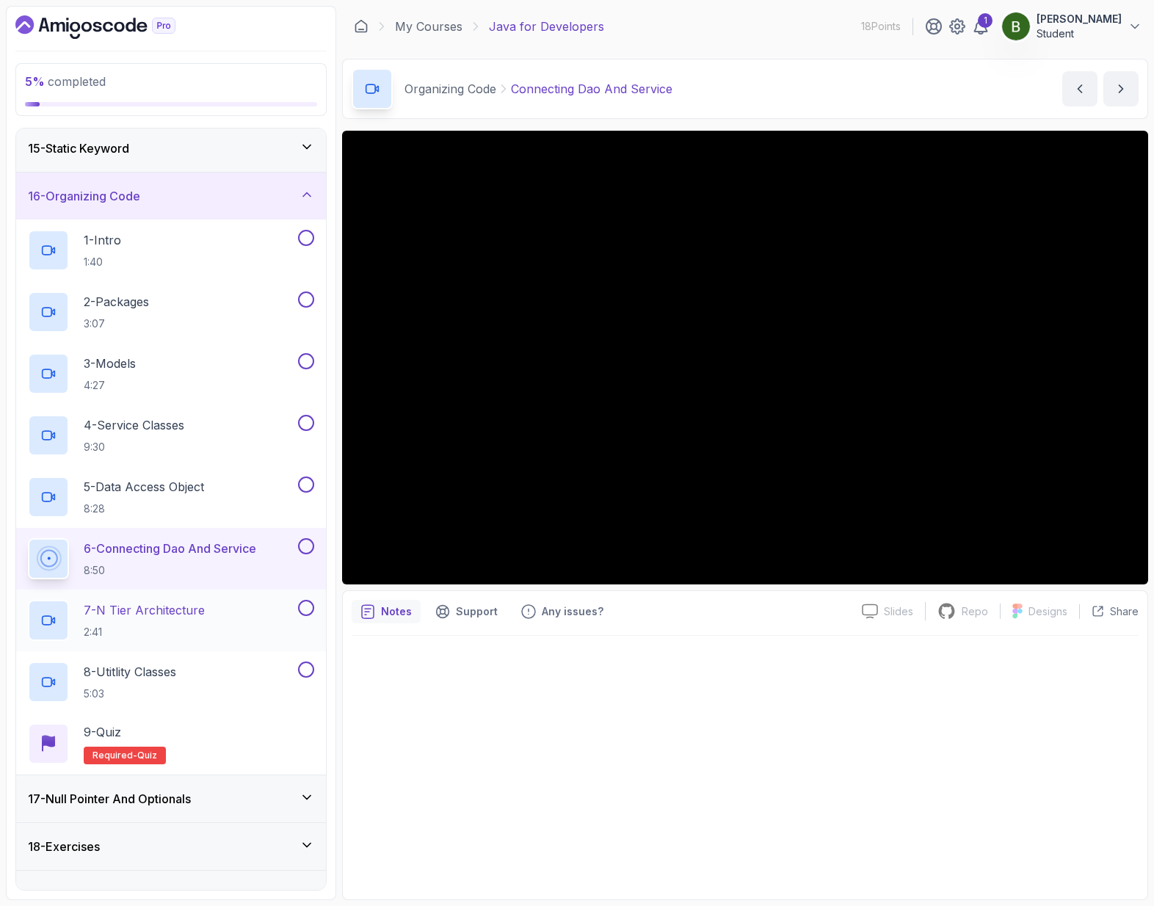
click at [261, 619] on div "7 - N Tier Architecture 2:41" at bounding box center [161, 620] width 267 height 41
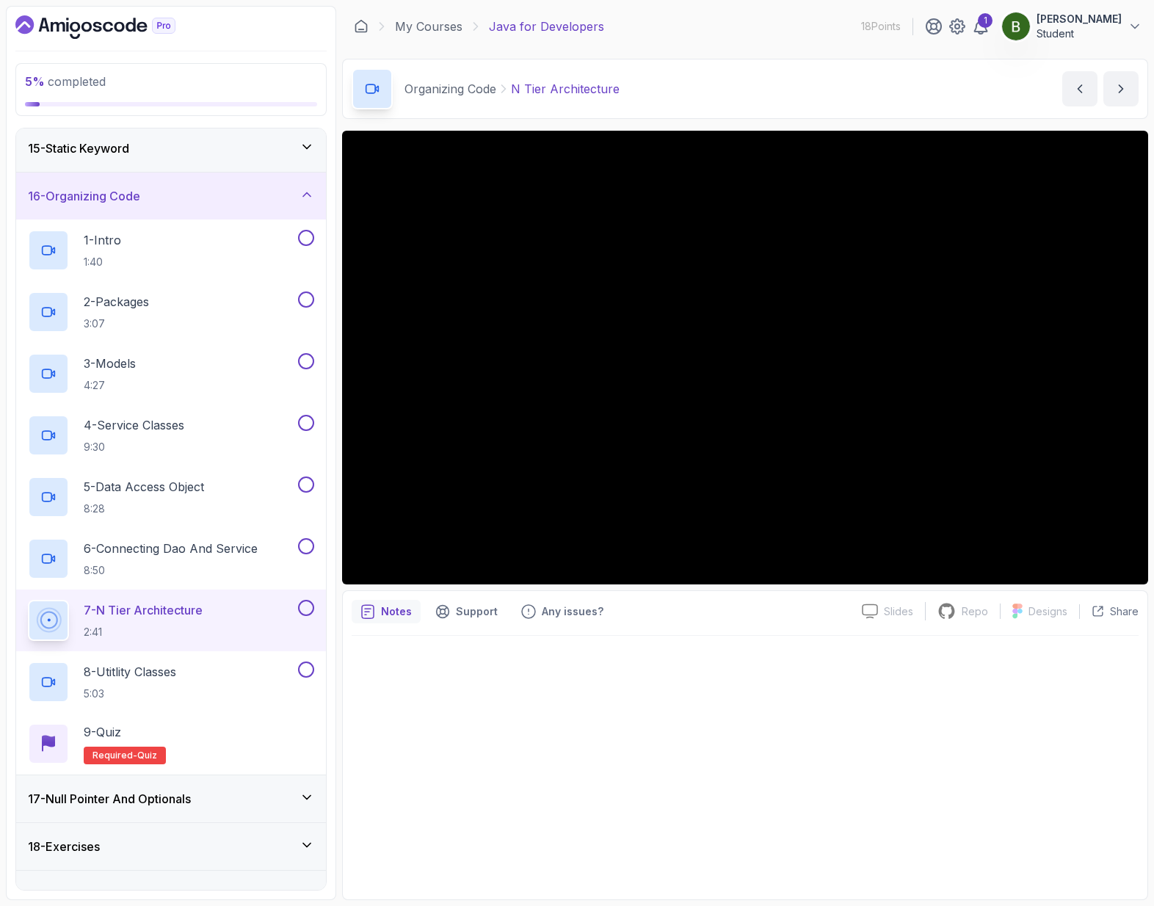
drag, startPoint x: 223, startPoint y: 606, endPoint x: 560, endPoint y: 700, distance: 349.8
click at [560, 700] on div "5 % completed 1 - Intro 2 - Loops 3 - If Statements 4 - Packages 5 - Access Mod…" at bounding box center [577, 453] width 1142 height 894
drag, startPoint x: 628, startPoint y: 90, endPoint x: 514, endPoint y: 95, distance: 114.6
click at [514, 95] on div "Organizing Code N Tier Architecture N Tier Architecture by [PERSON_NAME]" at bounding box center [745, 89] width 806 height 60
copy p "N Tier Architecture"
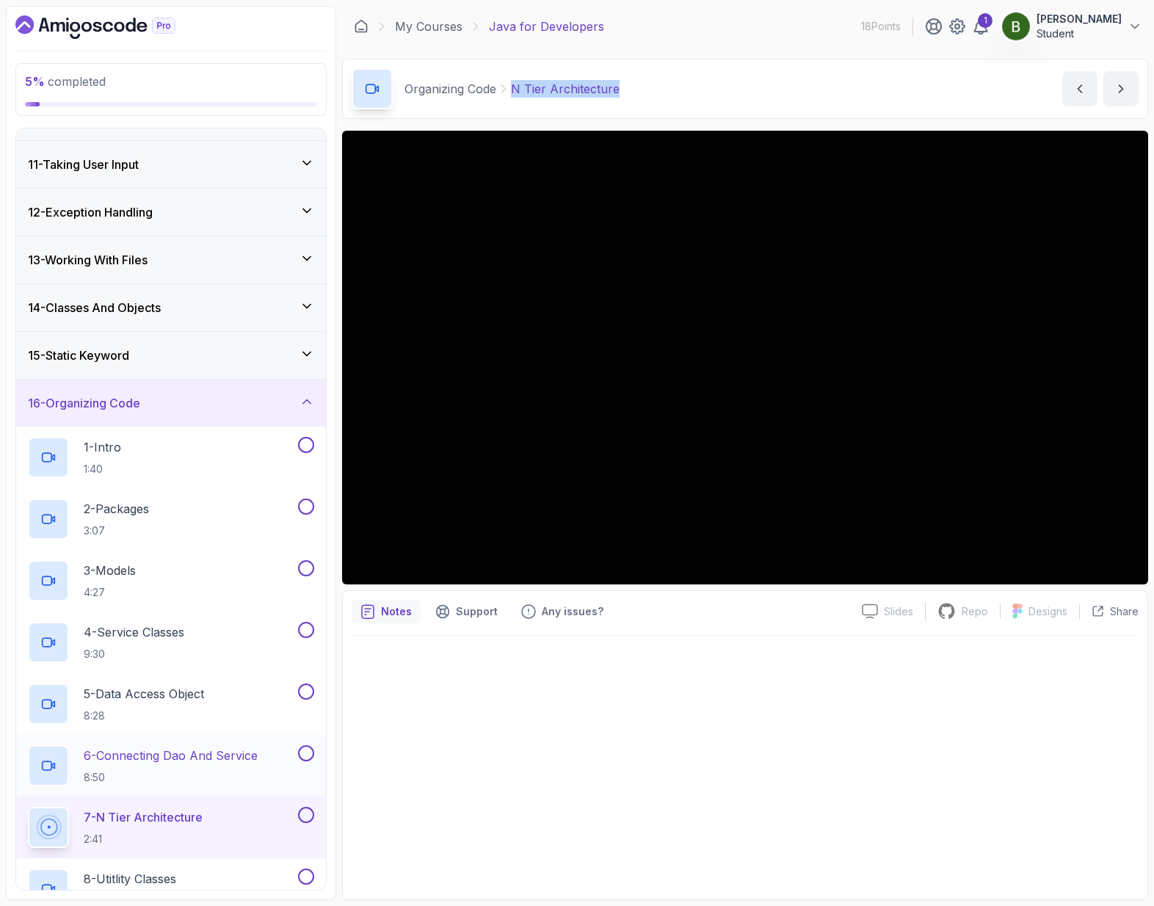
scroll to position [700, 0]
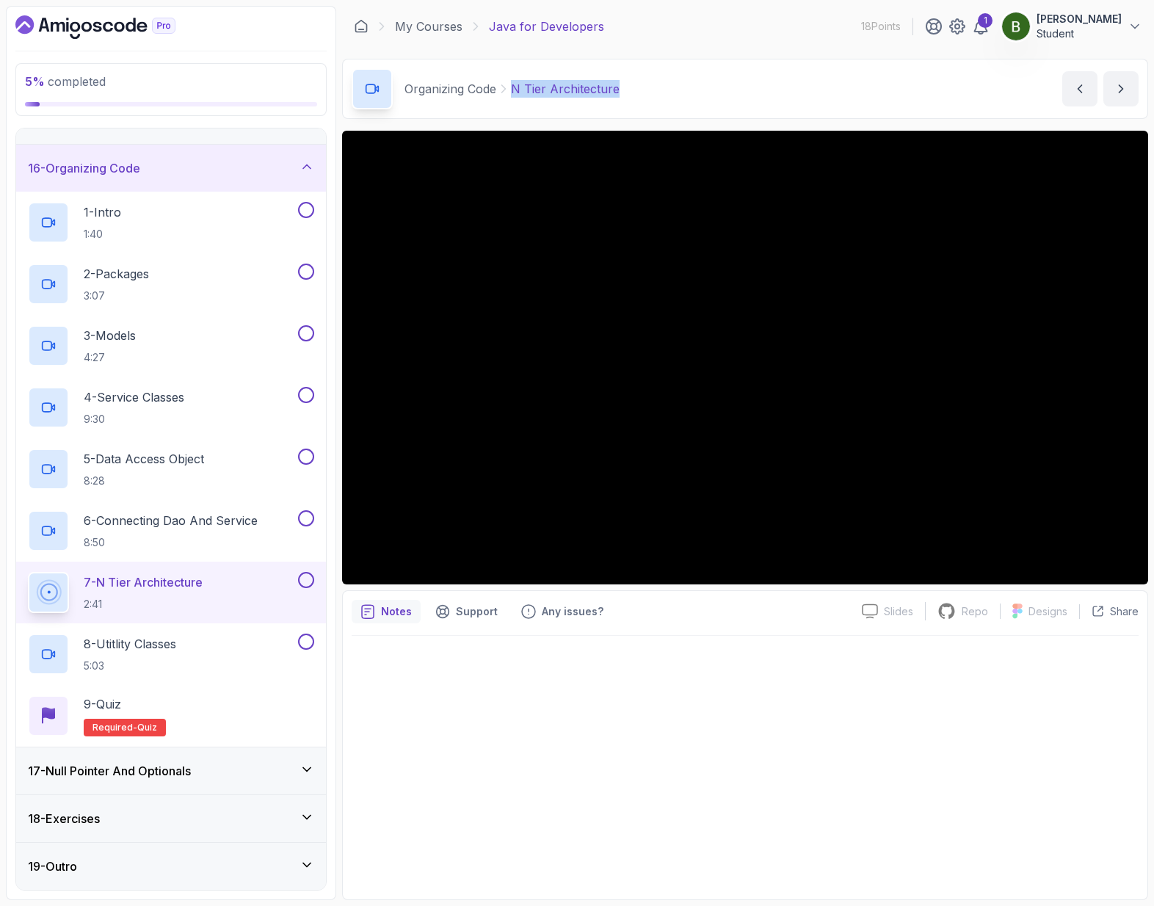
click at [243, 765] on div "17 - Null Pointer And Optionals" at bounding box center [171, 771] width 286 height 18
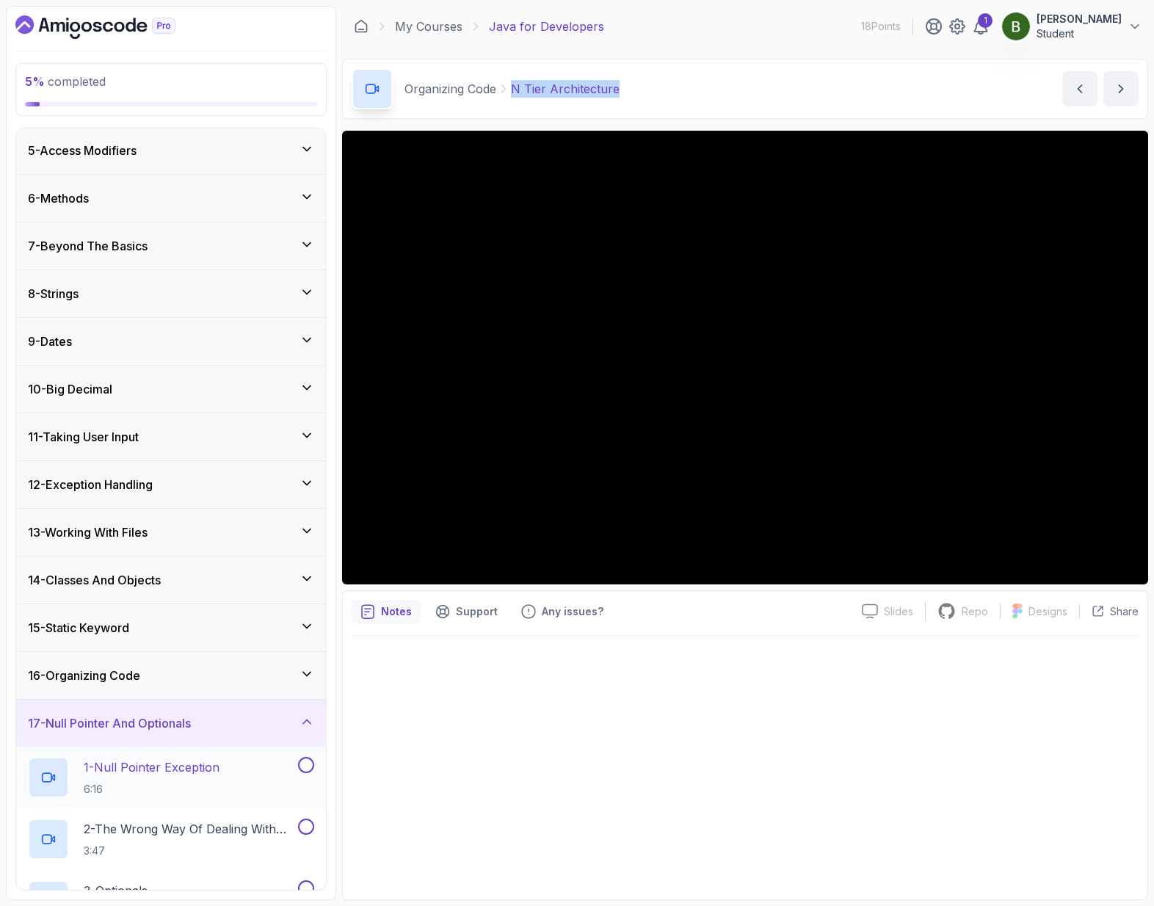
scroll to position [391, 0]
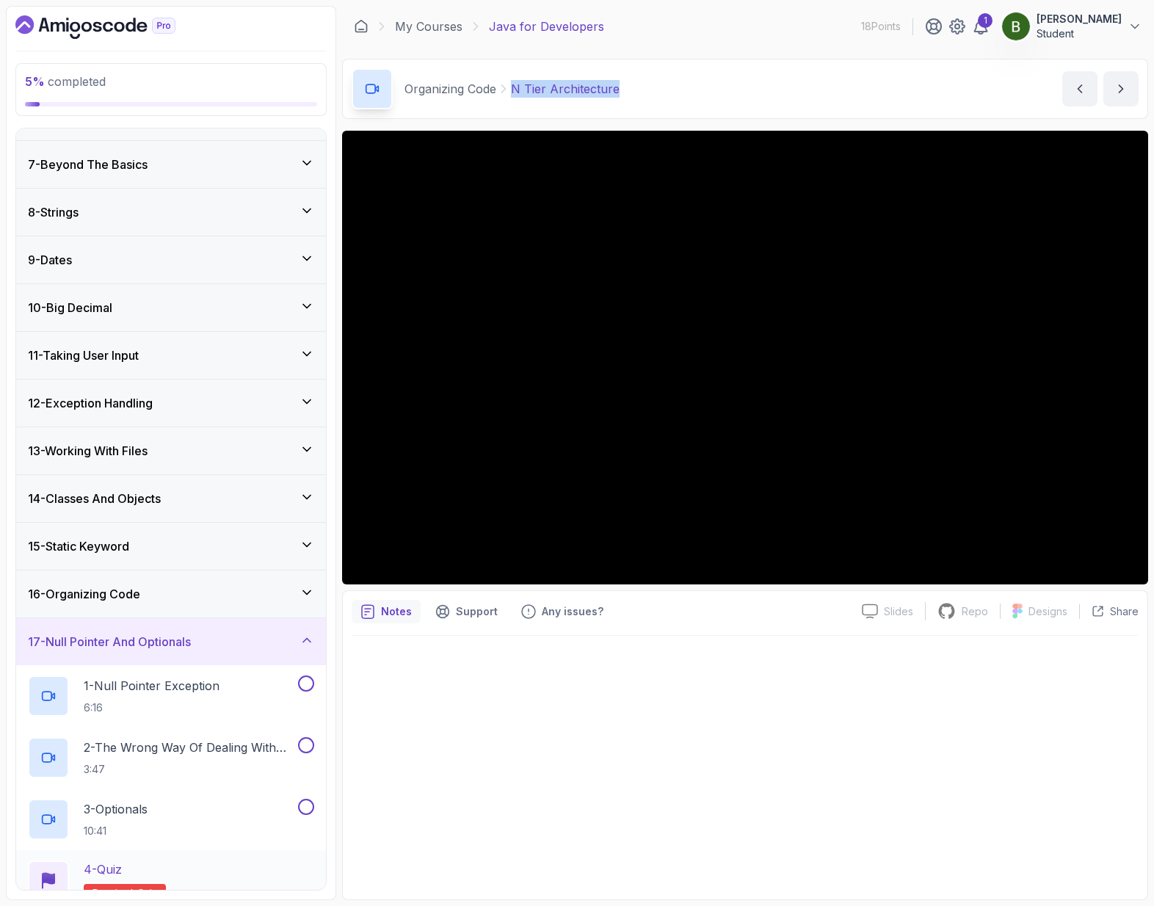
drag, startPoint x: 257, startPoint y: 769, endPoint x: 245, endPoint y: 765, distance: 12.3
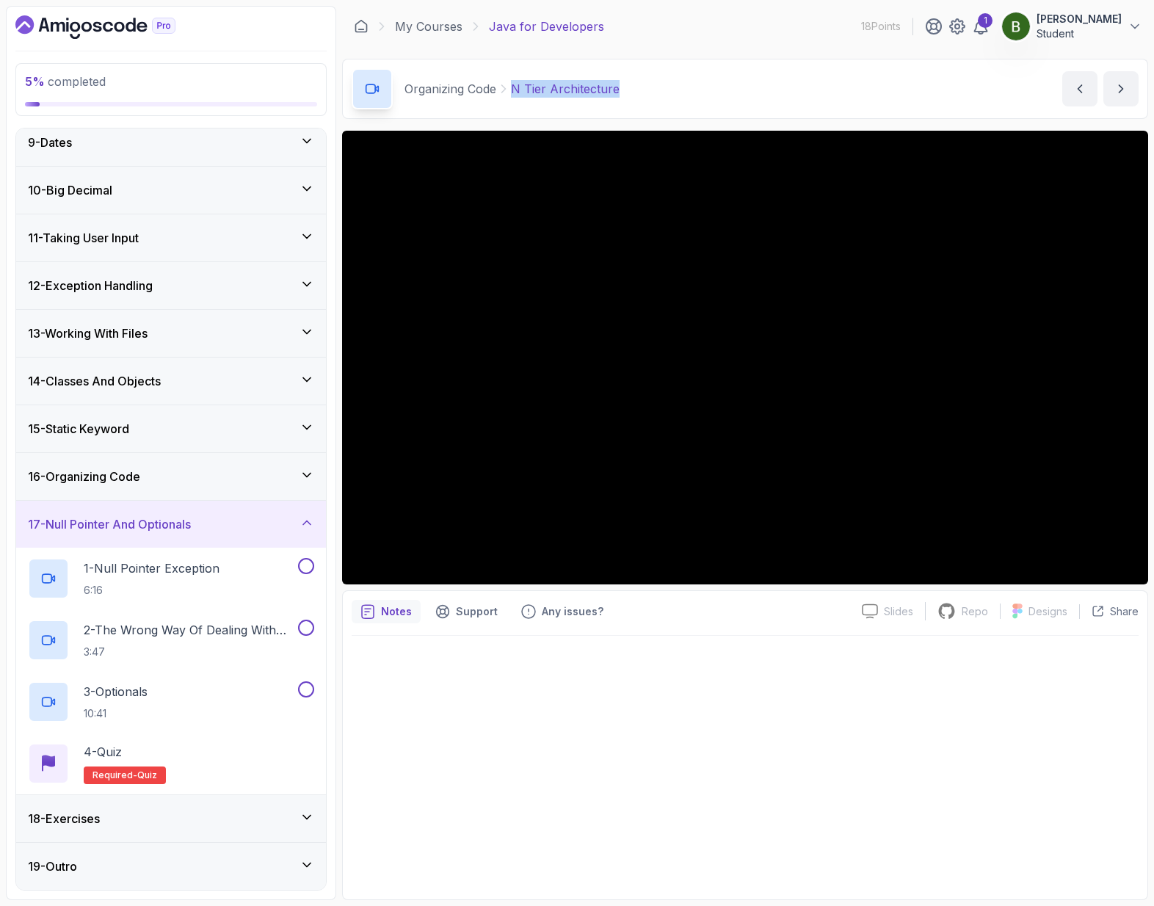
click at [178, 816] on div "18 - Exercises" at bounding box center [171, 819] width 286 height 18
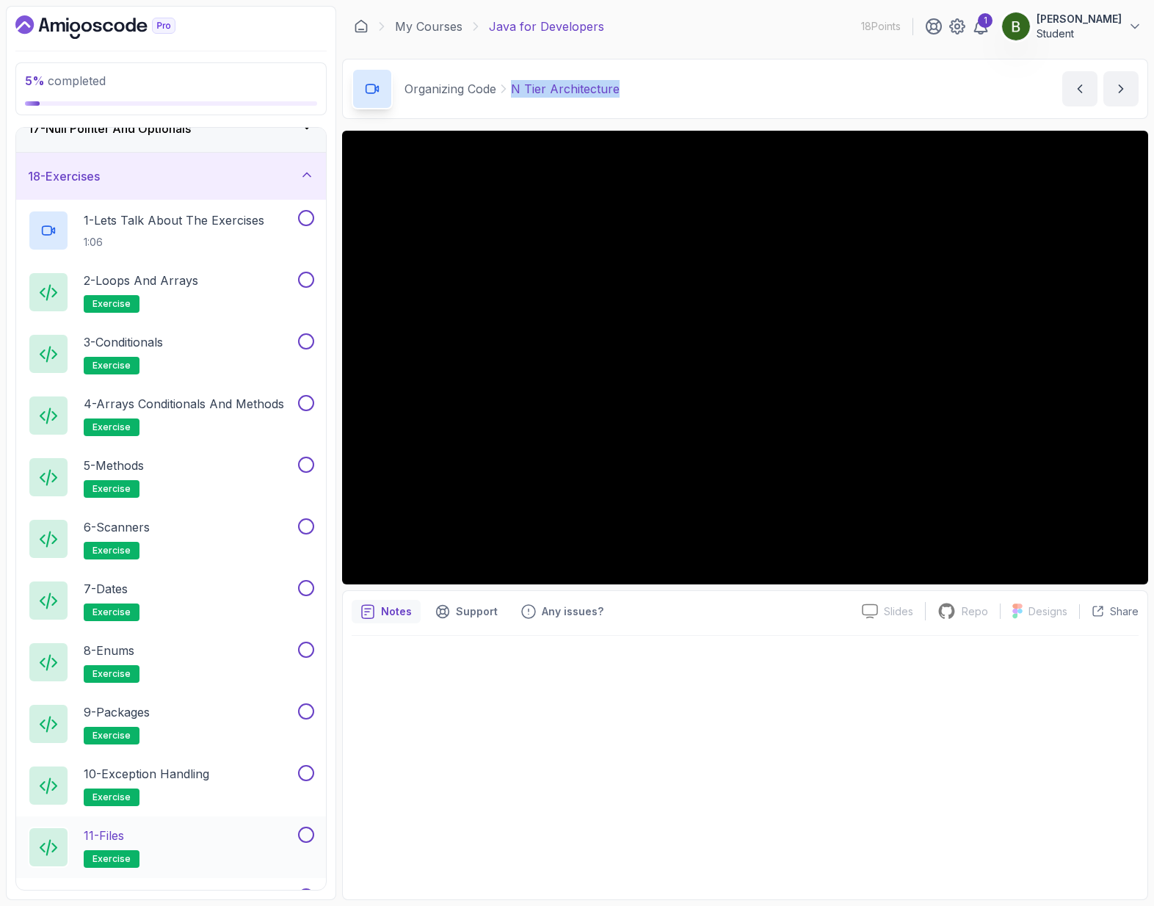
scroll to position [945, 0]
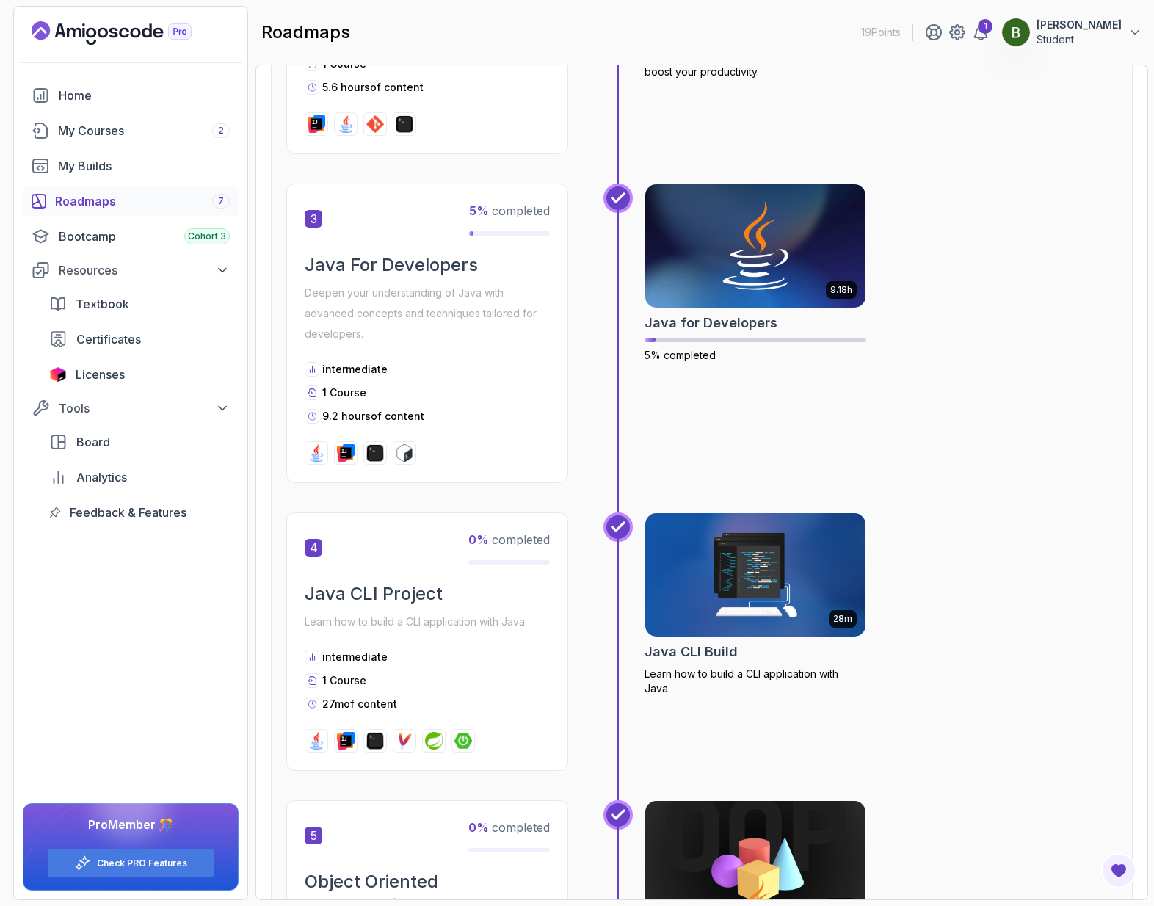
scroll to position [777, 0]
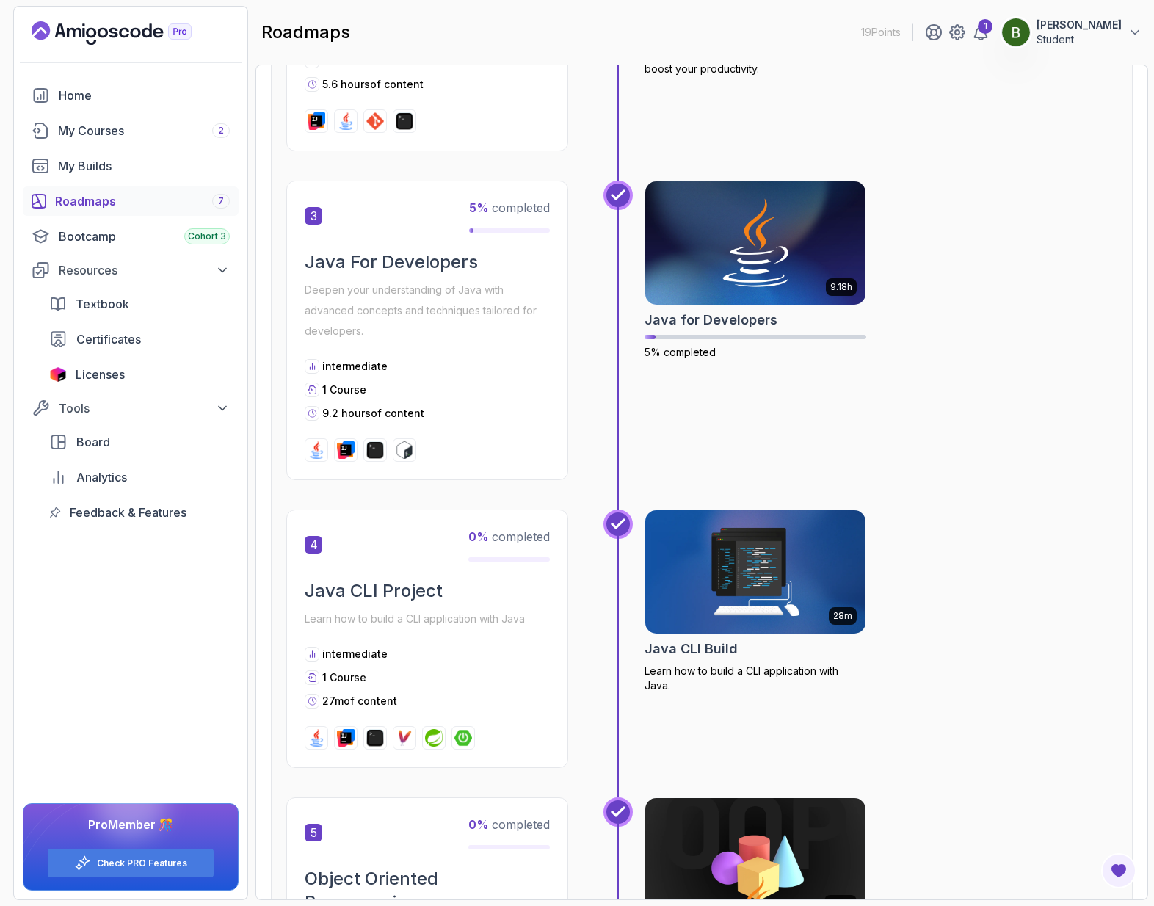
click at [787, 580] on img at bounding box center [755, 571] width 231 height 129
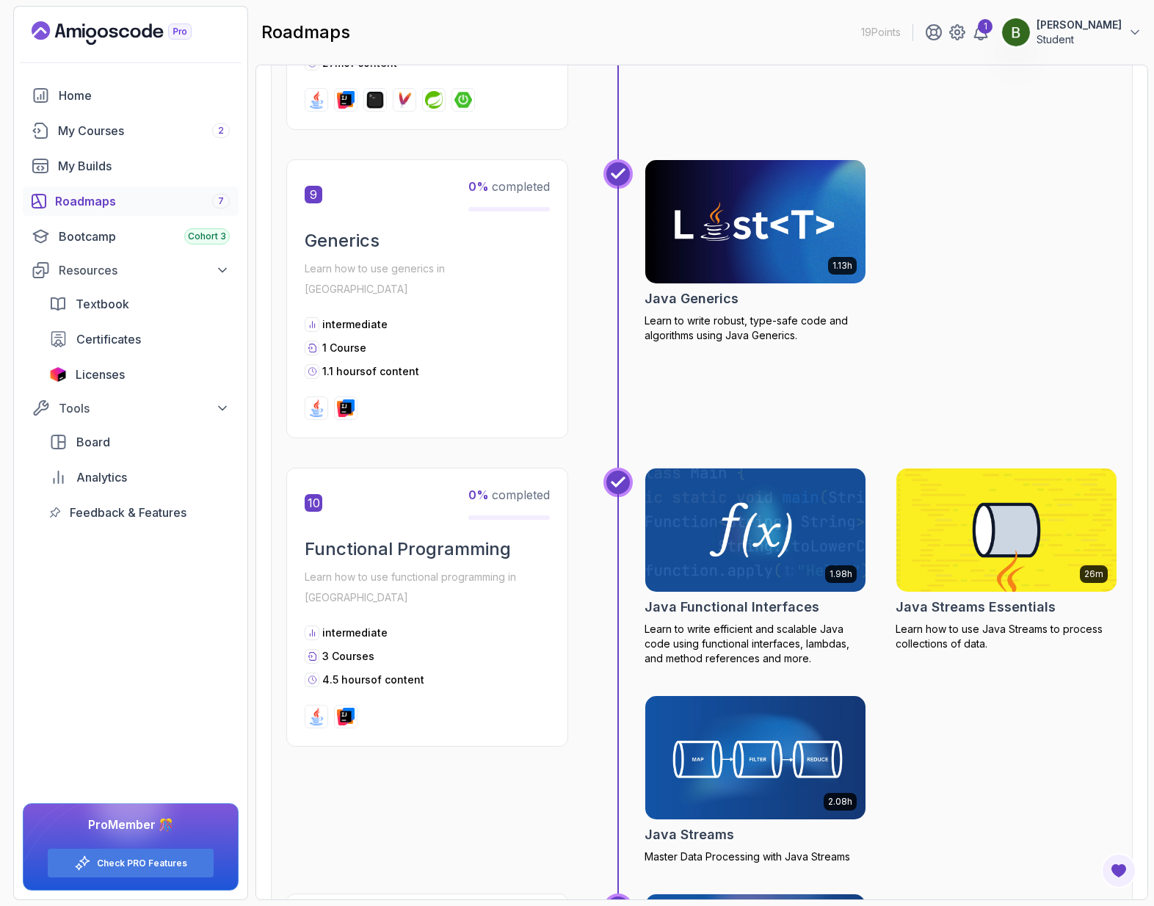
scroll to position [2339, 0]
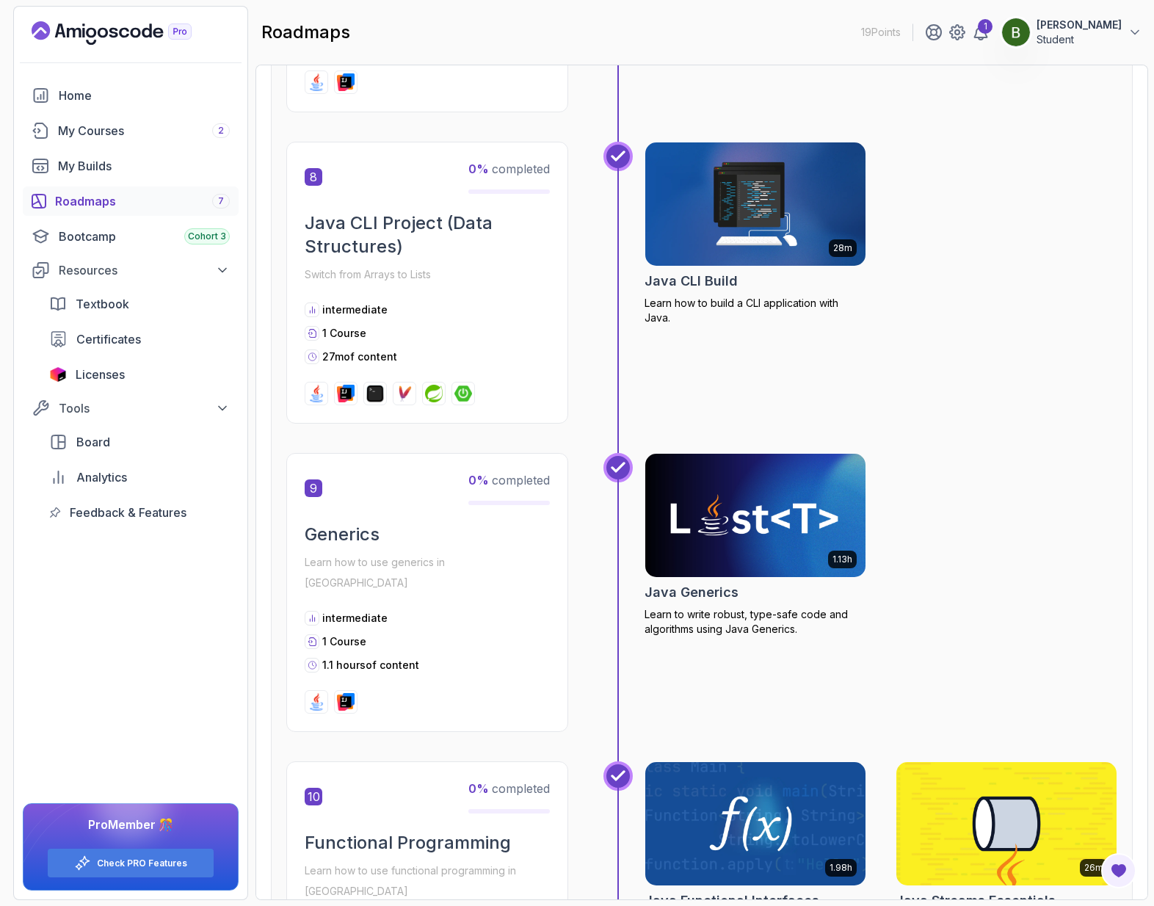
click at [801, 498] on img at bounding box center [755, 515] width 231 height 129
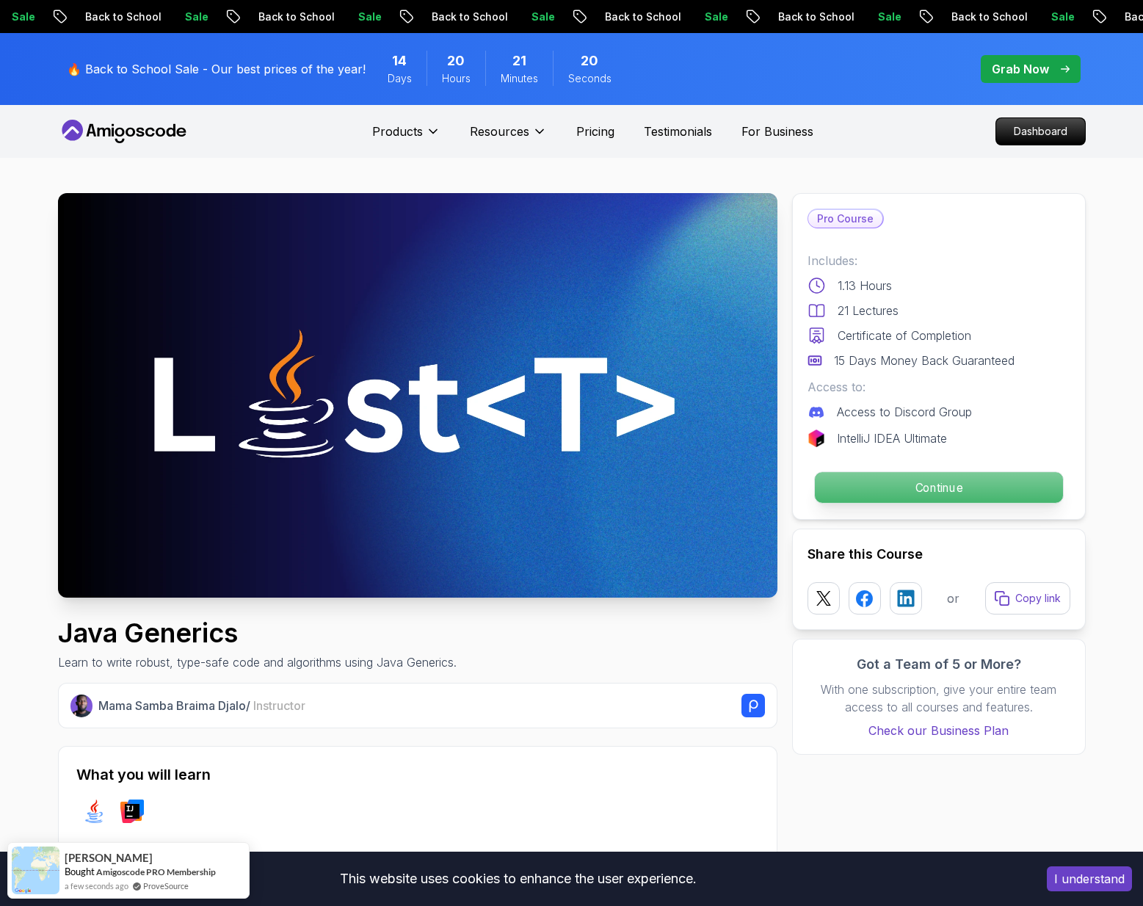
click at [875, 493] on p "Continue" at bounding box center [938, 487] width 248 height 31
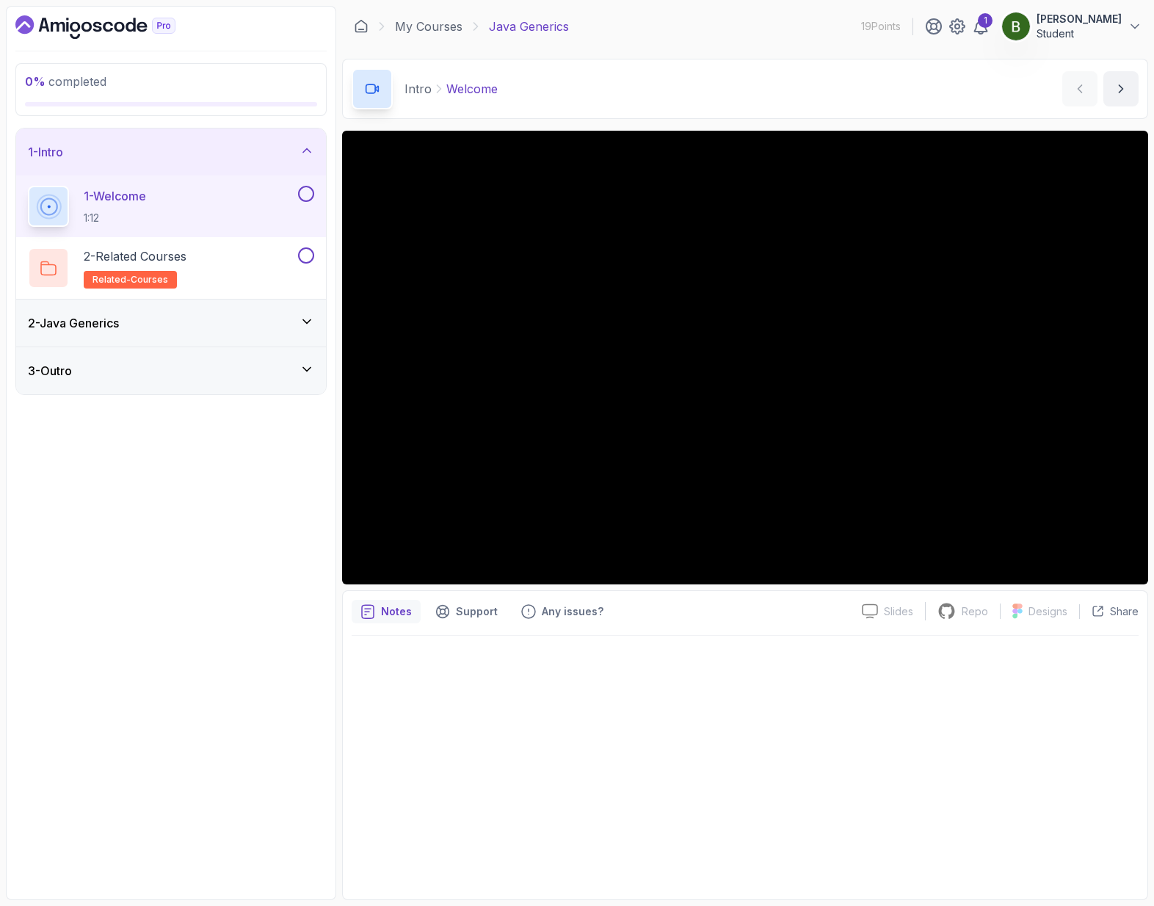
click at [275, 338] on div "2 - Java Generics" at bounding box center [171, 322] width 310 height 47
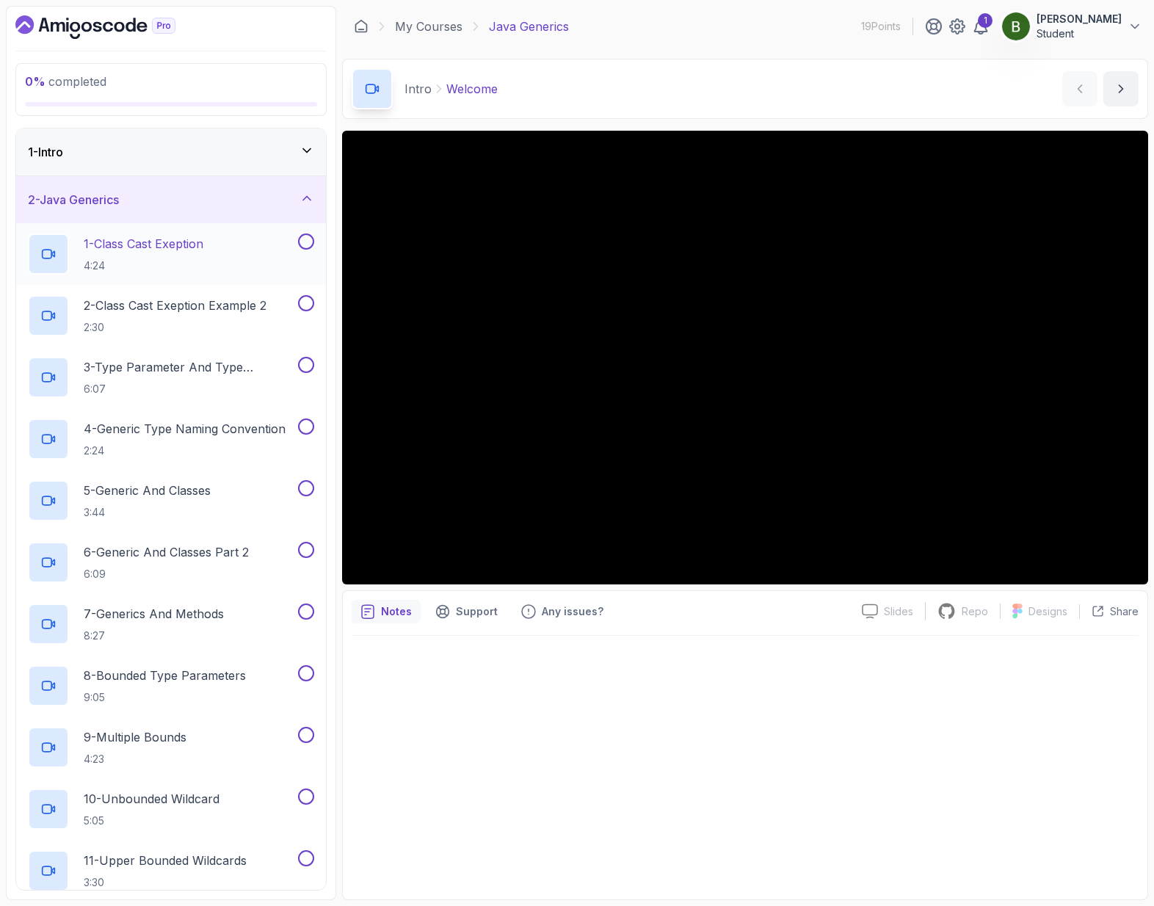
click at [255, 242] on div "1 - Class Cast Exeption 4:24" at bounding box center [161, 253] width 267 height 41
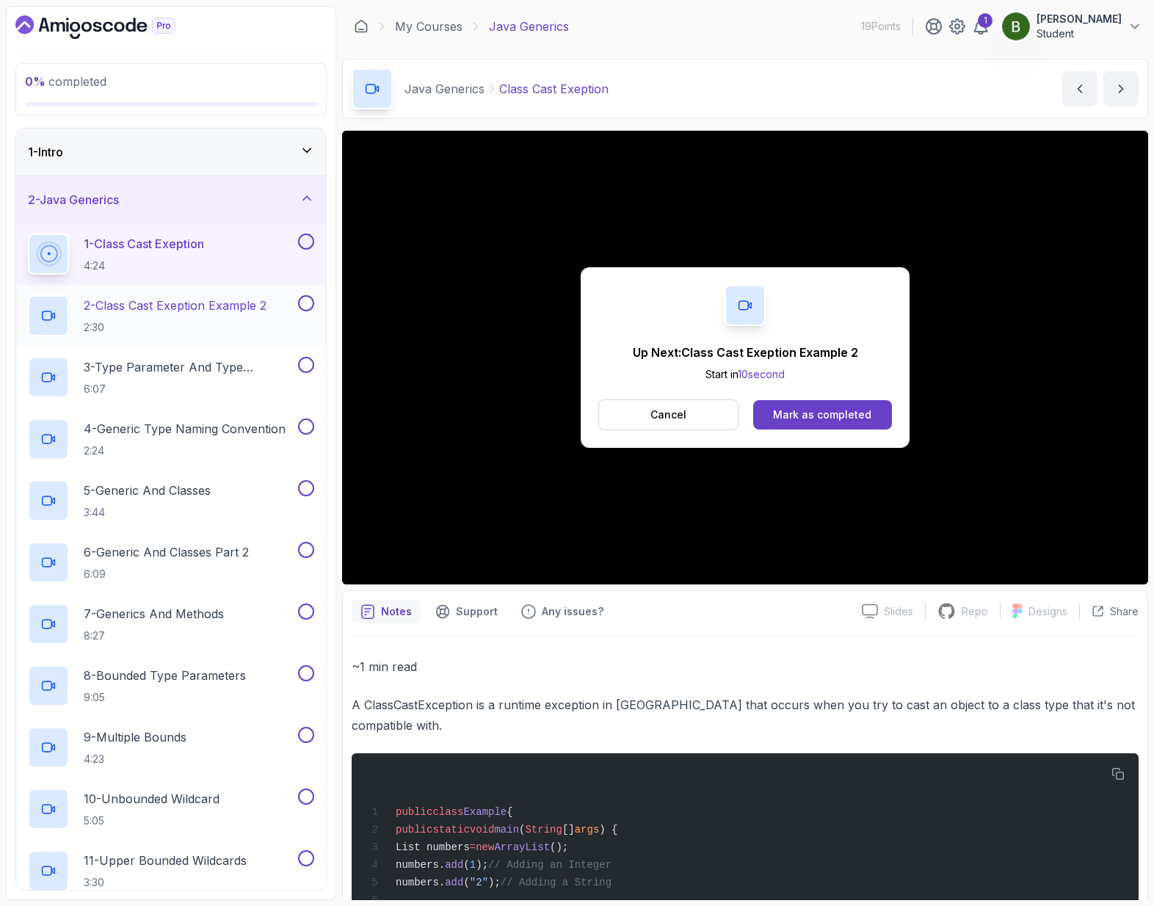
click at [153, 308] on p "2 - Class Cast Exeption Example 2" at bounding box center [175, 306] width 183 height 18
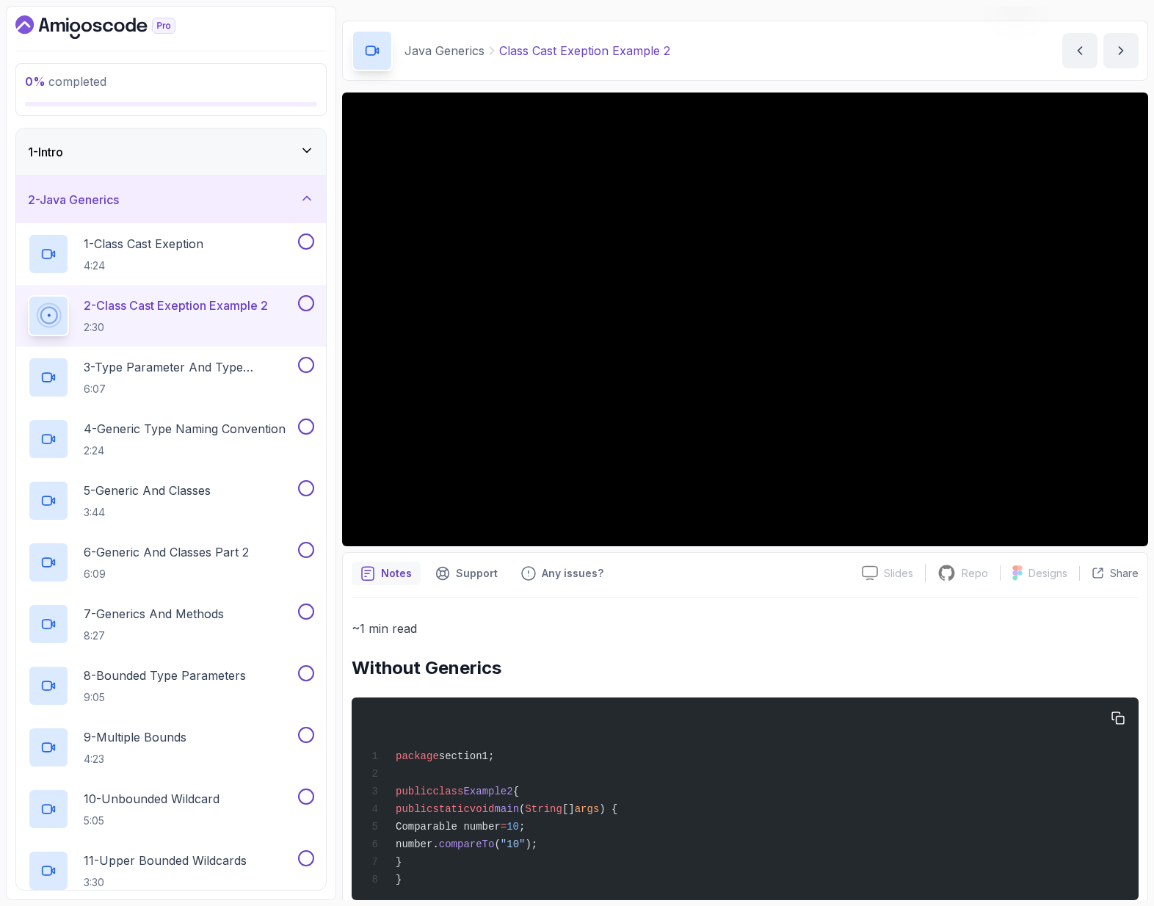
scroll to position [41, 0]
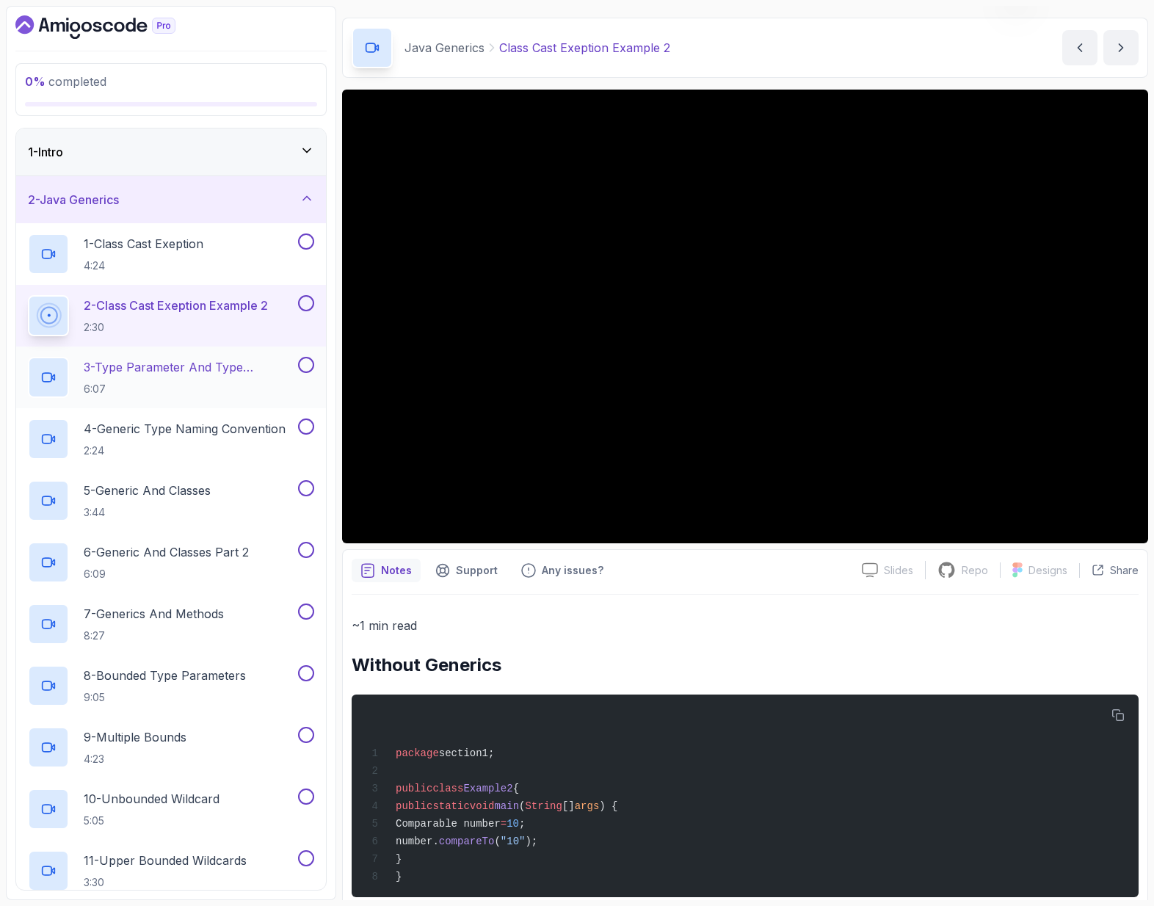
click at [226, 380] on h2 "3 - Type Parameter And Type Argument 6:07" at bounding box center [189, 377] width 211 height 38
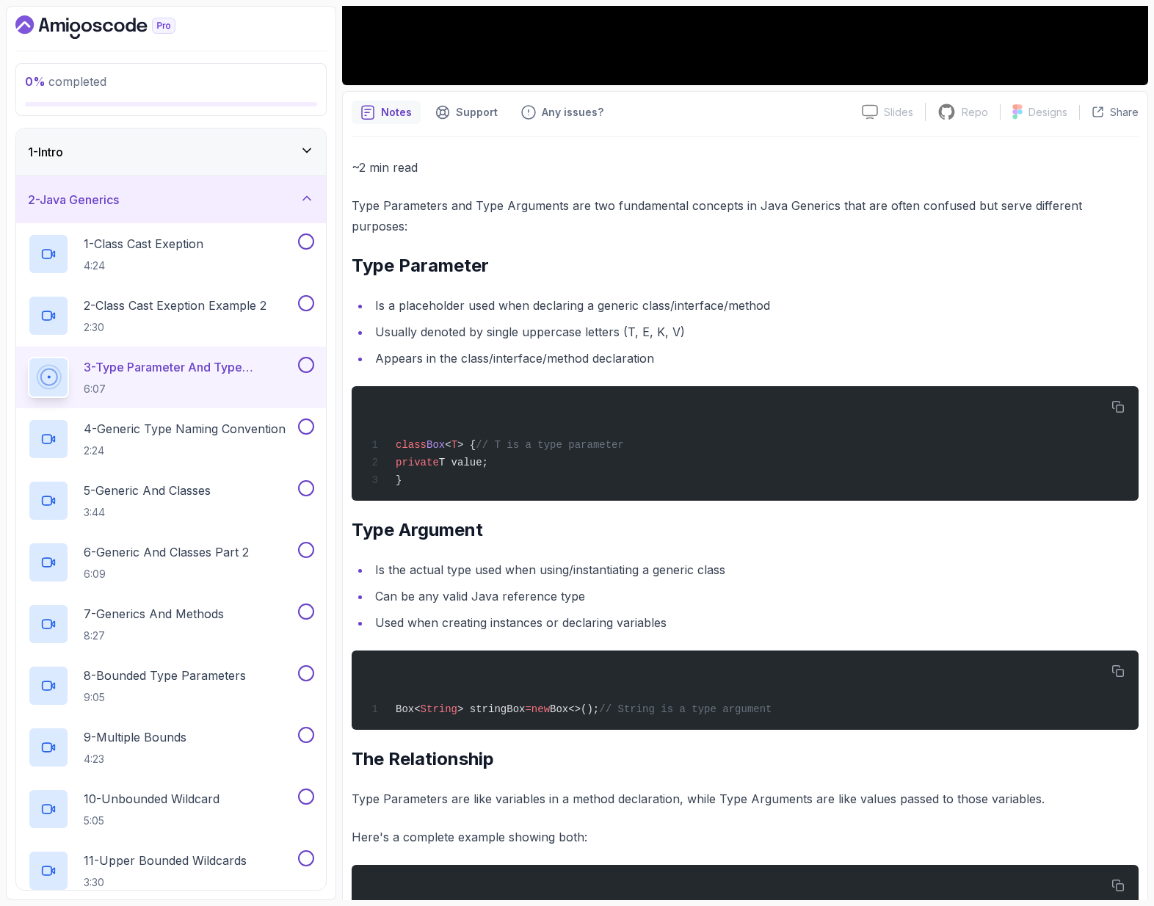
scroll to position [371, 0]
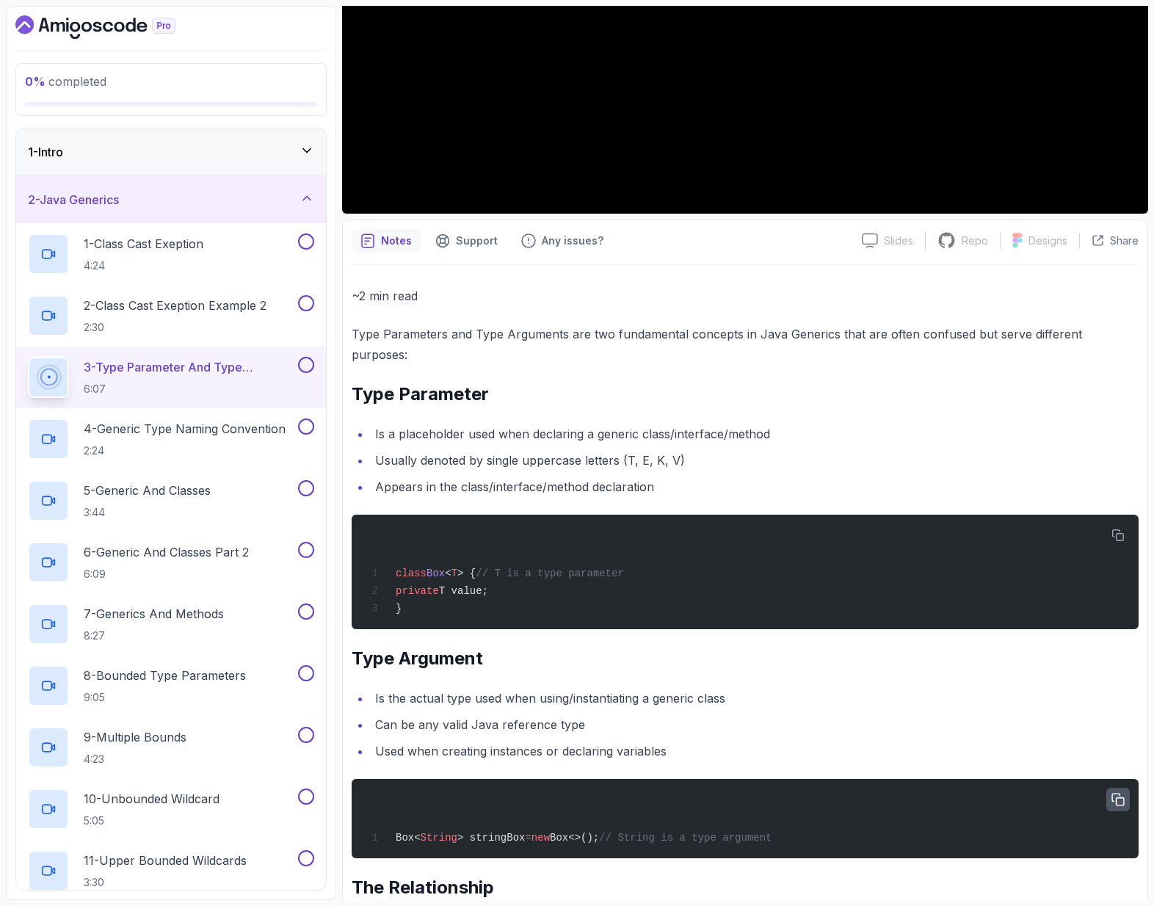
click at [1121, 793] on icon "button" at bounding box center [1117, 799] width 13 height 13
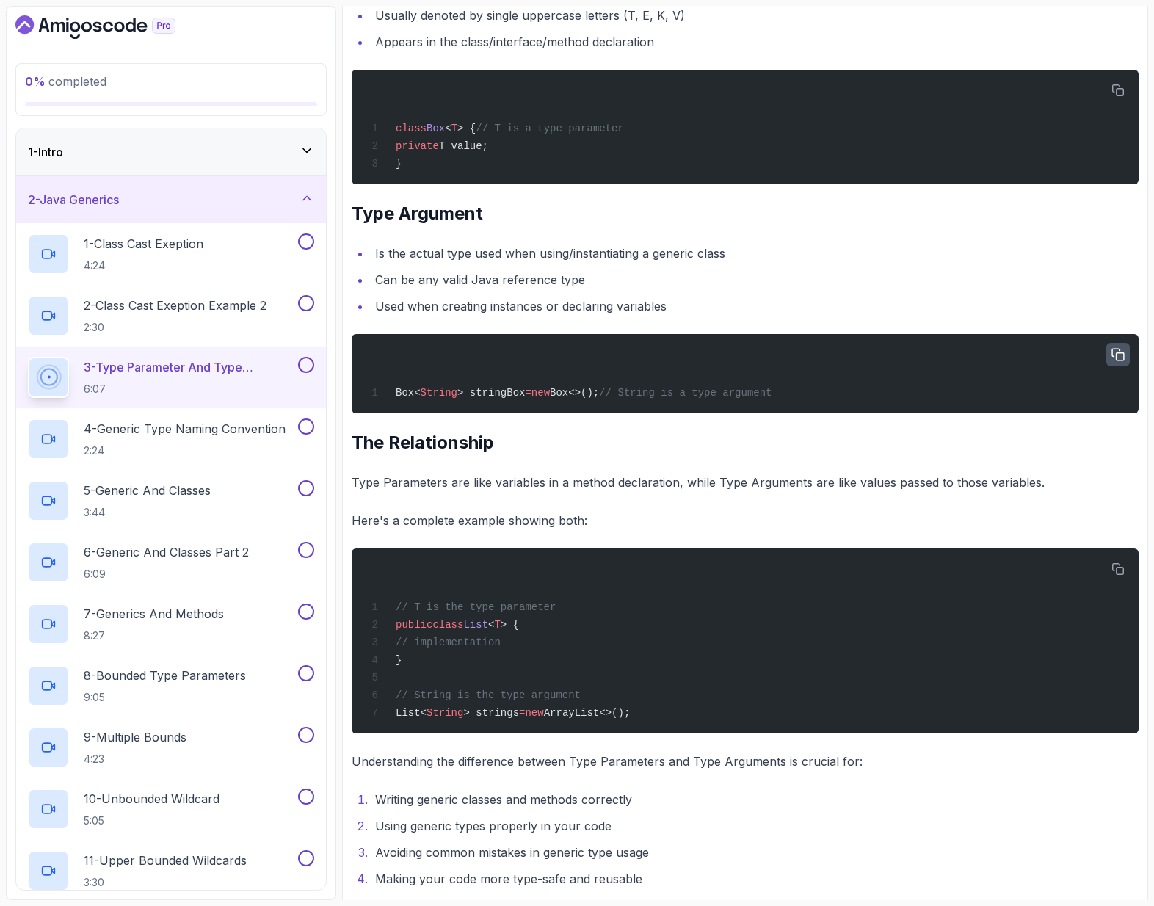
scroll to position [828, 0]
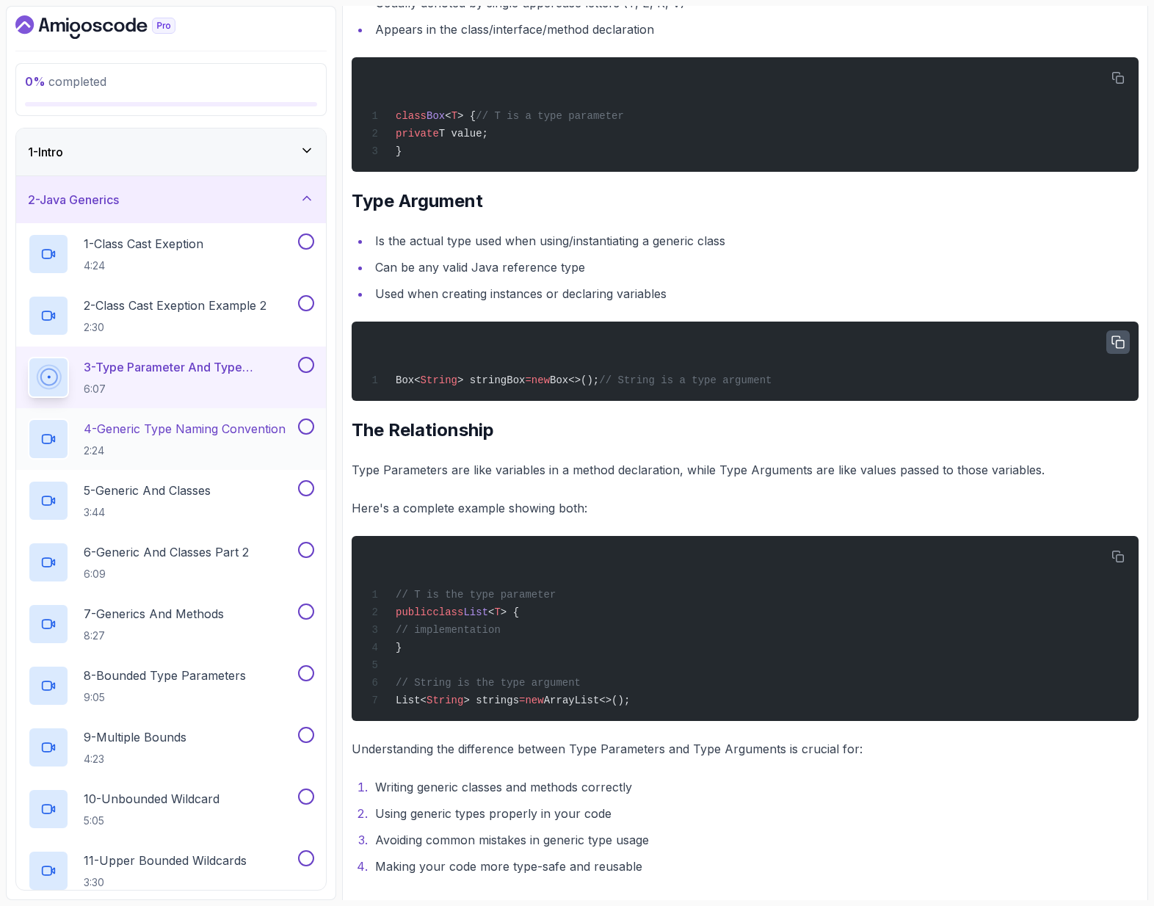
click at [206, 442] on h2 "4 - Generic Type Naming Convention 2:24" at bounding box center [185, 439] width 202 height 38
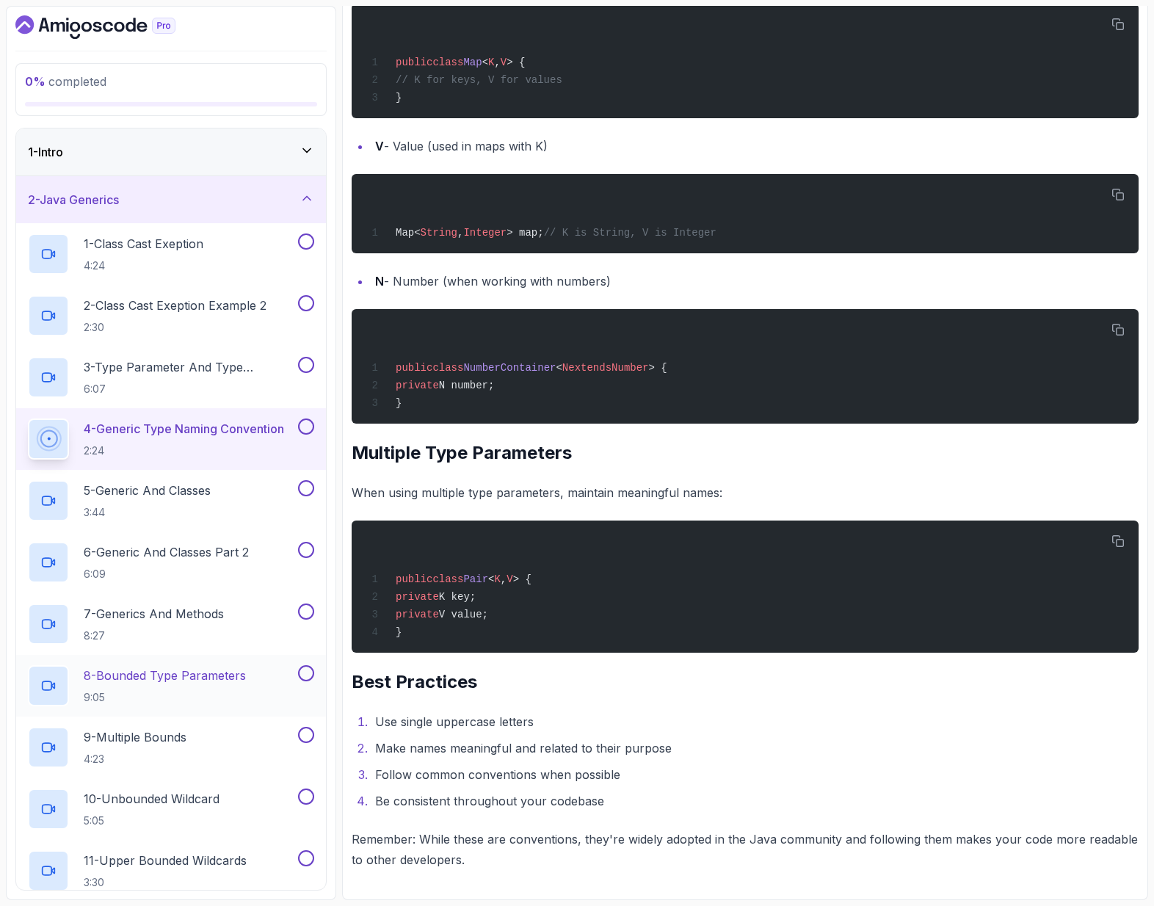
scroll to position [109, 0]
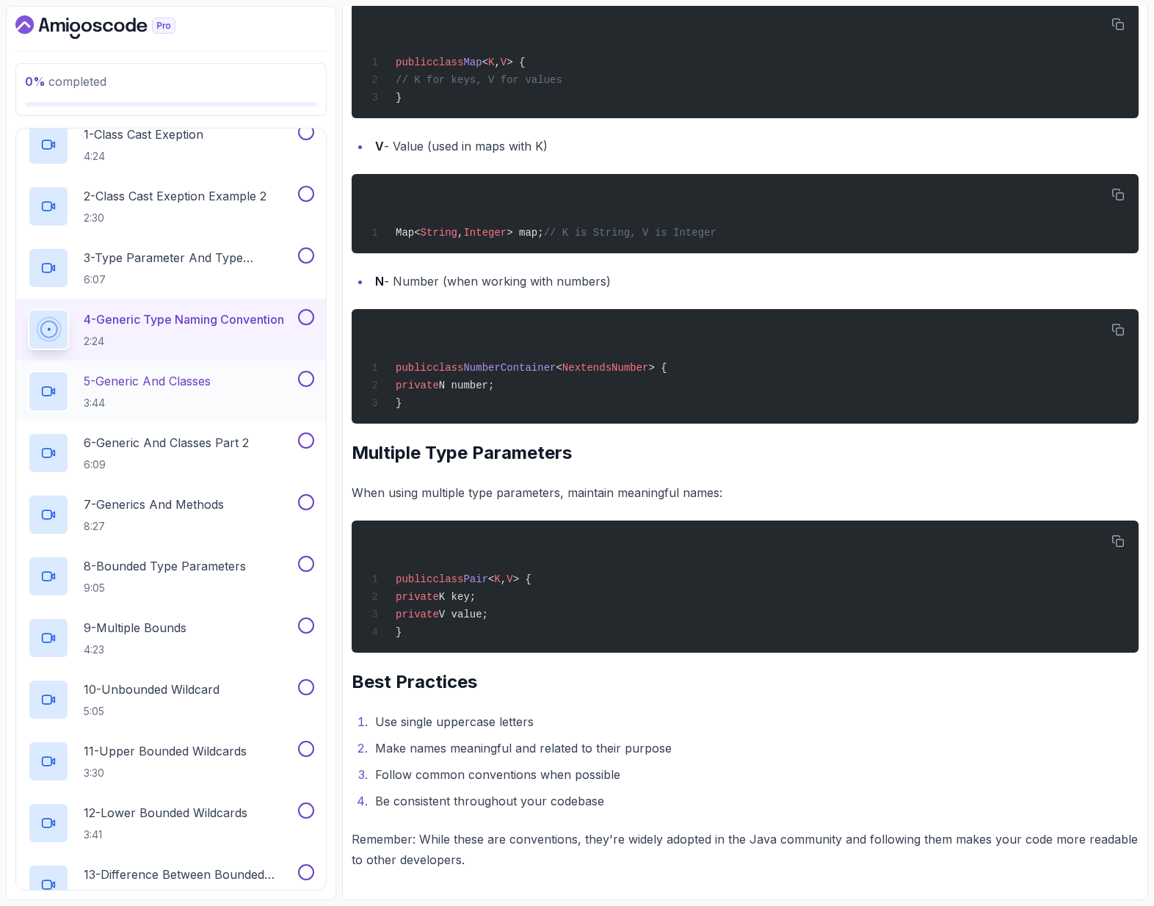
click at [253, 395] on div "5 - Generic And Classes 3:44" at bounding box center [161, 391] width 267 height 41
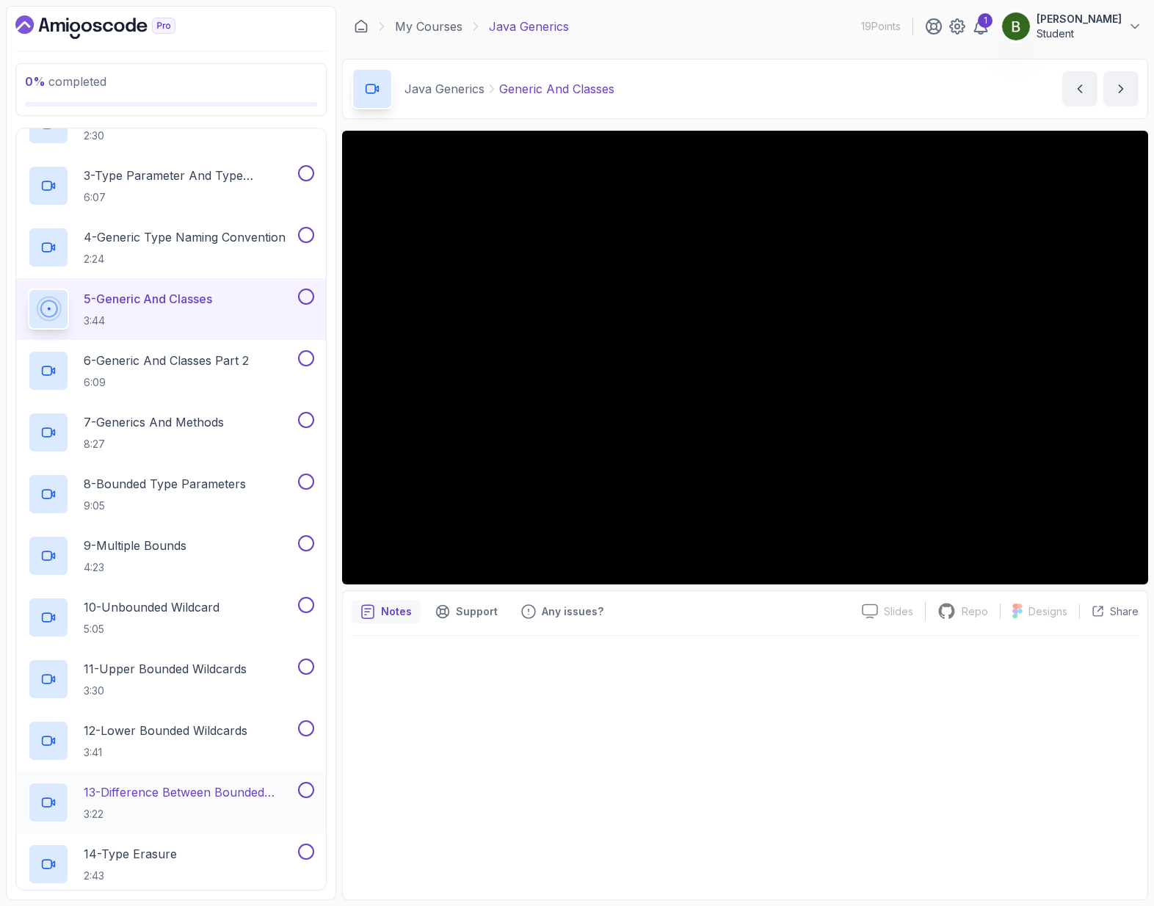
scroll to position [368, 0]
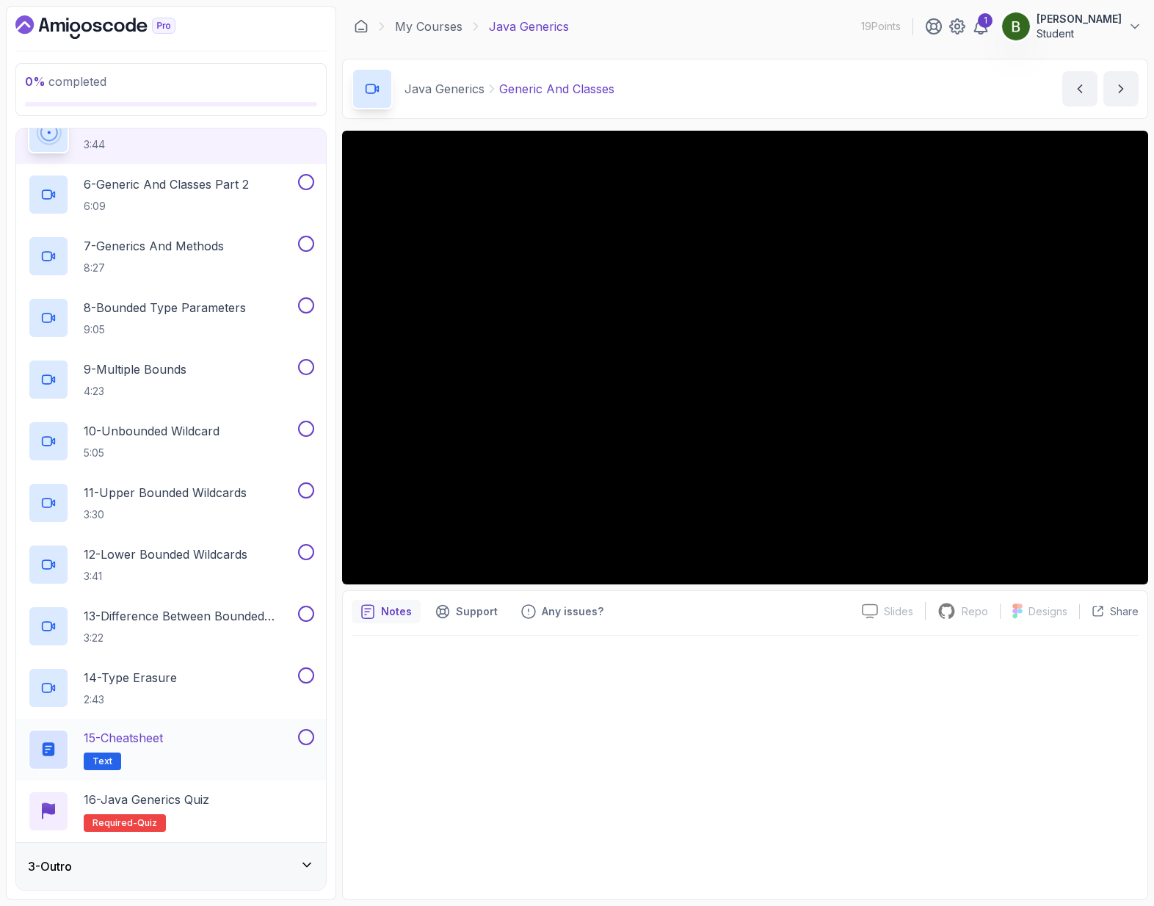
click at [225, 760] on div "15 - Cheatsheet Text" at bounding box center [161, 749] width 267 height 41
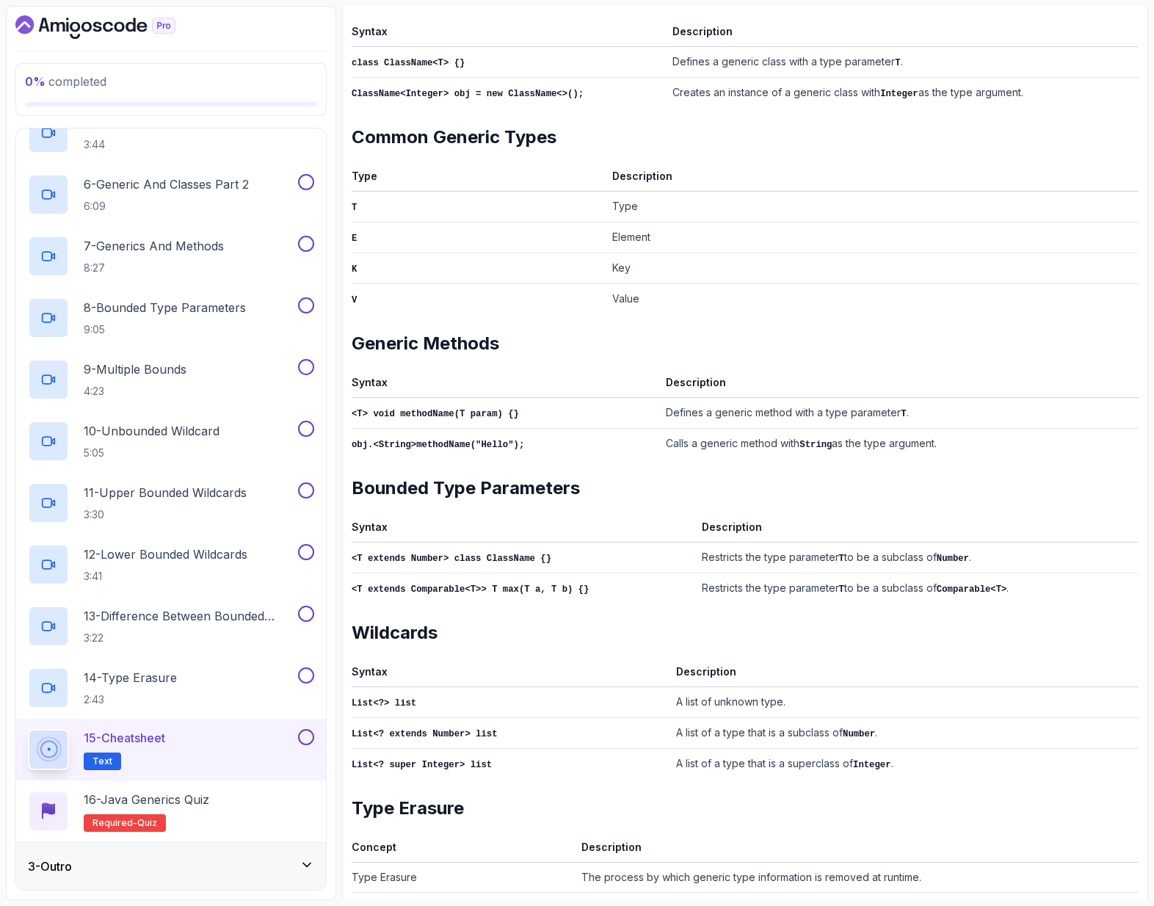
scroll to position [302, 0]
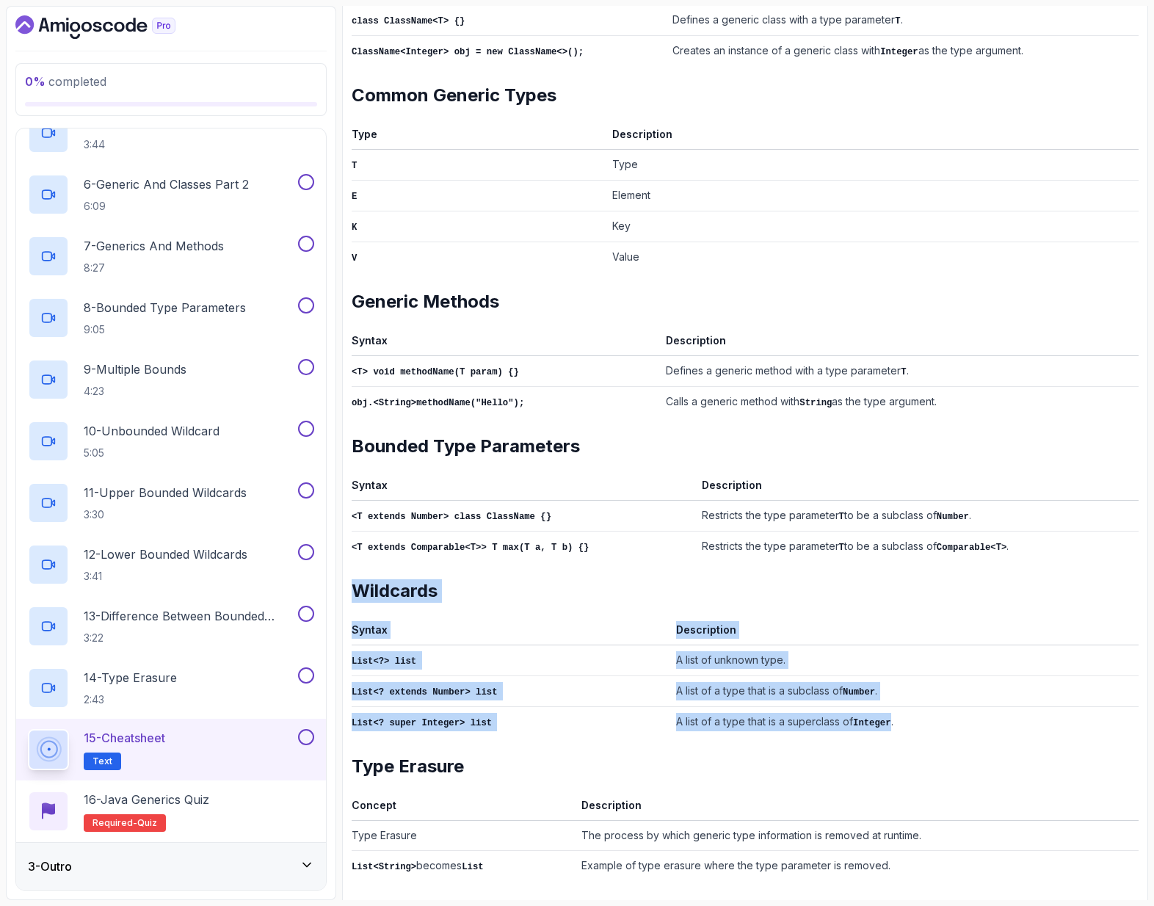
drag, startPoint x: 350, startPoint y: 577, endPoint x: 929, endPoint y: 717, distance: 595.2
click at [896, 714] on div "Notes Support Any issues? Slides Slides not available Repo Repository not avail…" at bounding box center [745, 370] width 806 height 1082
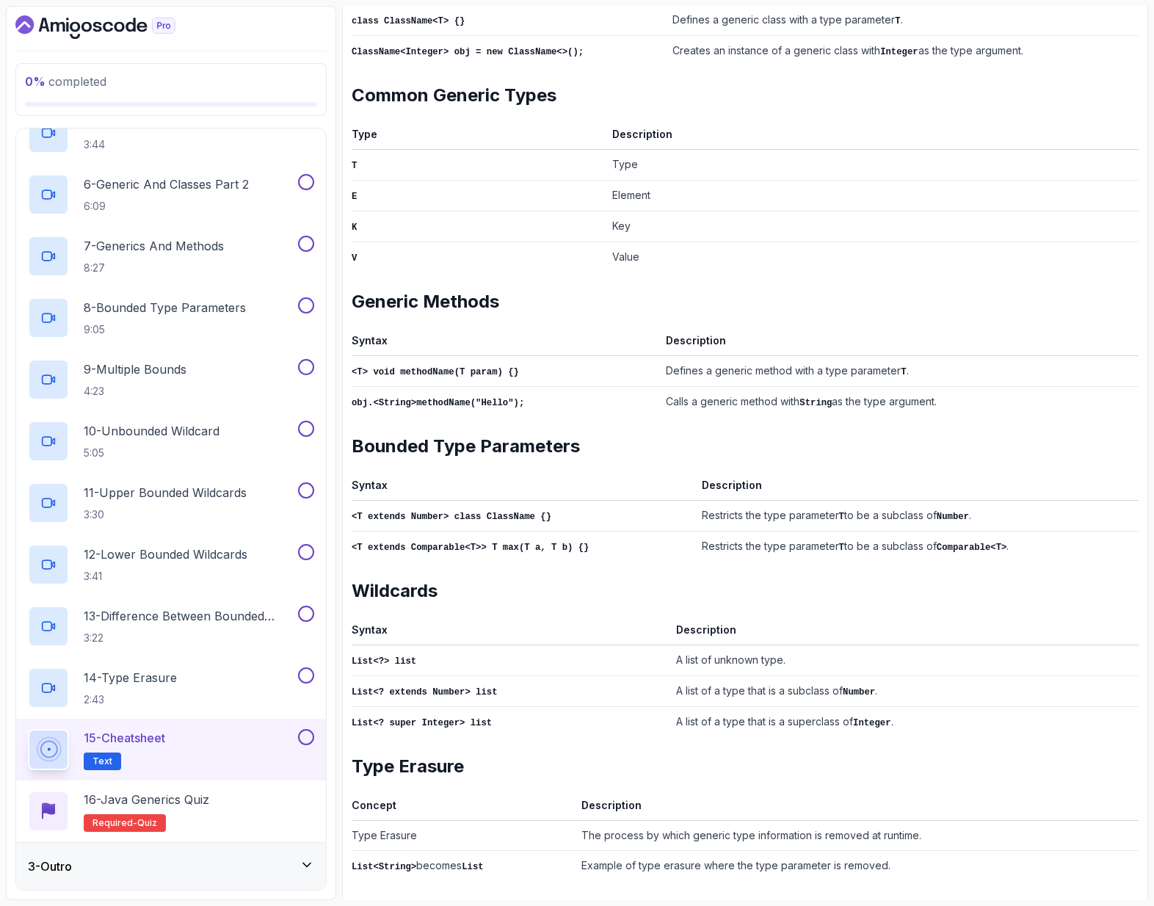
click at [959, 725] on td "A list of a type that is a superclass of Integer ." at bounding box center [904, 721] width 468 height 31
click at [219, 1] on section "0 % completed 1 - Intro 2 - Java Generics 1 - Class Cast Exeption 4:24 2 - Clas…" at bounding box center [577, 453] width 1154 height 906
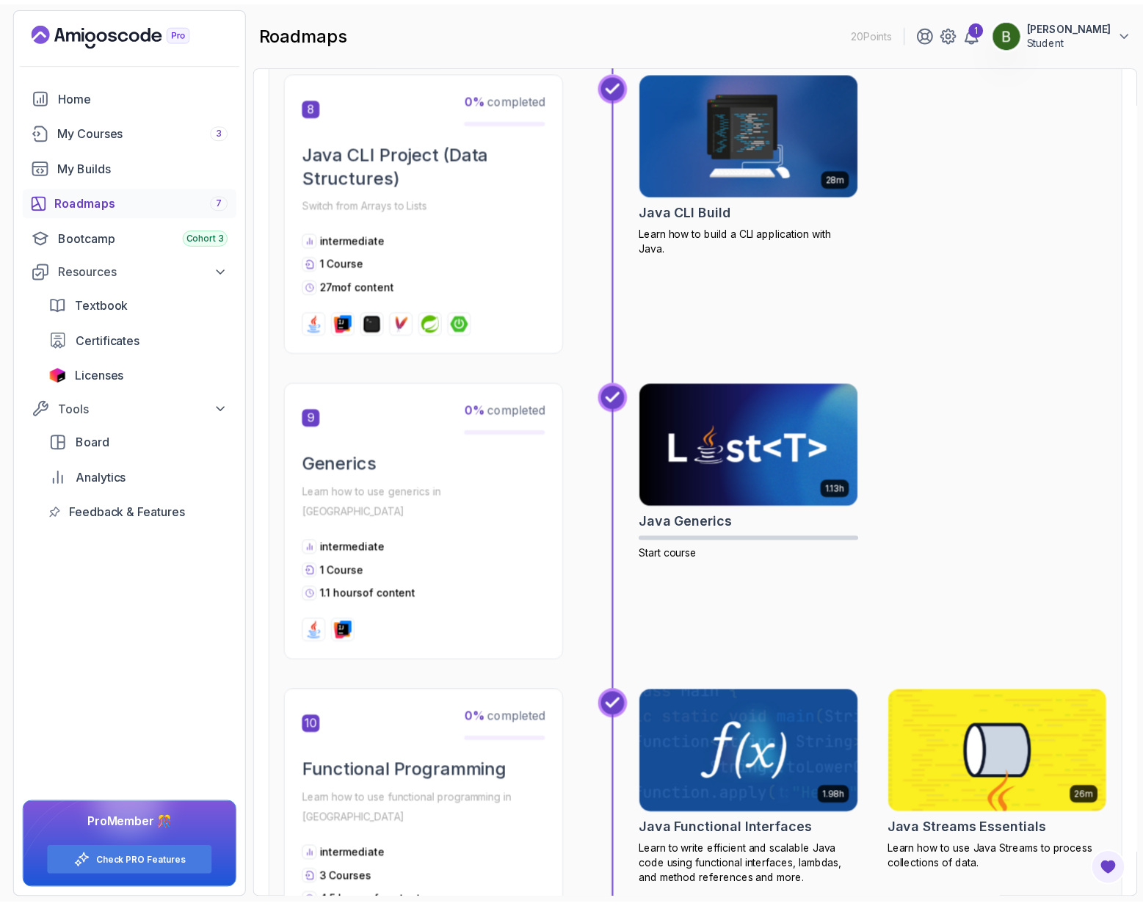
scroll to position [2438, 0]
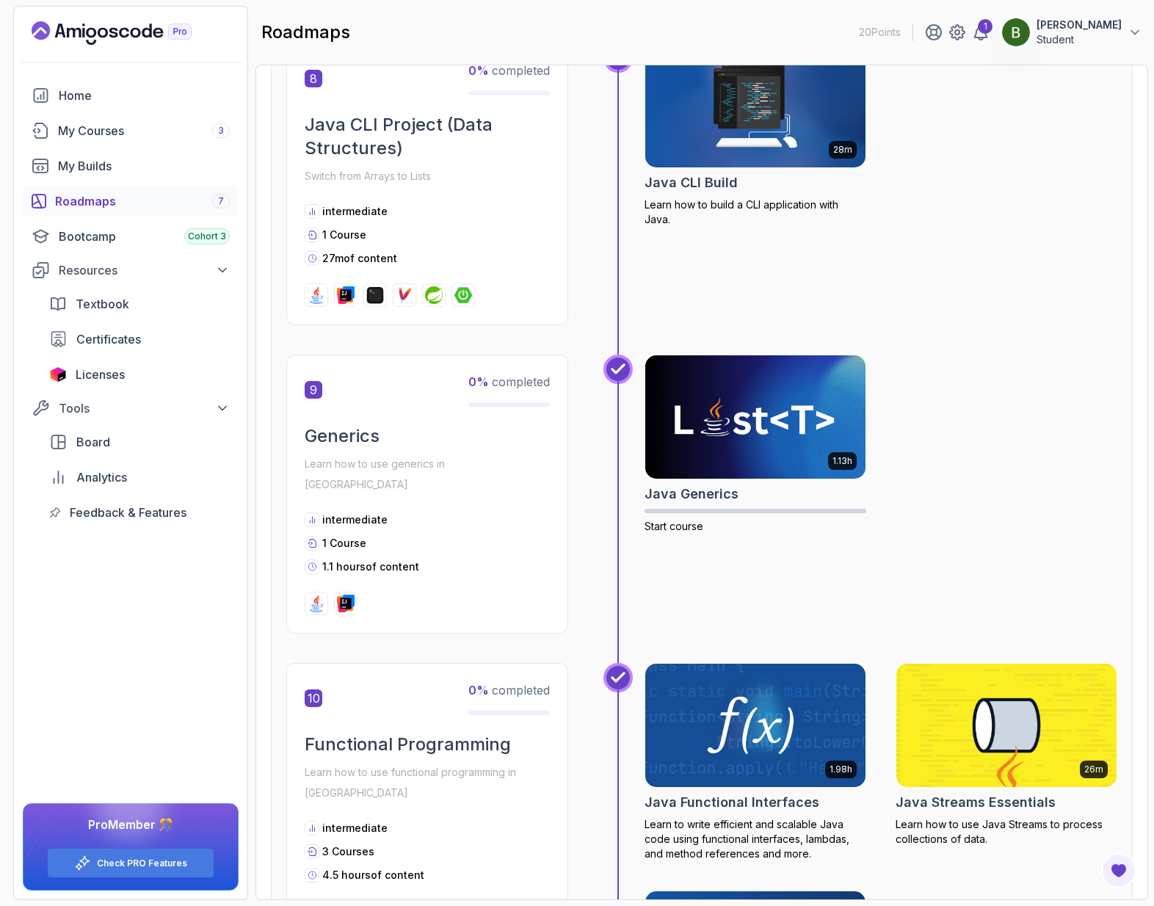
click at [780, 664] on img at bounding box center [755, 725] width 231 height 129
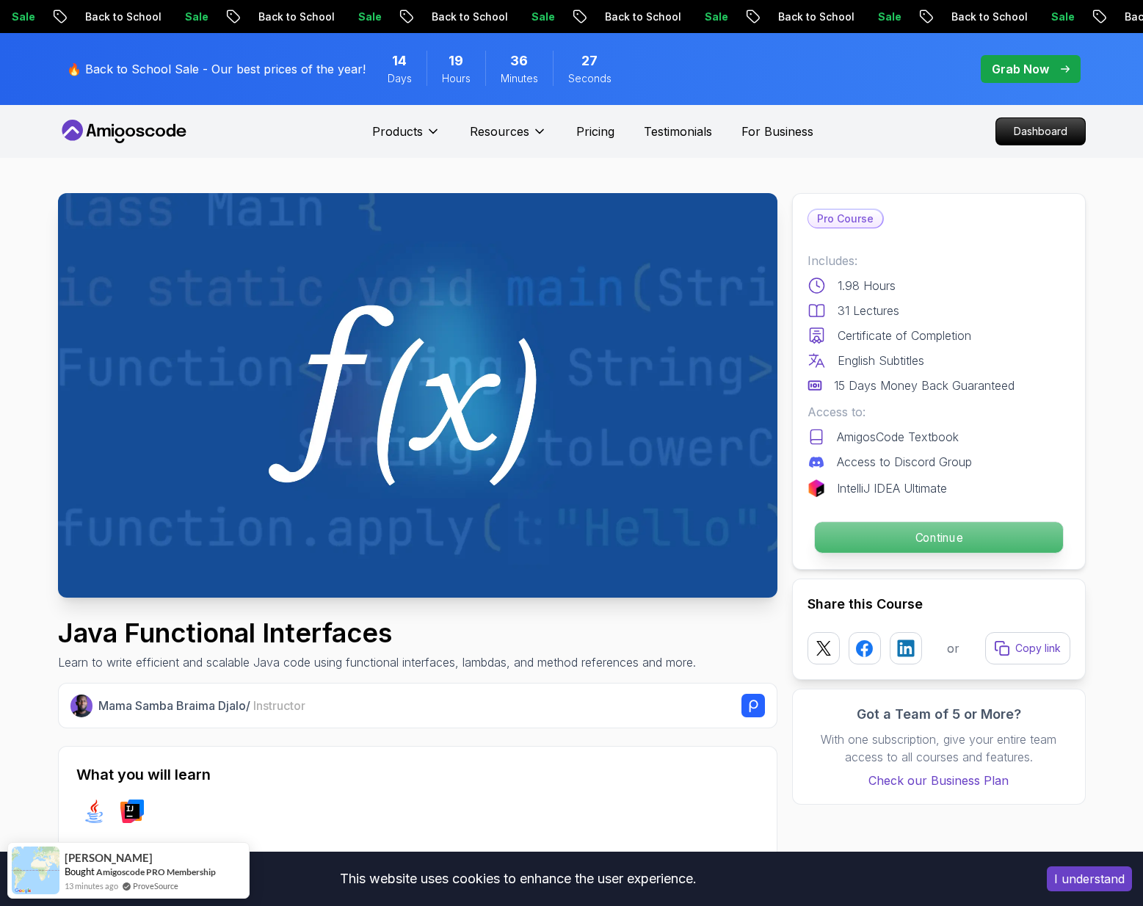
click at [850, 538] on p "Continue" at bounding box center [938, 537] width 248 height 31
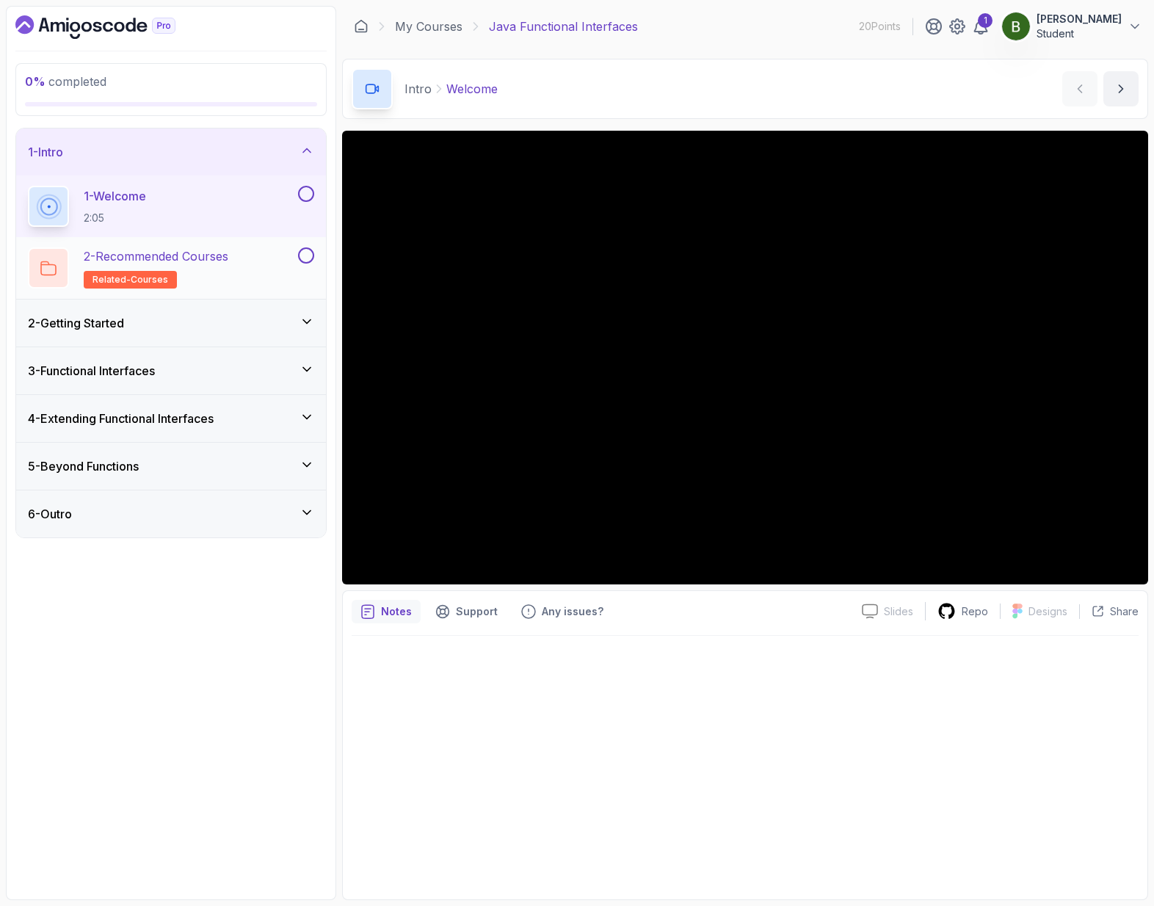
click at [255, 283] on div "2 - Recommended Courses related-courses" at bounding box center [161, 267] width 267 height 41
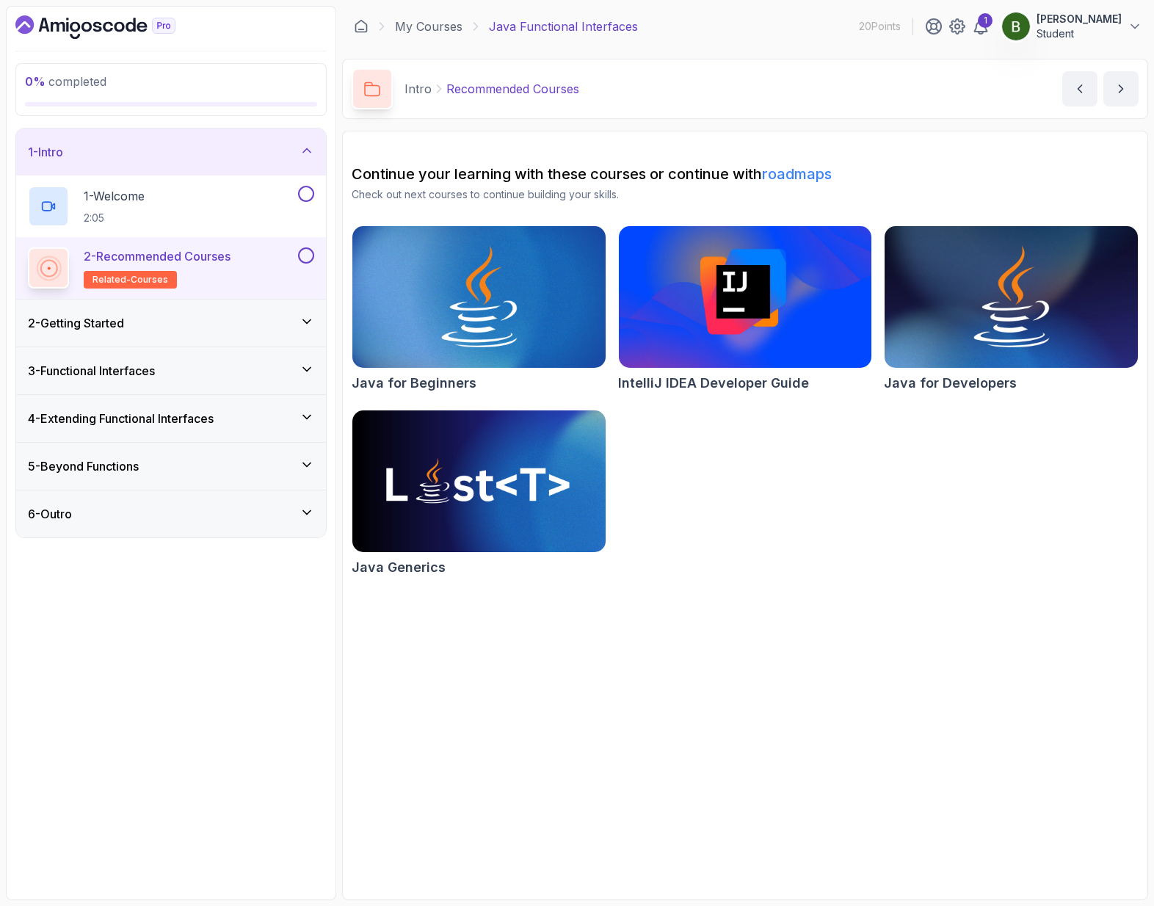
click at [257, 327] on div "2 - Getting Started" at bounding box center [171, 323] width 286 height 18
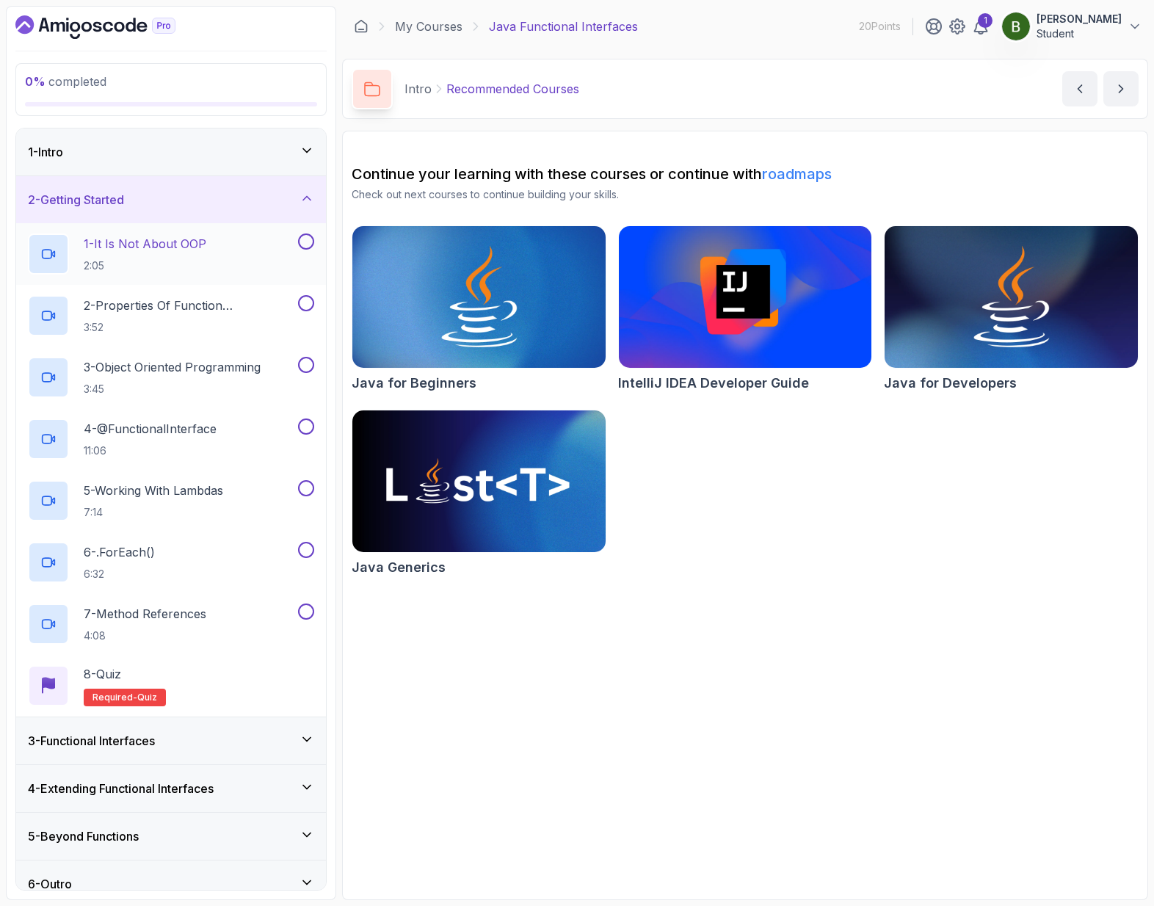
click at [255, 262] on div "1 - It Is Not About OOP 2:05" at bounding box center [161, 253] width 267 height 41
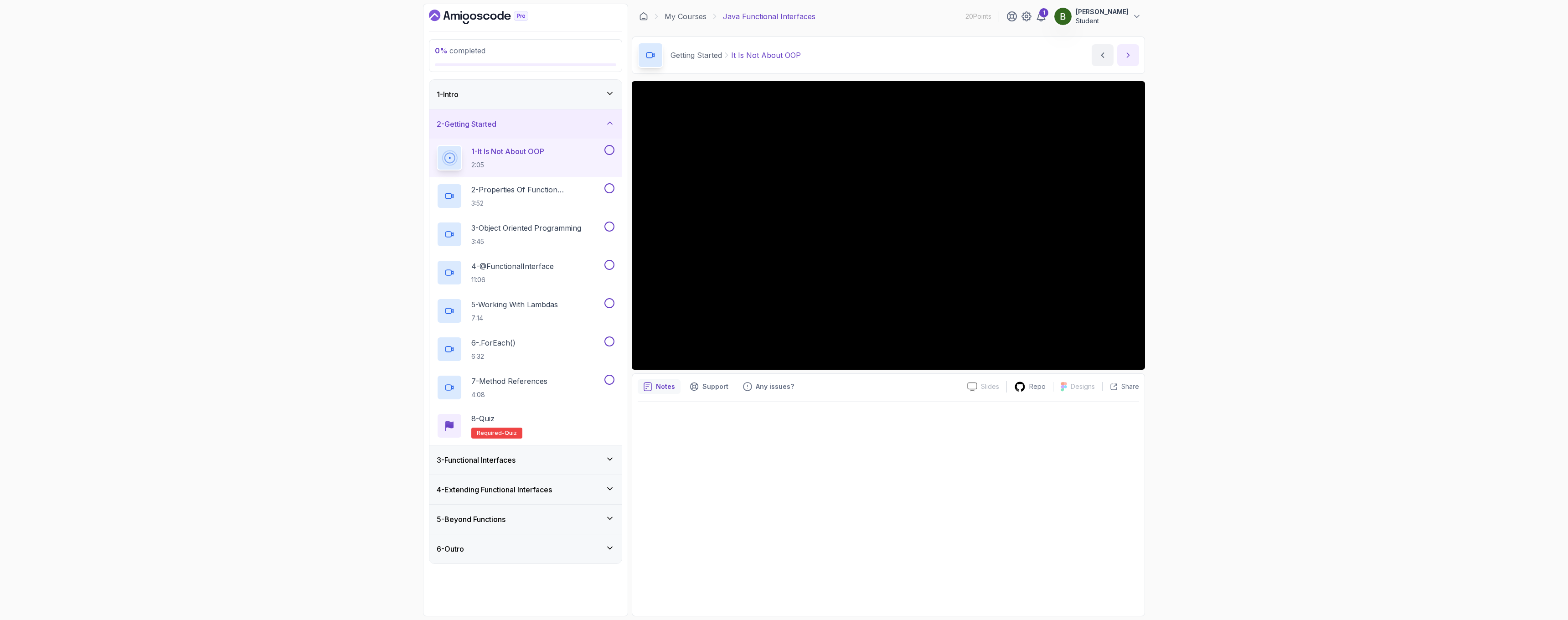
click at [716, 54] on icon "next content" at bounding box center [1128, 55] width 9 height 9
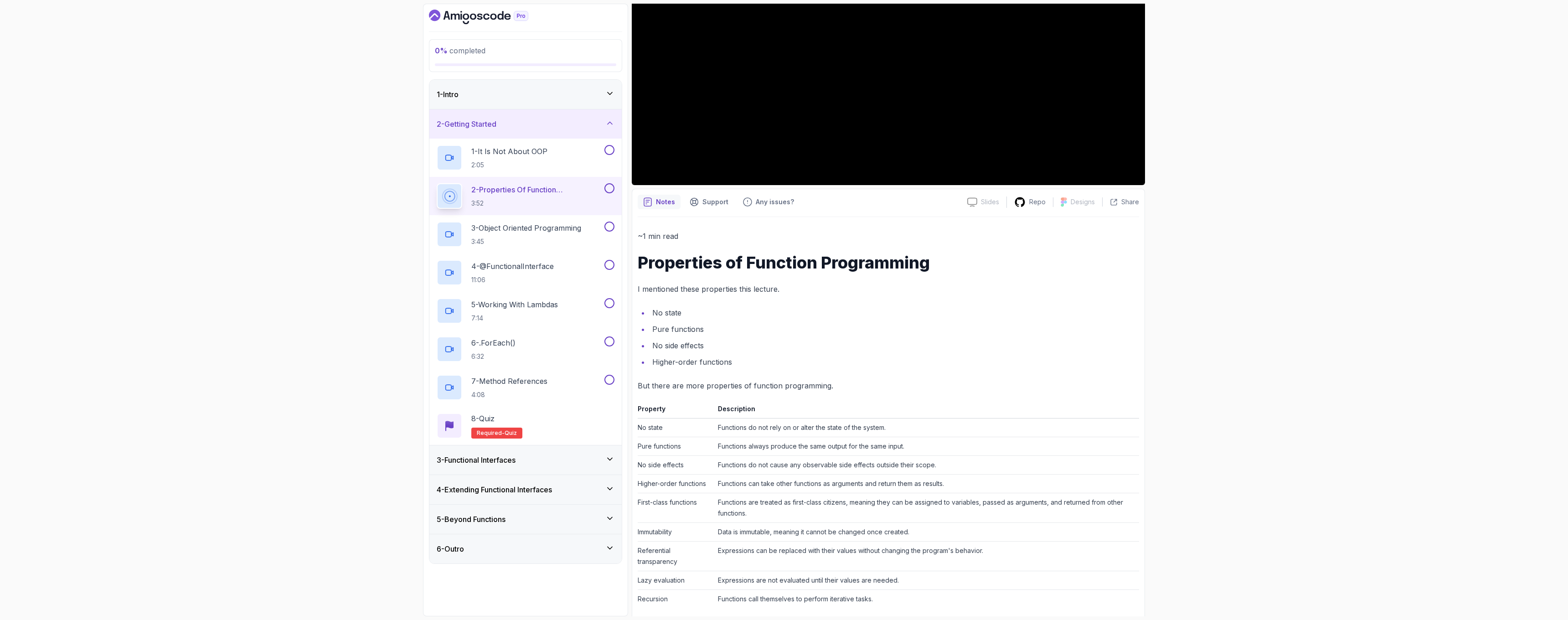
scroll to position [194, 0]
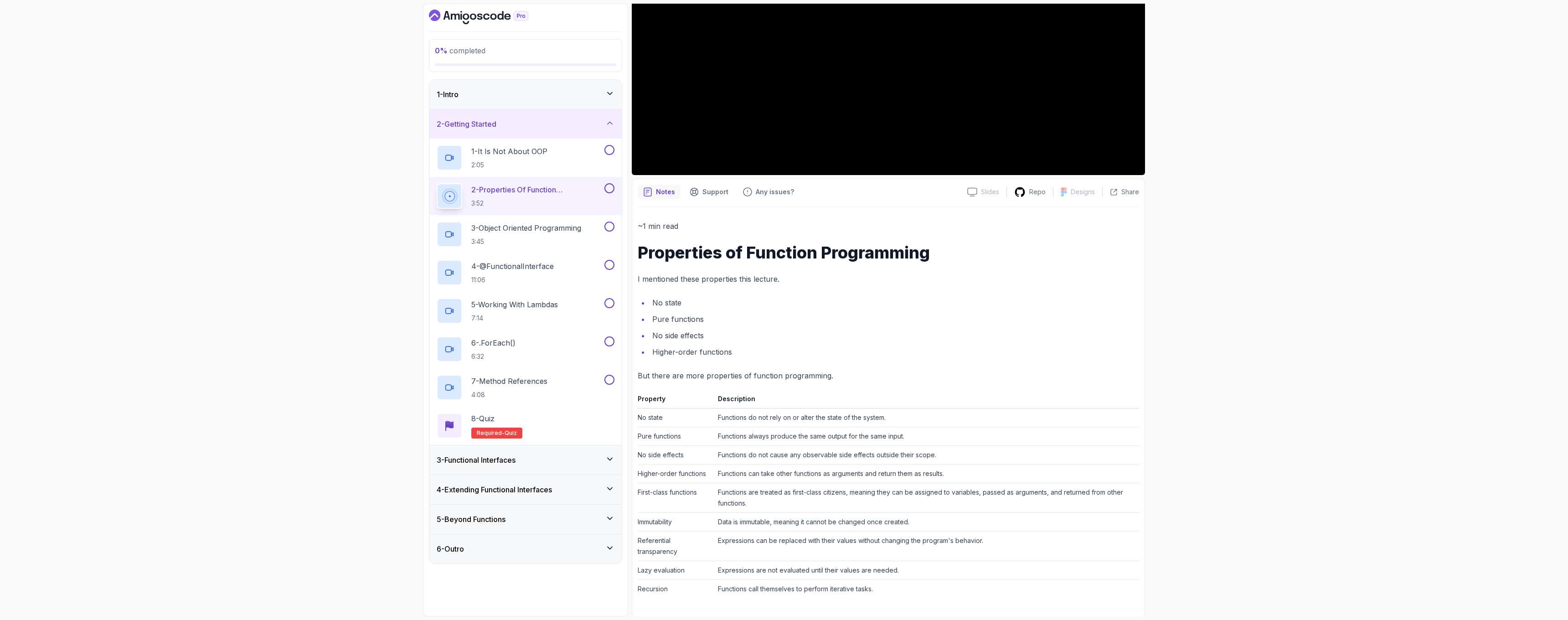
click at [716, 562] on td "Expressions are not evaluated until their values are needed." at bounding box center [927, 571] width 425 height 19
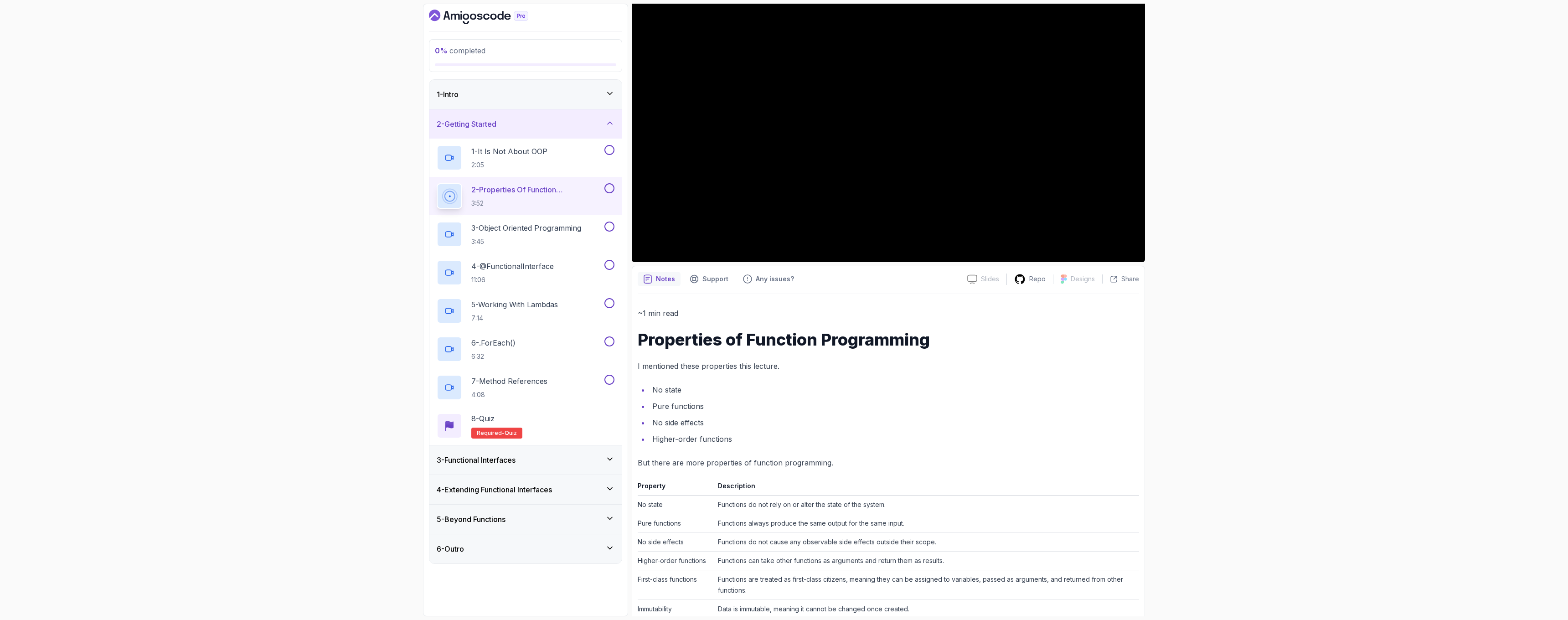
scroll to position [22, 0]
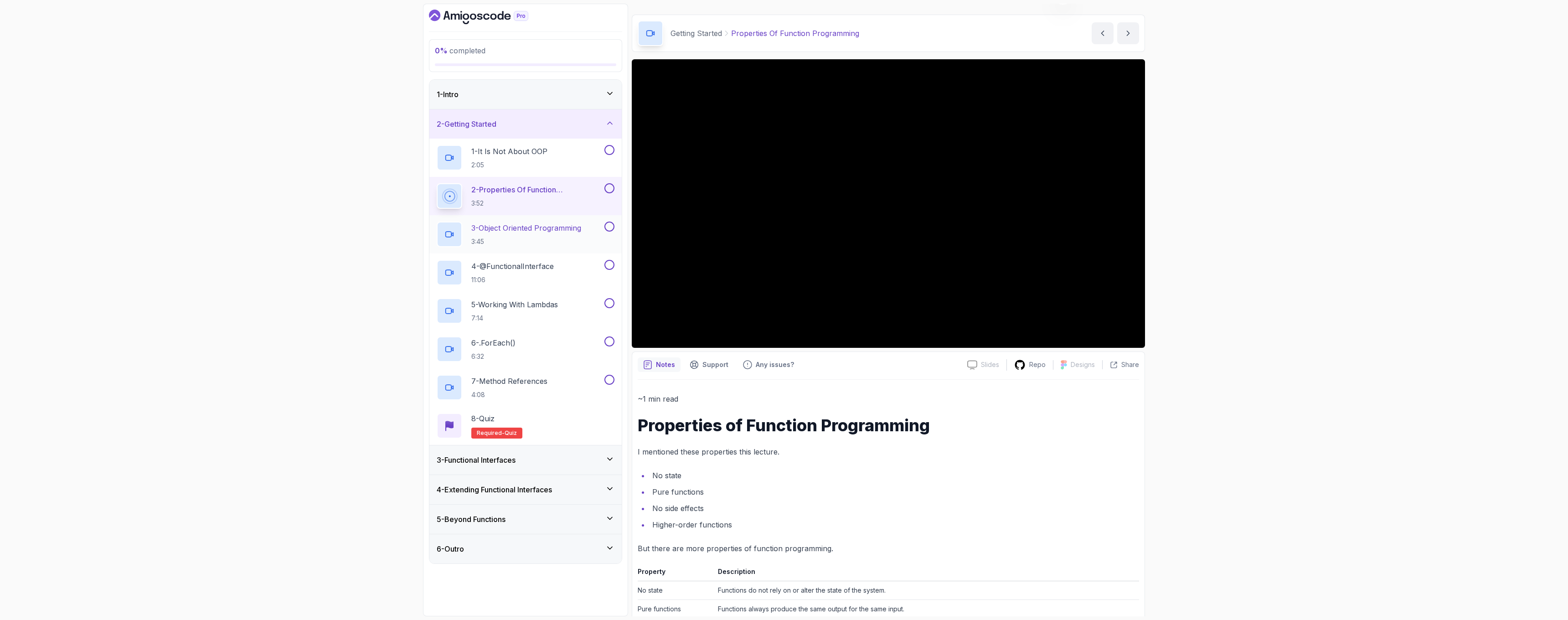
click at [577, 232] on p "3 - Object Oriented Programming" at bounding box center [526, 228] width 110 height 11
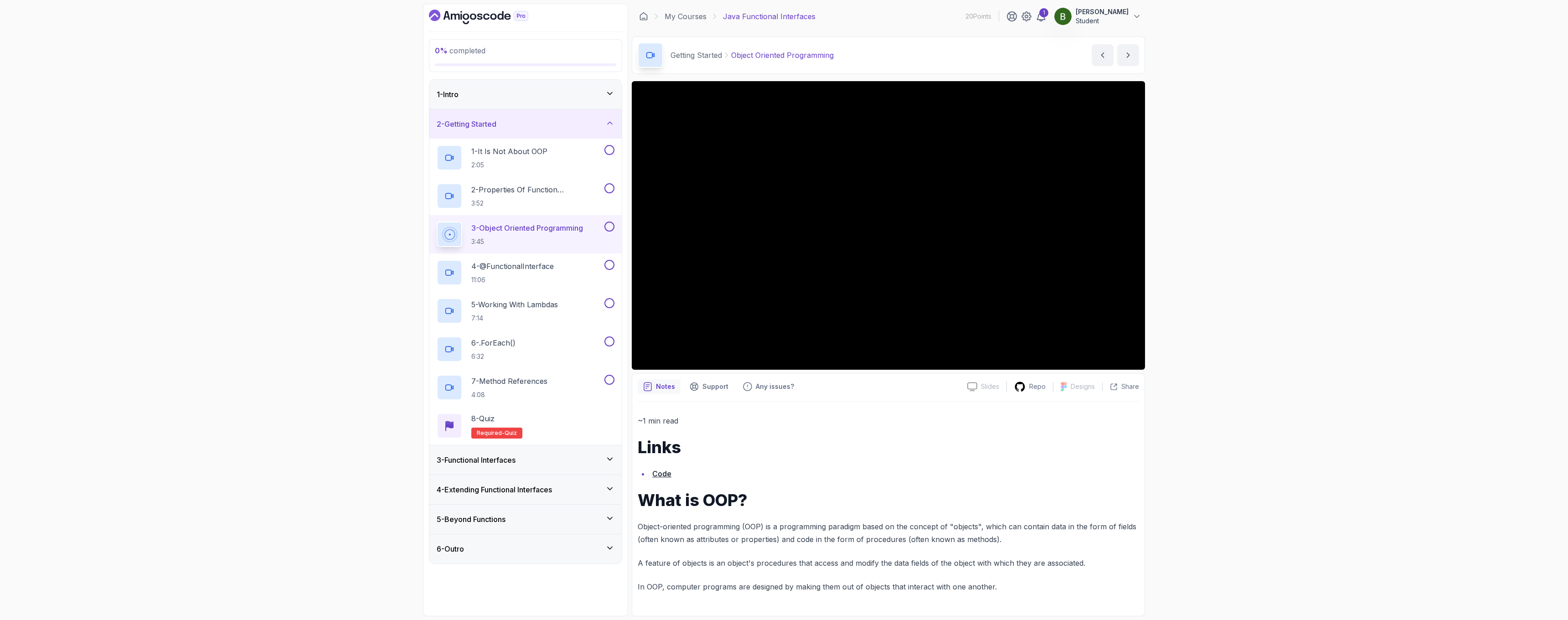
click at [610, 228] on button at bounding box center [609, 227] width 10 height 10
click at [610, 188] on button at bounding box center [609, 188] width 10 height 10
click at [608, 150] on button at bounding box center [609, 150] width 10 height 10
click at [575, 272] on div "4 - @FunctionalInterface 11:06" at bounding box center [519, 272] width 166 height 25
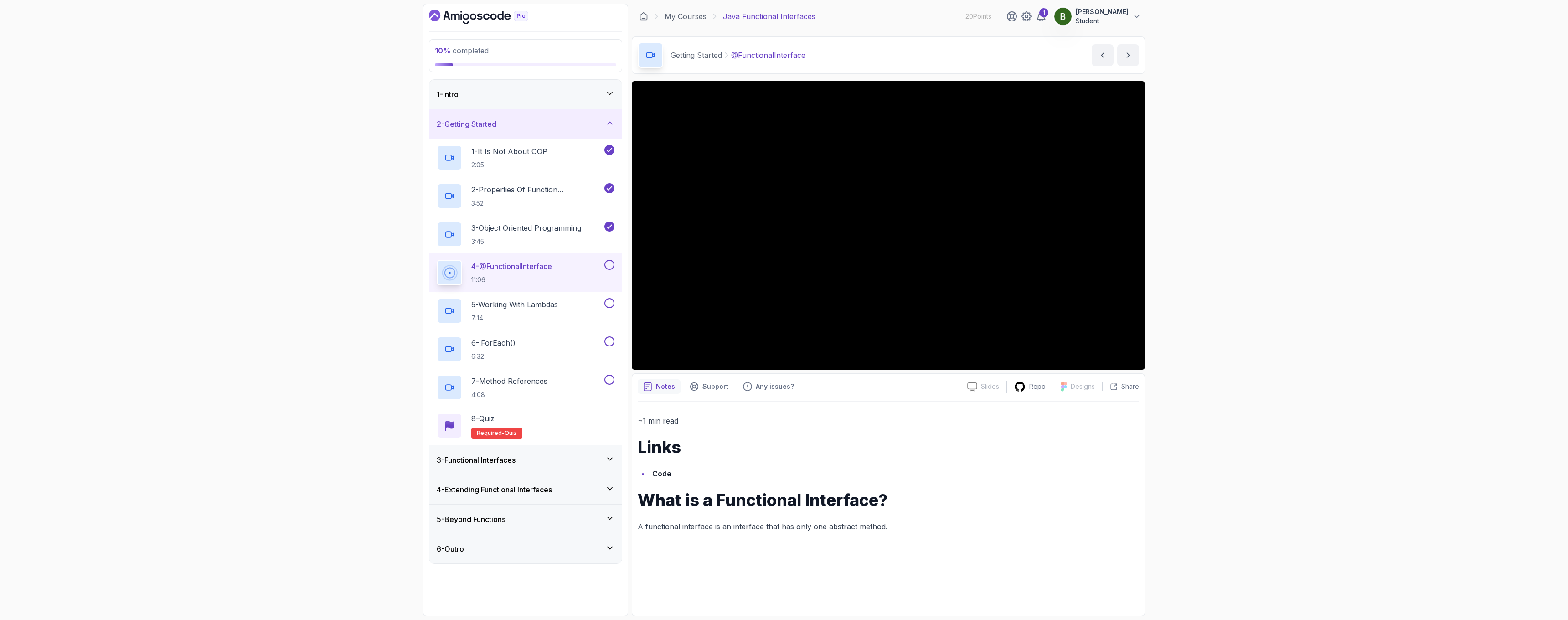
click at [612, 267] on button at bounding box center [609, 265] width 10 height 10
